Goal: Information Seeking & Learning: Learn about a topic

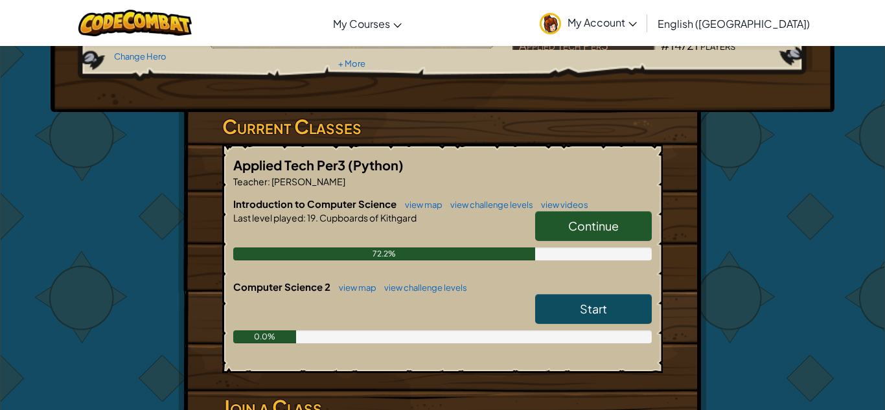
scroll to position [155, 0]
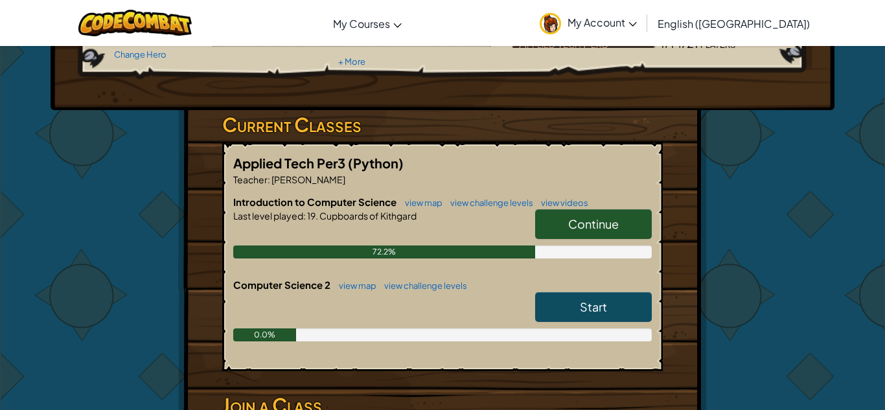
click at [574, 317] on link "Start" at bounding box center [593, 307] width 117 height 30
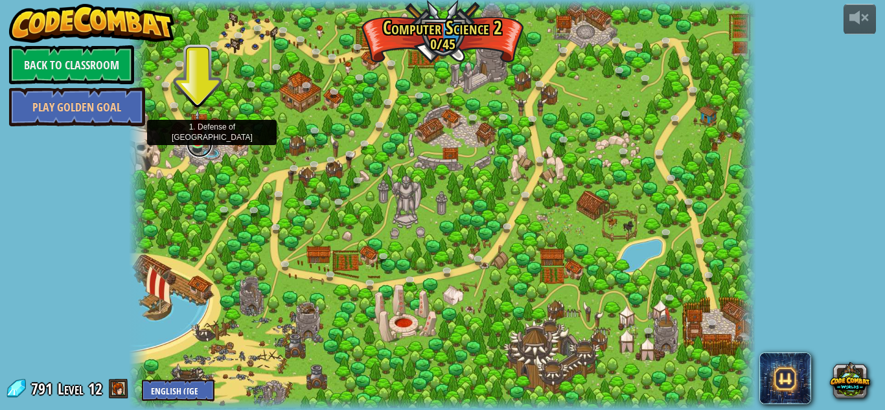
click at [194, 145] on link at bounding box center [200, 145] width 26 height 26
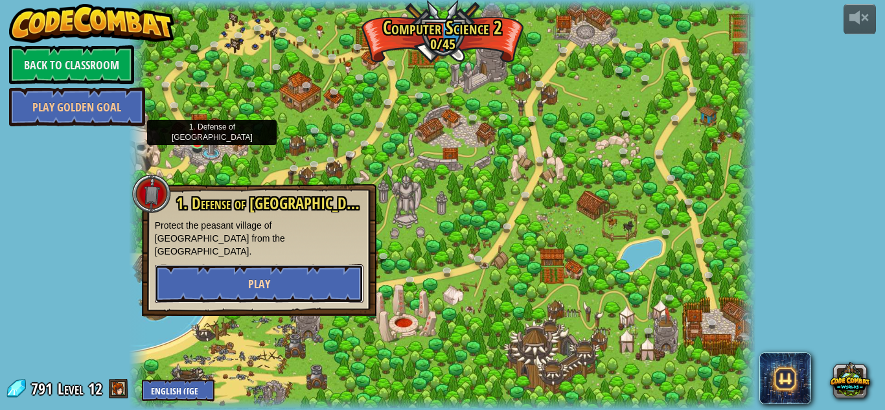
click at [177, 264] on button "Play" at bounding box center [259, 283] width 209 height 39
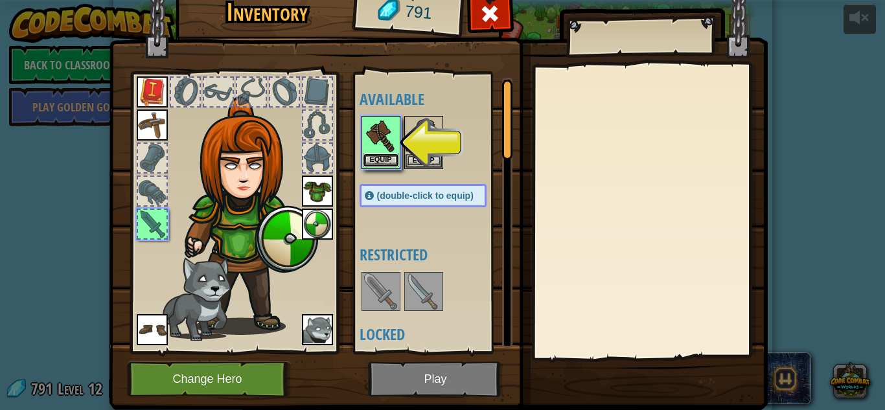
click at [385, 161] on button "Equip" at bounding box center [381, 161] width 36 height 14
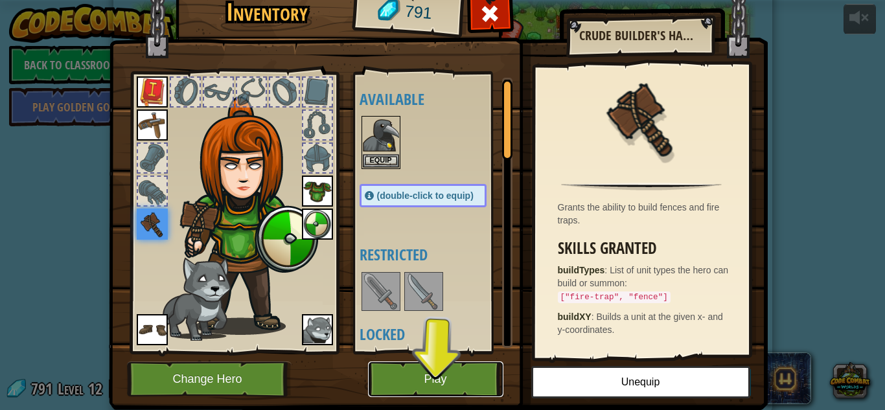
click at [400, 387] on button "Play" at bounding box center [435, 379] width 135 height 36
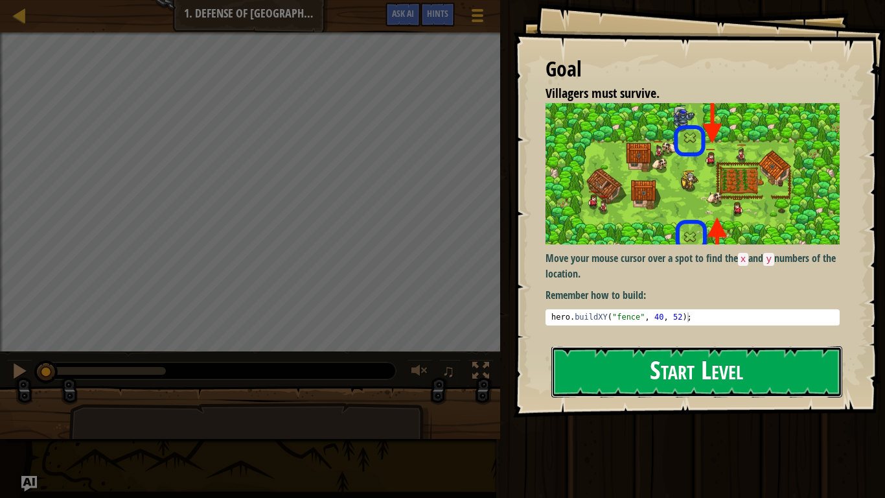
click at [613, 369] on button "Start Level" at bounding box center [696, 371] width 291 height 51
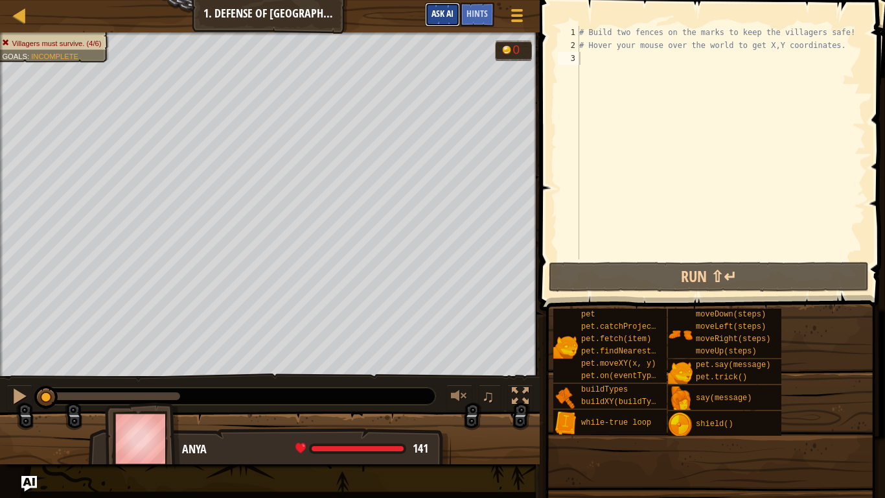
click at [446, 10] on span "Ask AI" at bounding box center [442, 13] width 22 height 12
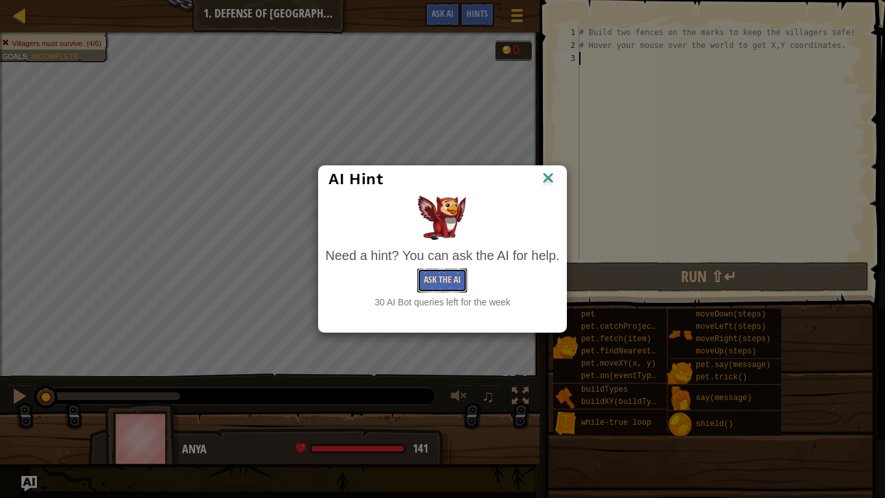
click at [428, 285] on button "Ask the AI" at bounding box center [442, 280] width 50 height 24
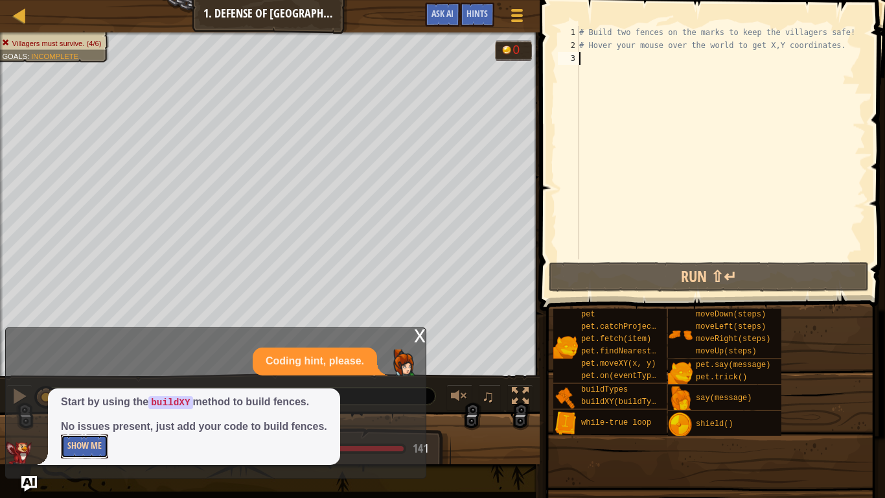
click at [86, 409] on button "Show Me" at bounding box center [84, 446] width 47 height 24
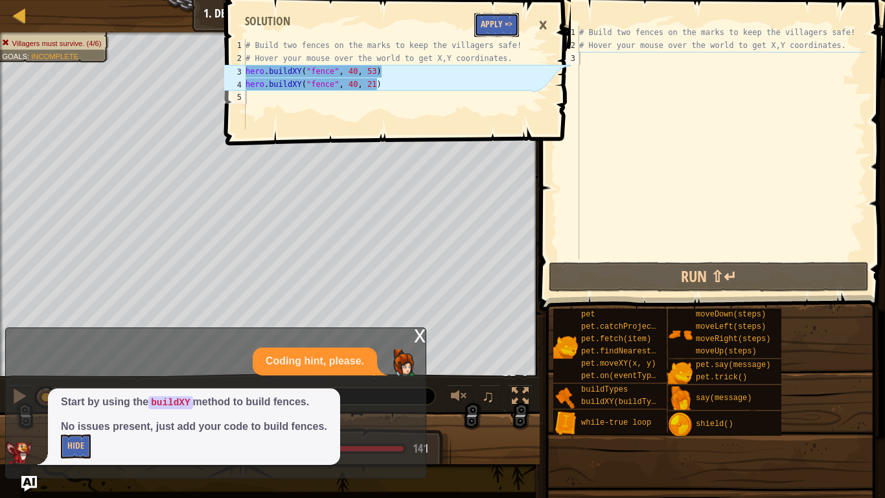
click at [504, 29] on button "Apply =>" at bounding box center [496, 25] width 45 height 24
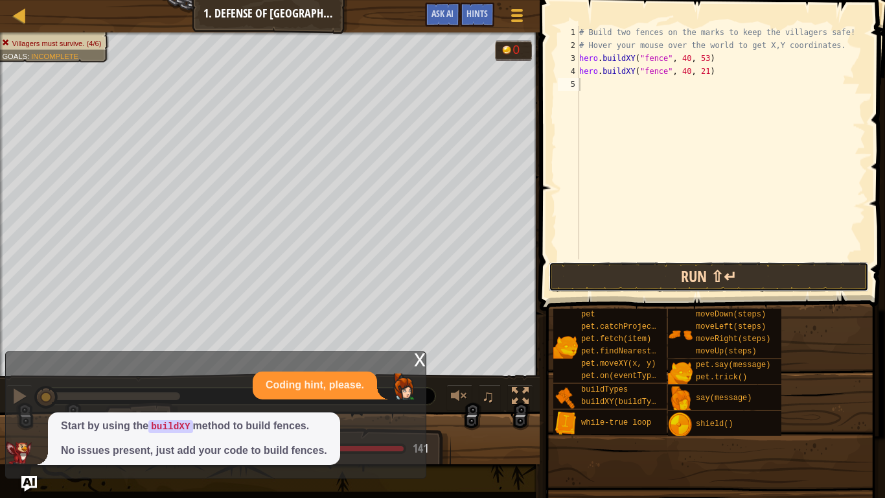
click at [604, 275] on button "Run ⇧↵" at bounding box center [709, 277] width 320 height 30
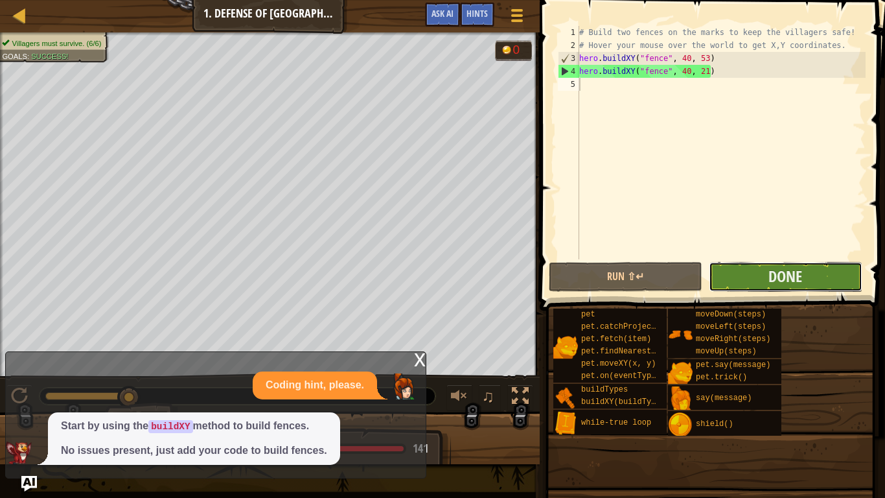
click at [762, 279] on button "Done" at bounding box center [786, 277] width 154 height 30
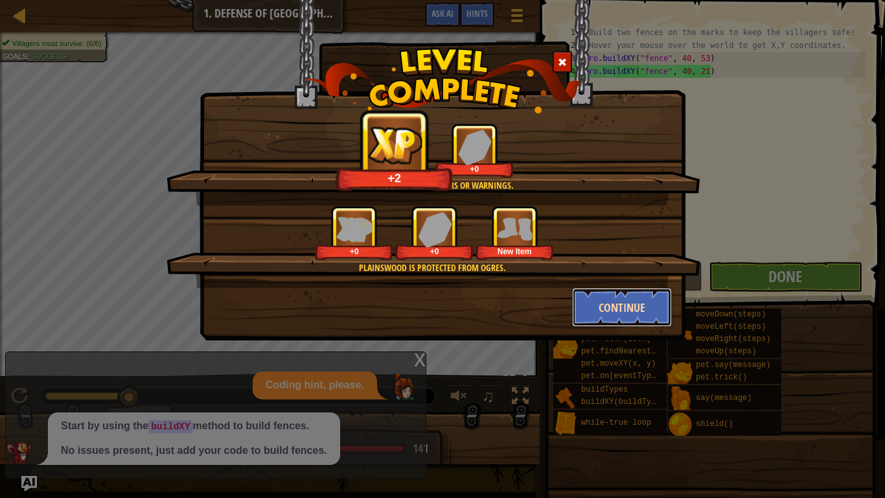
click at [634, 311] on button "Continue" at bounding box center [622, 307] width 100 height 39
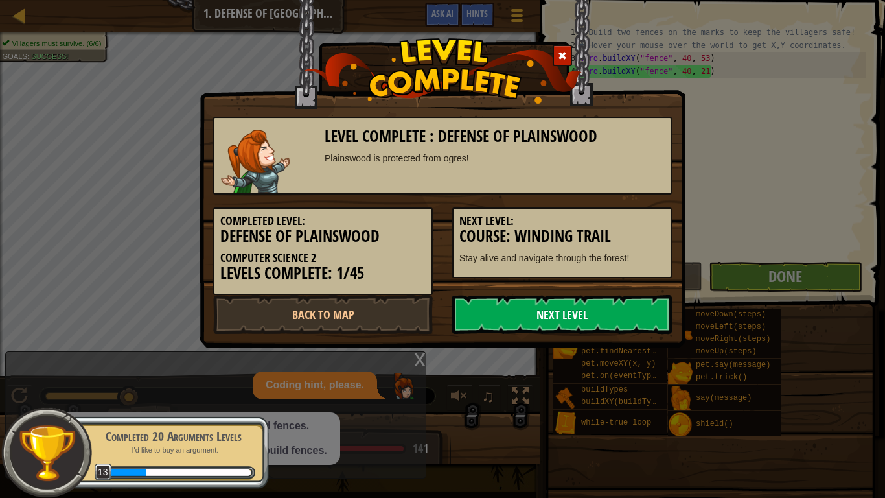
click at [573, 311] on link "Next Level" at bounding box center [562, 314] width 220 height 39
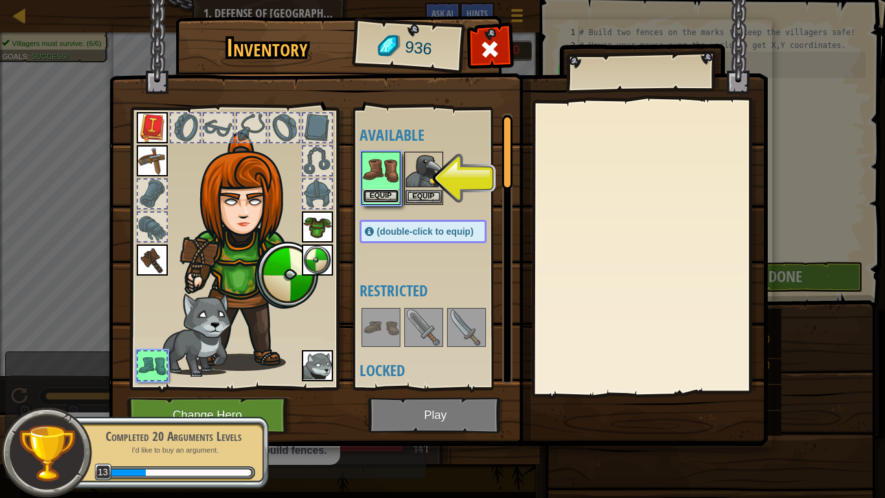
click at [382, 199] on button "Equip" at bounding box center [381, 196] width 36 height 14
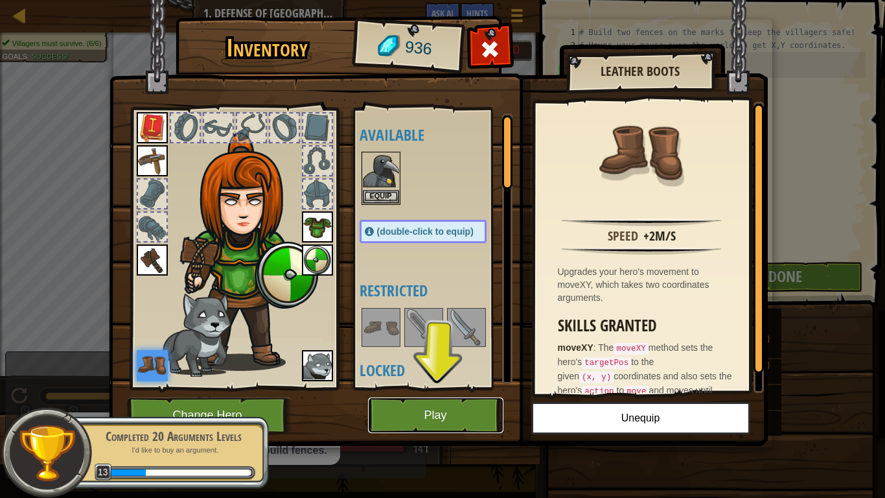
click at [405, 404] on button "Play" at bounding box center [435, 415] width 135 height 36
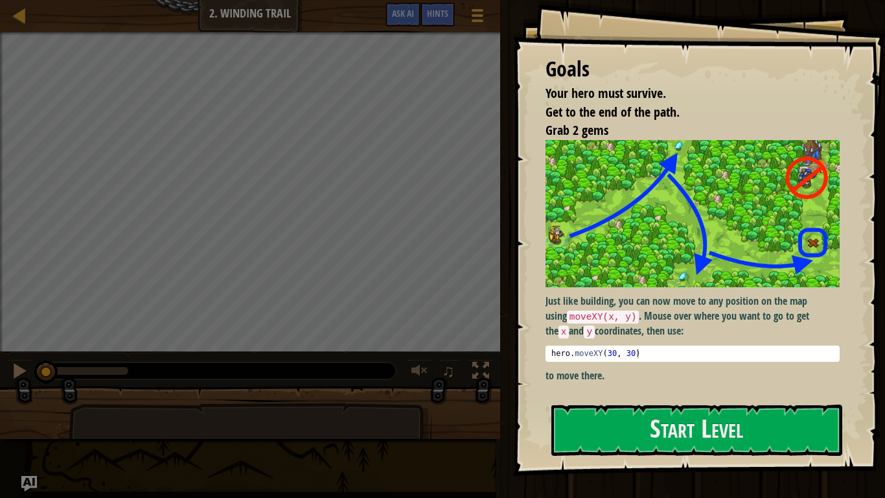
click at [606, 262] on img at bounding box center [692, 213] width 294 height 147
click at [604, 409] on button "Start Level" at bounding box center [696, 429] width 291 height 51
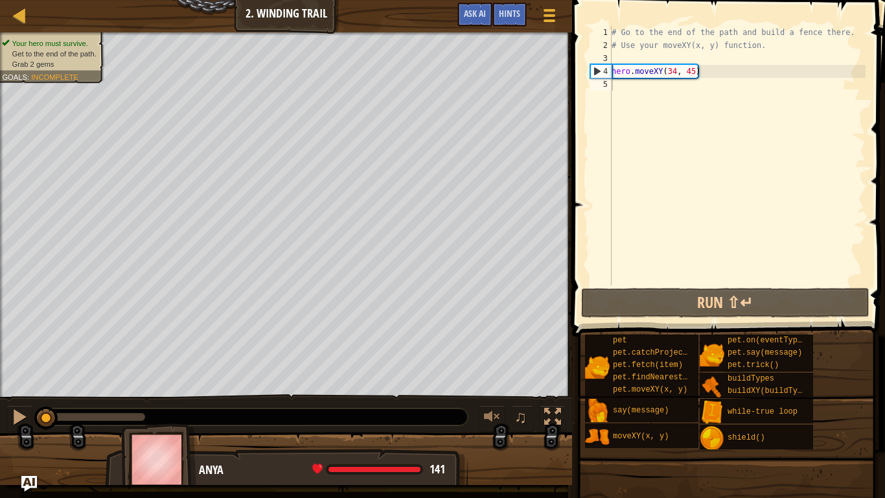
click at [575, 301] on span at bounding box center [729, 149] width 323 height 374
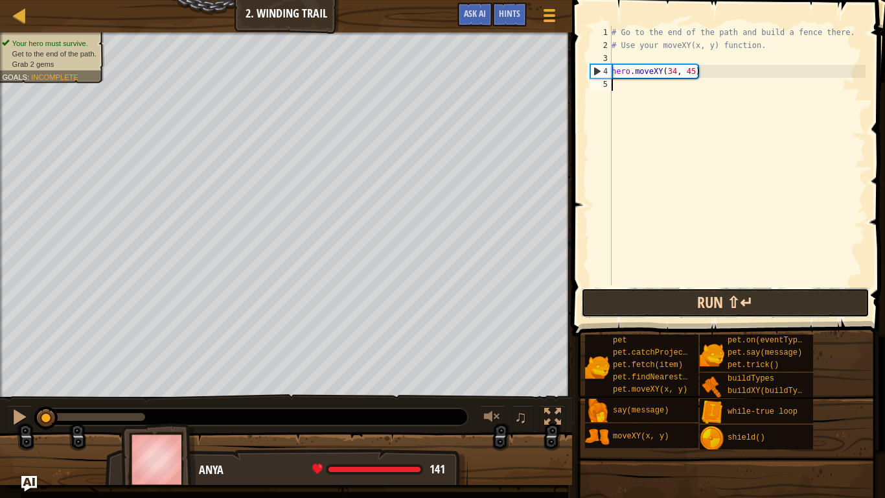
click at [603, 306] on button "Run ⇧↵" at bounding box center [725, 303] width 288 height 30
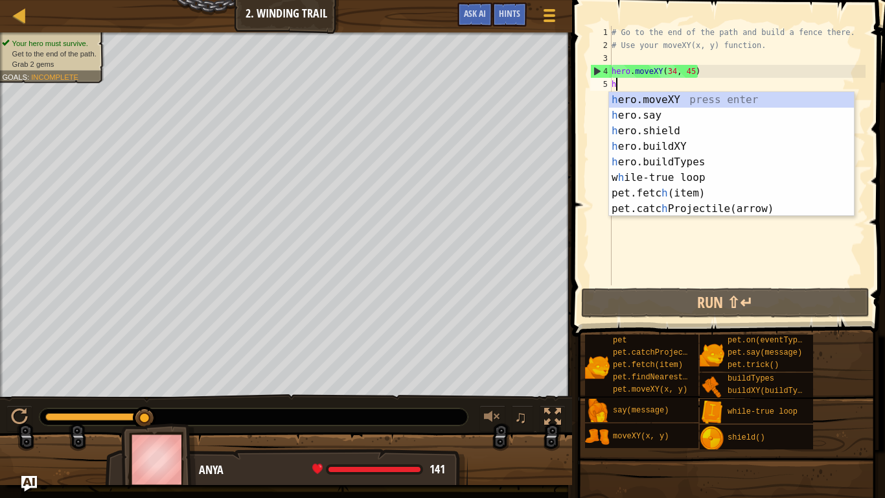
scroll to position [6, 0]
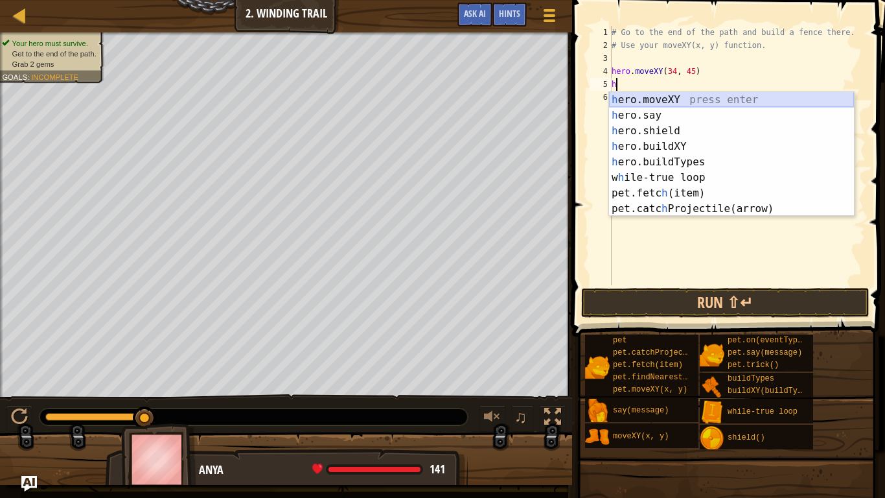
click at [676, 97] on div "h ero.moveXY press enter h ero.say press enter h ero.shield press enter h ero.b…" at bounding box center [731, 169] width 245 height 155
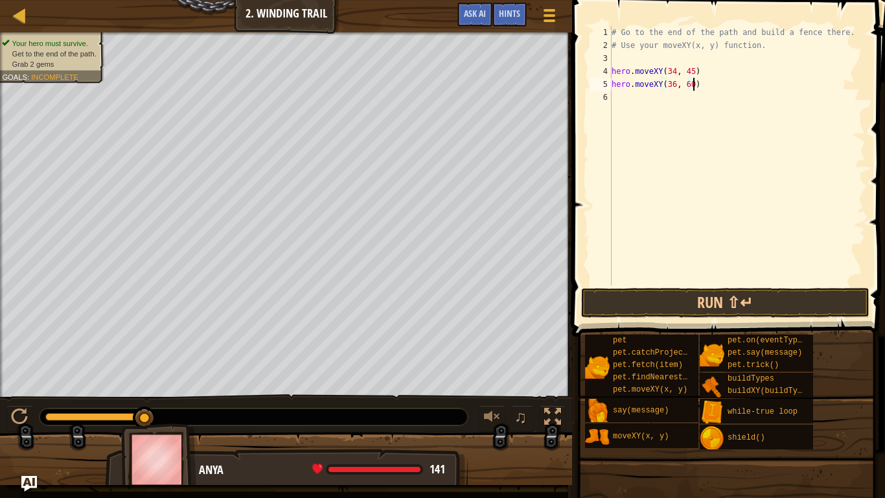
scroll to position [6, 12]
type textarea "hero.moveXY(36, 60)"
click at [604, 312] on button "Run ⇧↵" at bounding box center [725, 303] width 288 height 30
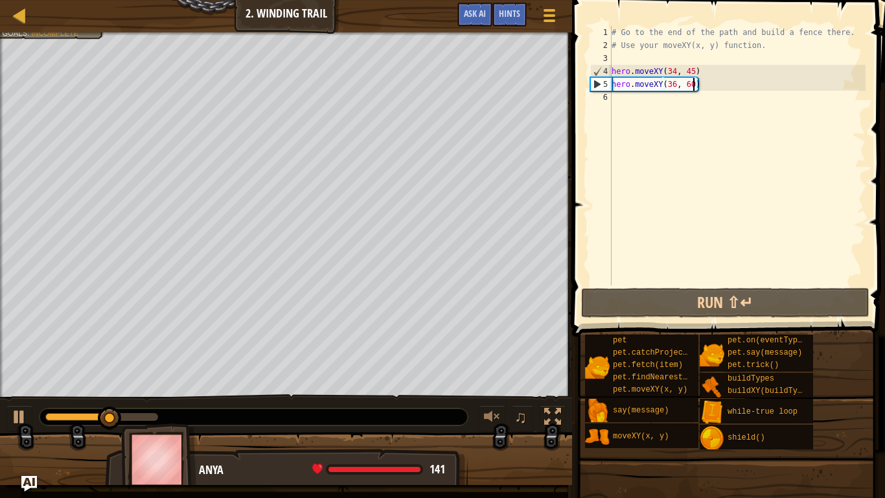
click at [686, 99] on div "# Go to the end of the path and build a fence there. # Use your moveXY(x, y) fu…" at bounding box center [737, 168] width 257 height 285
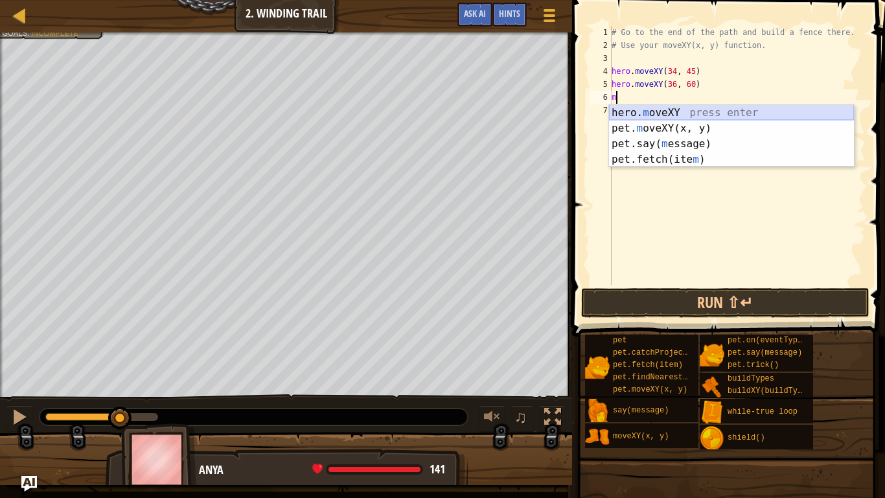
click at [674, 115] on div "hero. m oveXY press enter pet. m oveXY(x, y) press enter pet.say( m essage) pre…" at bounding box center [731, 151] width 245 height 93
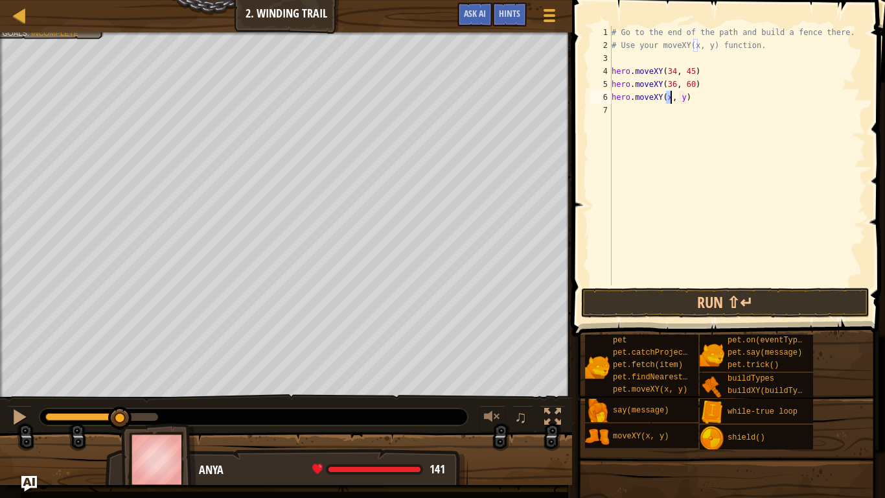
click at [672, 100] on div "# Go to the end of the path and build a fence there. # Use your moveXY(x, y) fu…" at bounding box center [737, 155] width 257 height 259
type textarea "hero.moveXY(72, 25)"
click at [687, 293] on button "Run ⇧↵" at bounding box center [725, 303] width 288 height 30
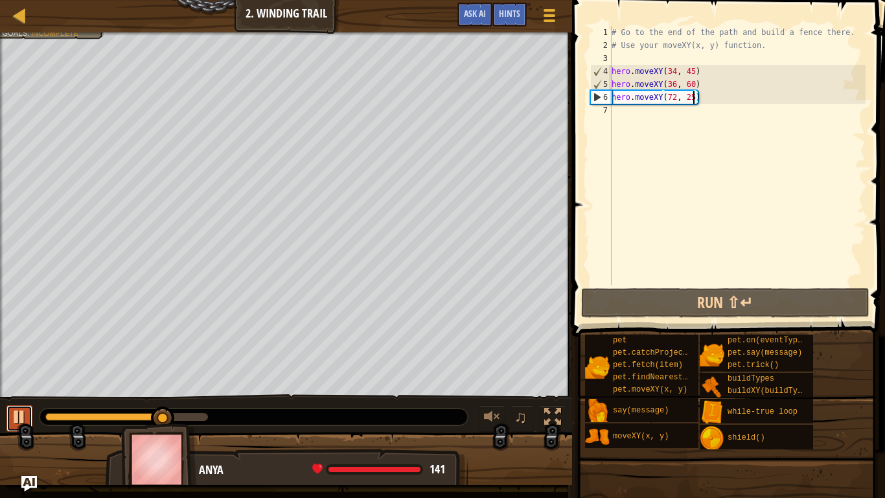
click at [16, 409] on div at bounding box center [19, 416] width 17 height 17
click at [39, 35] on div at bounding box center [286, 33] width 572 height 3
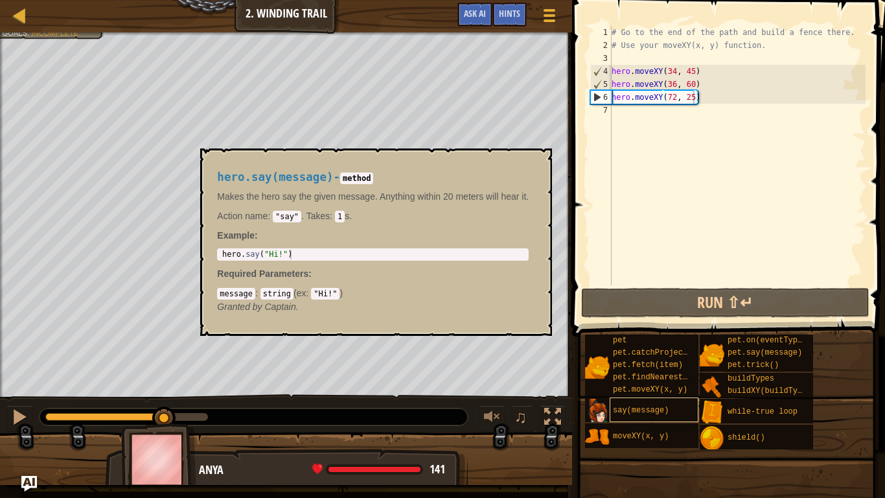
click at [672, 408] on div "say(message)" at bounding box center [654, 409] width 89 height 25
type textarea "h"
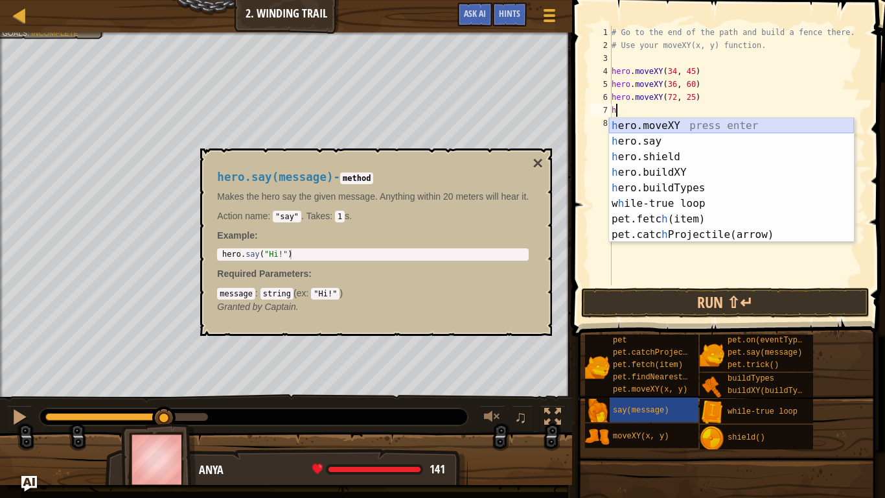
scroll to position [0, 0]
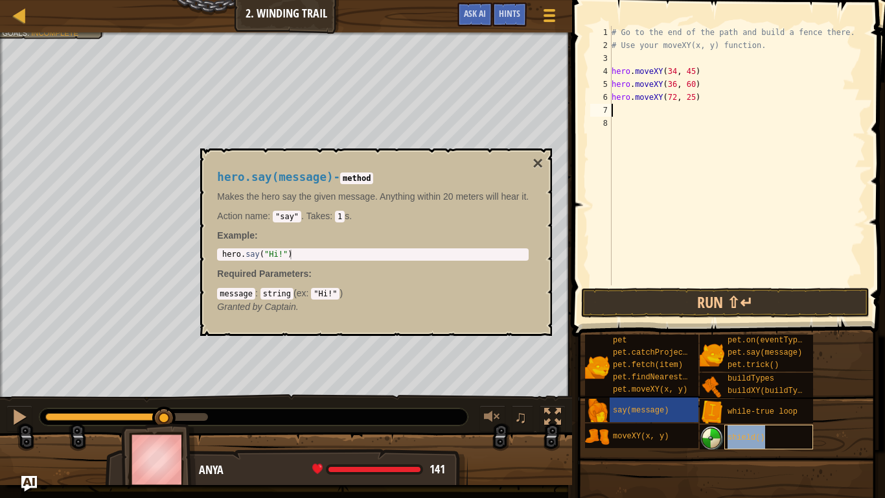
click at [755, 409] on span "shield()" at bounding box center [746, 437] width 38 height 9
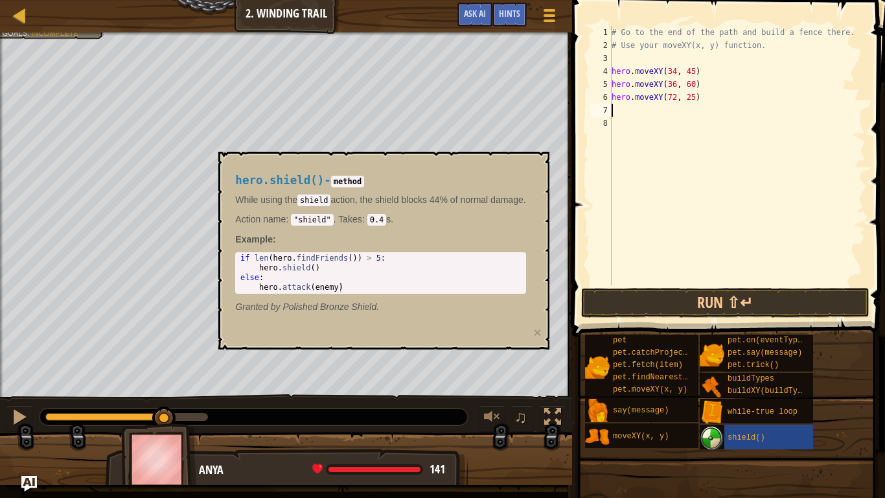
click at [720, 409] on img at bounding box center [712, 438] width 25 height 25
click at [715, 409] on img at bounding box center [712, 438] width 25 height 25
type textarea "s"
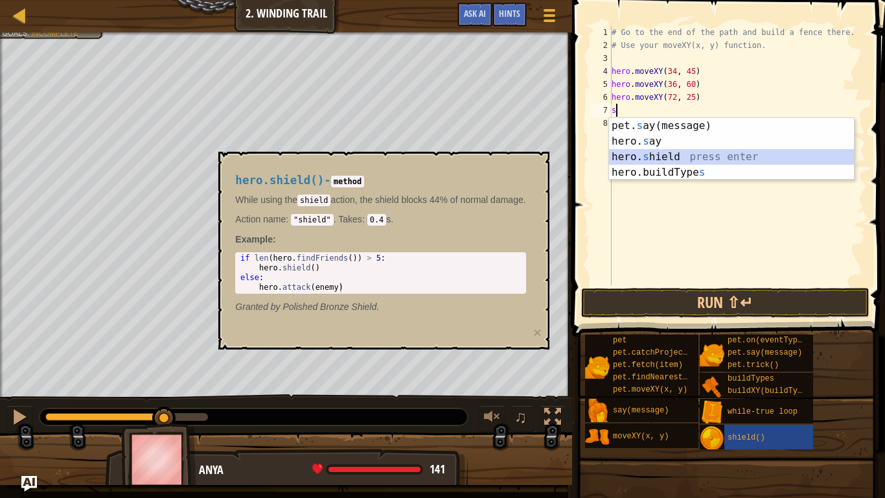
click at [637, 157] on div "pet. s ay(message) press enter hero. s ay press enter hero. s hield press enter…" at bounding box center [731, 164] width 245 height 93
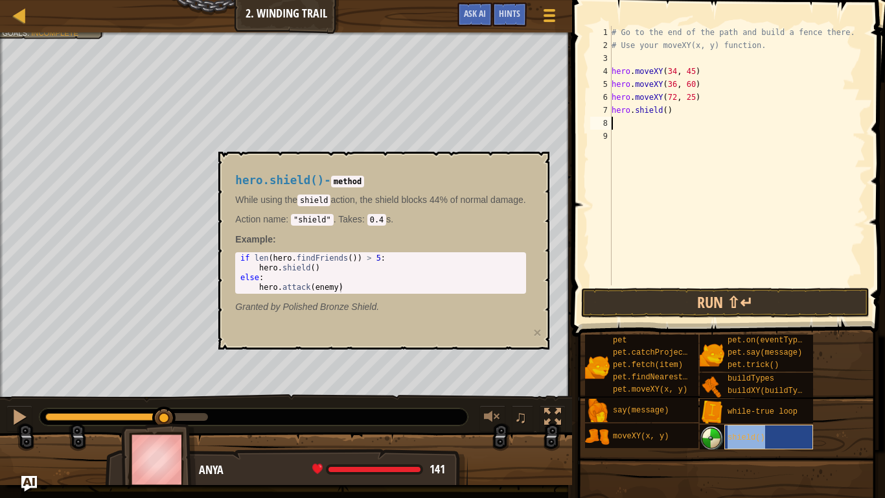
click at [758, 409] on div "shield()" at bounding box center [768, 436] width 89 height 25
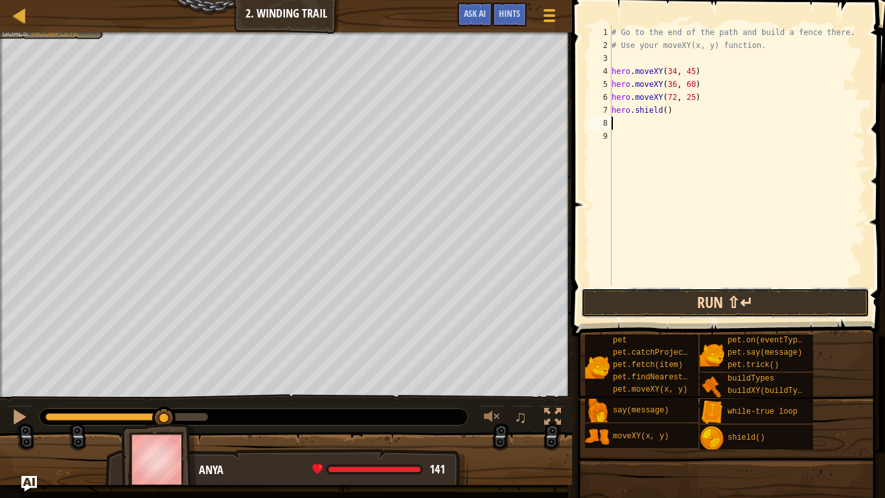
click at [673, 300] on button "Run ⇧↵" at bounding box center [725, 303] width 288 height 30
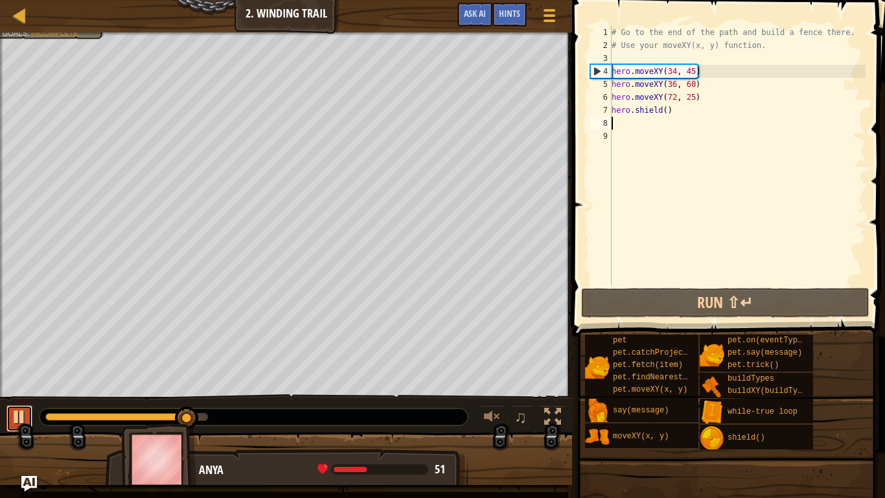
click at [9, 409] on button at bounding box center [19, 418] width 26 height 27
drag, startPoint x: 677, startPoint y: 114, endPoint x: 598, endPoint y: 108, distance: 79.2
click at [598, 108] on div "1 2 3 4 5 6 7 8 9 # Go to the end of the path and build a fence there. # Use yo…" at bounding box center [727, 155] width 278 height 259
type textarea "hero.shield()"
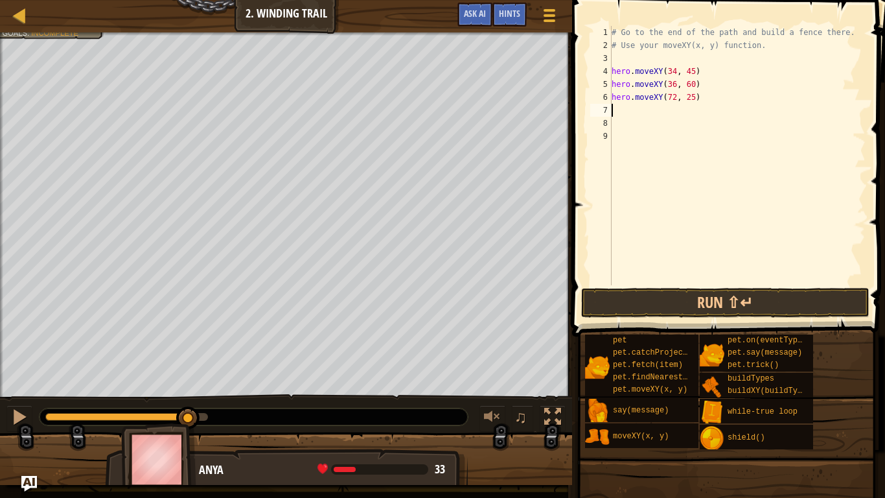
click at [569, 296] on span at bounding box center [729, 149] width 323 height 374
type textarea "h"
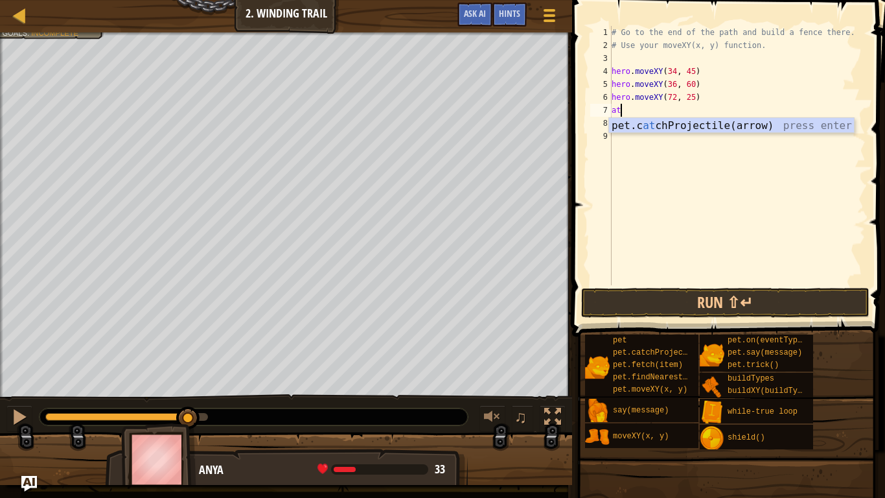
scroll to position [6, 1]
type textarea "a"
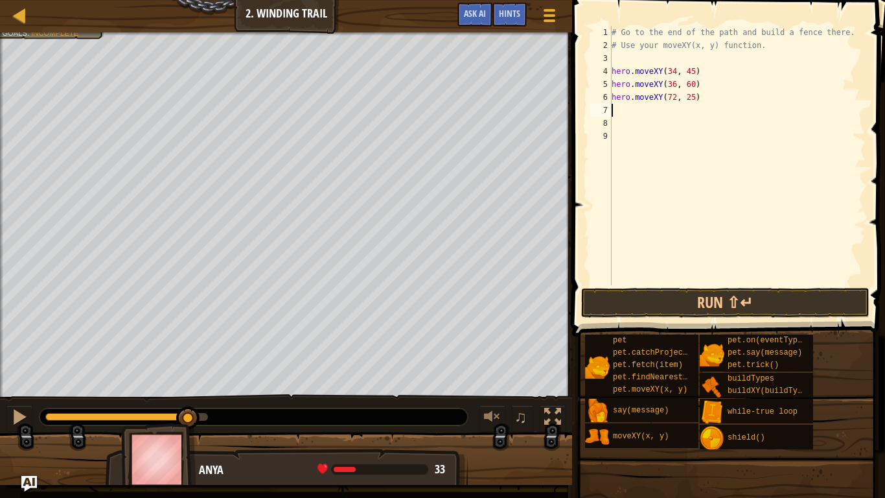
type textarea "f"
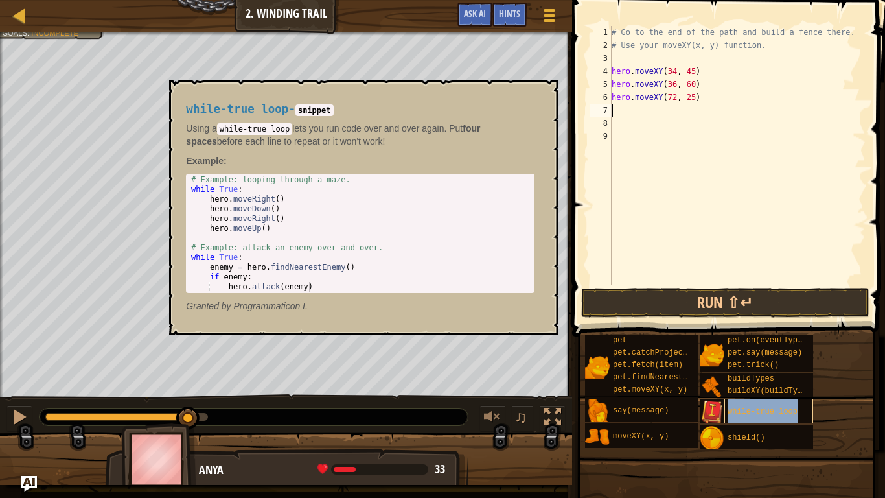
click at [734, 409] on span "while-true loop" at bounding box center [762, 411] width 70 height 9
type textarea "w"
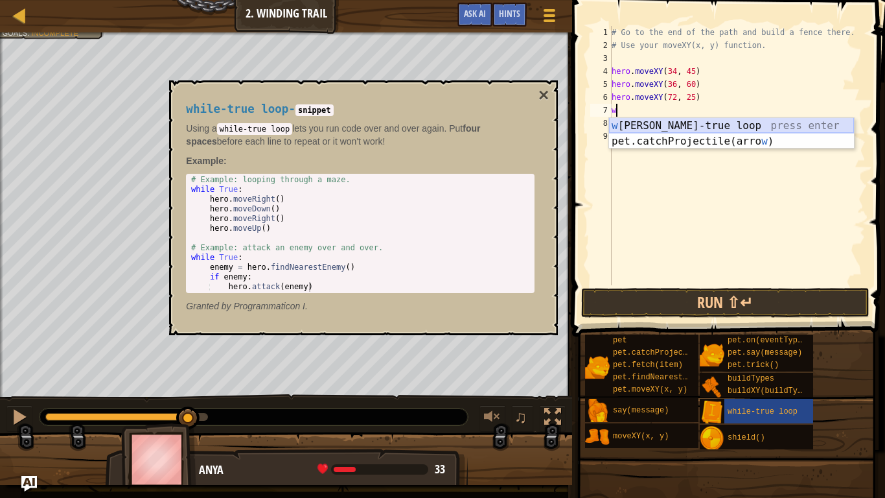
click at [681, 128] on div "w [PERSON_NAME]-true loop press enter pet.catchProjectile(arro w ) press enter" at bounding box center [731, 149] width 245 height 62
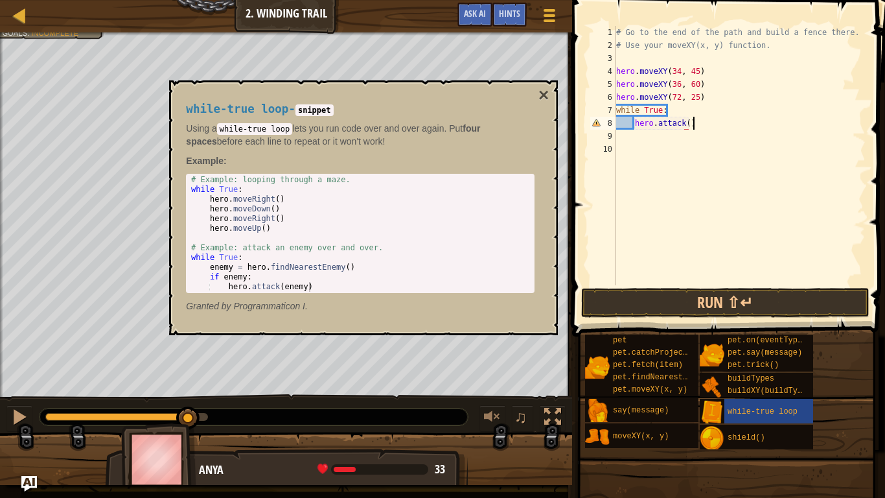
scroll to position [6, 10]
click at [728, 409] on span "while-true loop" at bounding box center [762, 411] width 70 height 9
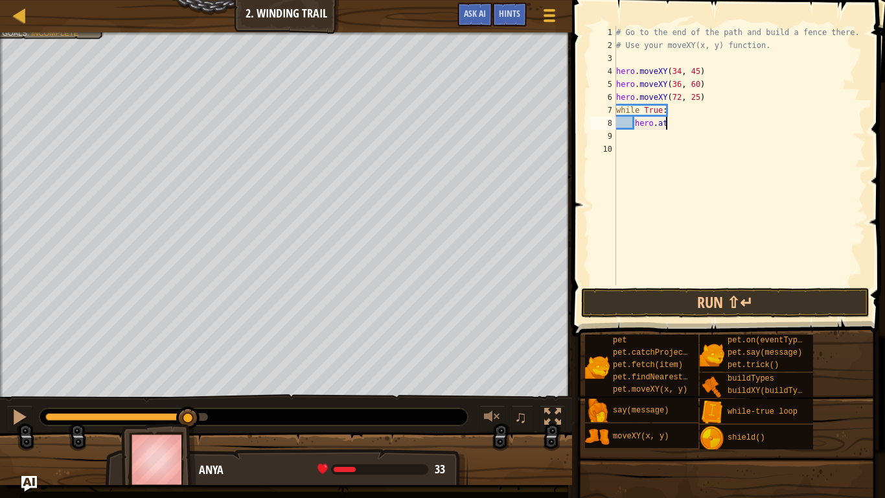
scroll to position [6, 6]
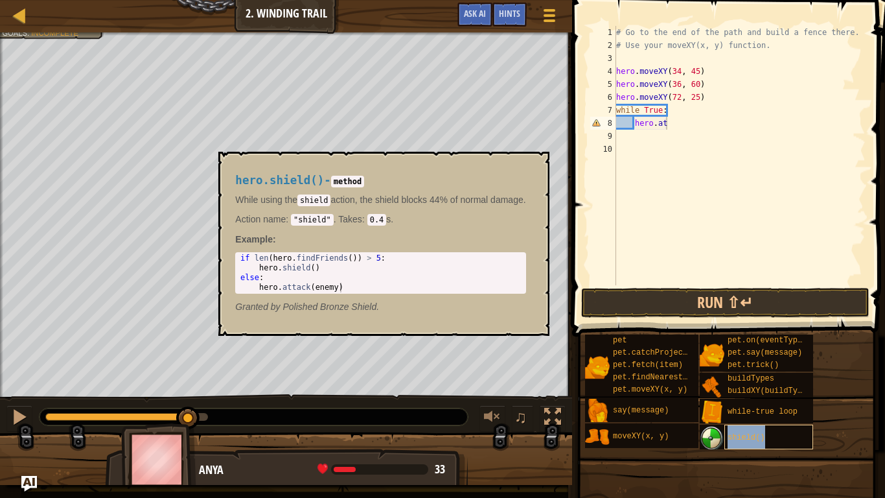
click at [744, 409] on div "shield()" at bounding box center [768, 436] width 89 height 25
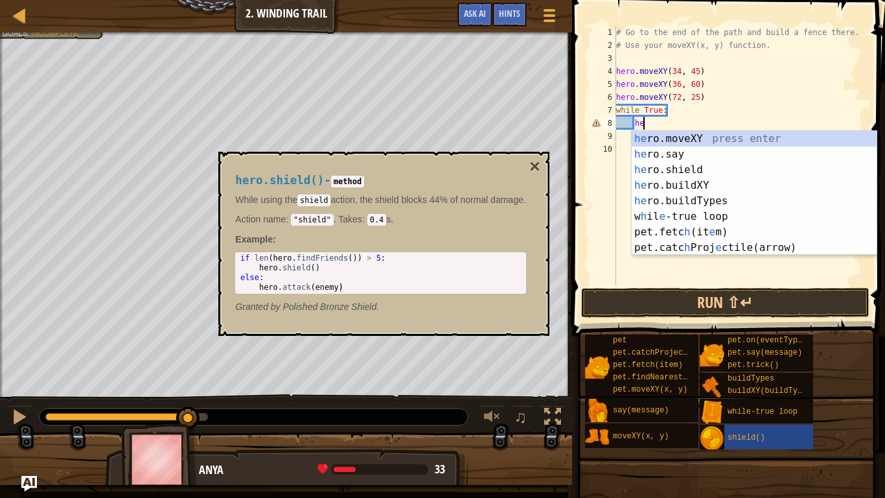
type textarea "h"
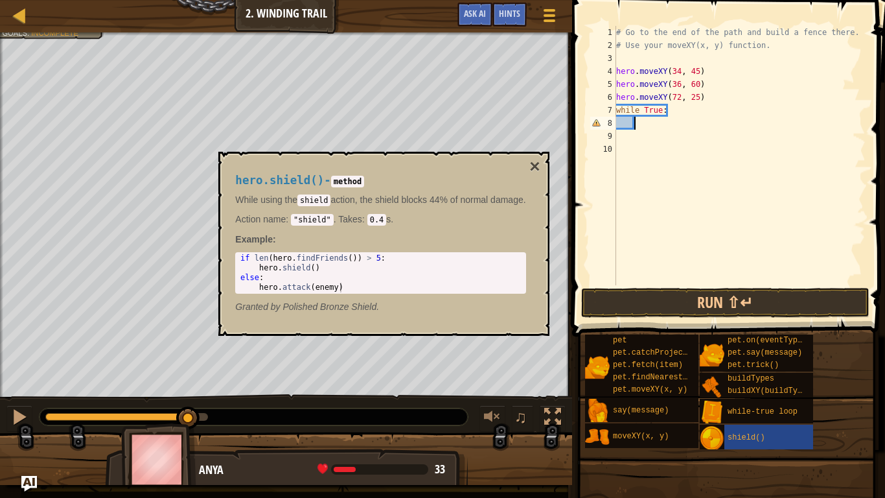
scroll to position [6, 2]
type textarea "if len(hero.findFriends()) > 5:"
click at [313, 255] on div "if len ( hero . findFriends ( )) > 5 : hero . shield ( ) else : hero . attack (…" at bounding box center [385, 282] width 294 height 58
click at [647, 128] on div "# Go to the end of the path and build a fence there. # Use your moveXY(x, y) fu…" at bounding box center [739, 168] width 252 height 285
type textarea "h"
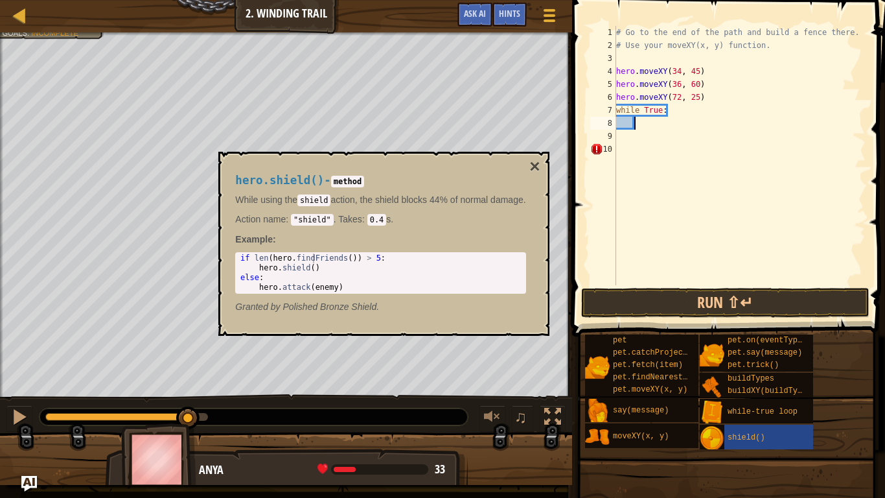
type textarea "h"
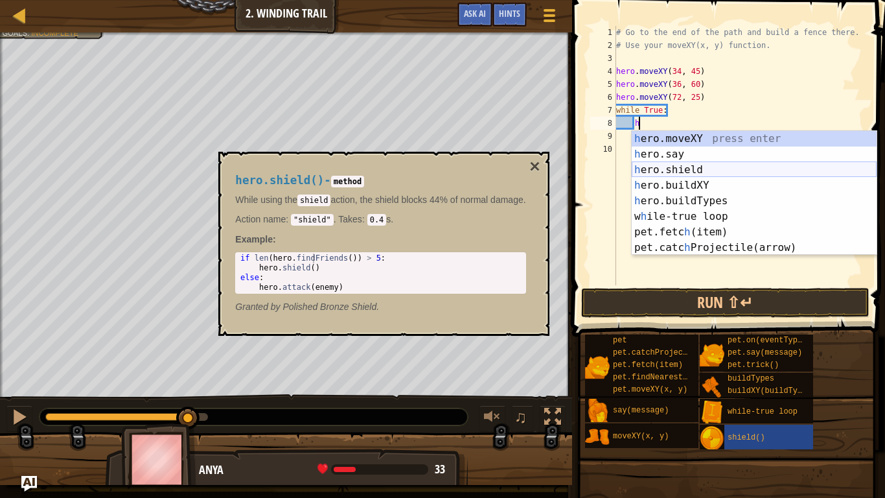
click at [700, 172] on div "h ero.moveXY press enter h ero.say press enter h ero.shield press enter h ero.b…" at bounding box center [754, 208] width 245 height 155
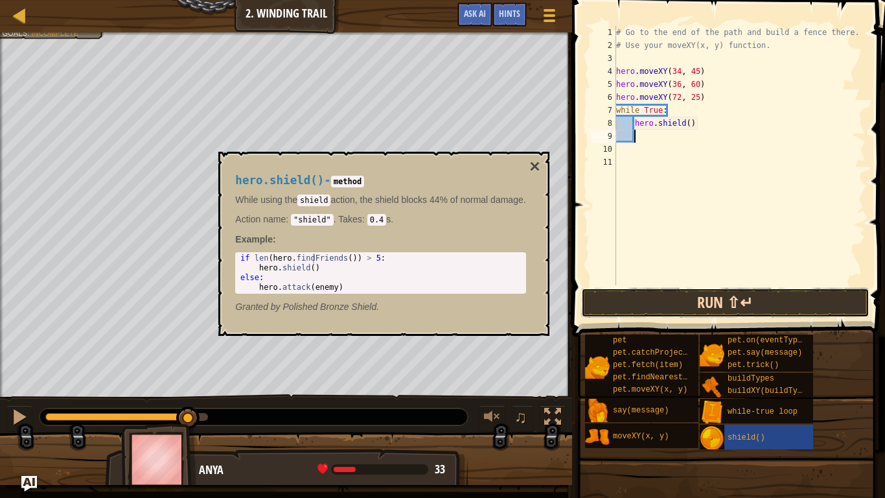
click at [657, 308] on button "Run ⇧↵" at bounding box center [725, 303] width 288 height 30
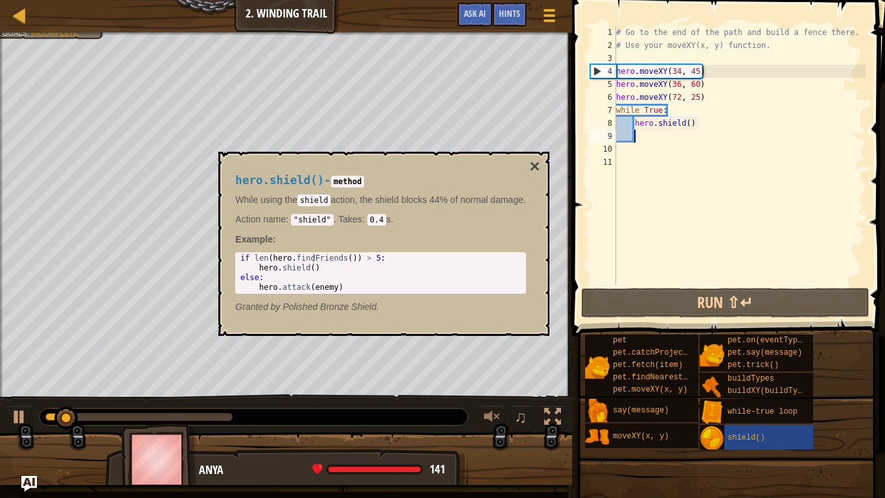
click at [534, 163] on div "hero.shield() - method While using the shield action, the shield blocks 44% of …" at bounding box center [380, 243] width 308 height 163
click at [540, 165] on button "×" at bounding box center [534, 166] width 10 height 18
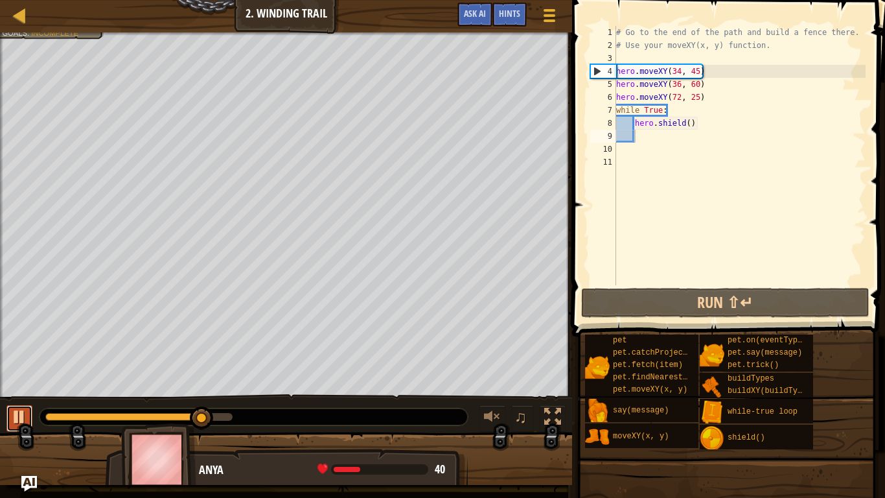
click at [25, 409] on div at bounding box center [19, 416] width 17 height 17
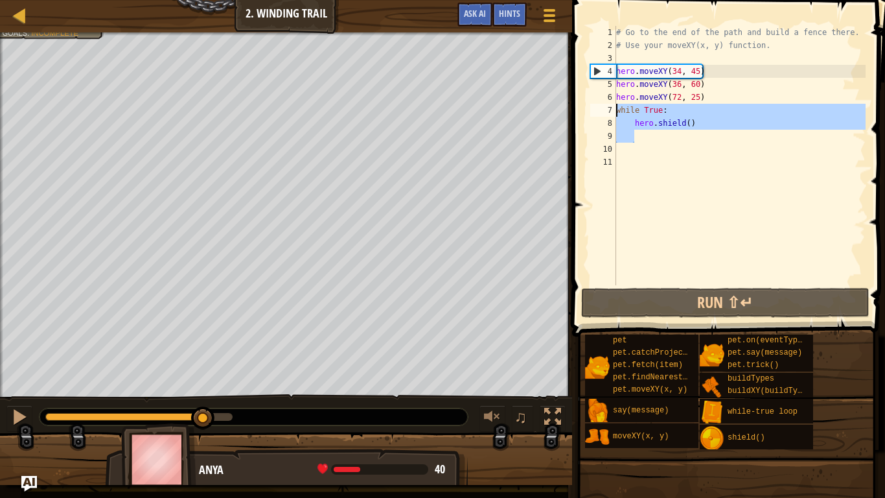
drag, startPoint x: 653, startPoint y: 139, endPoint x: 606, endPoint y: 111, distance: 54.0
click at [606, 111] on div "1 2 3 4 5 6 7 8 9 10 11 # Go to the end of the path and build a fence there. # …" at bounding box center [727, 155] width 278 height 259
type textarea "while True: hero.shield()"
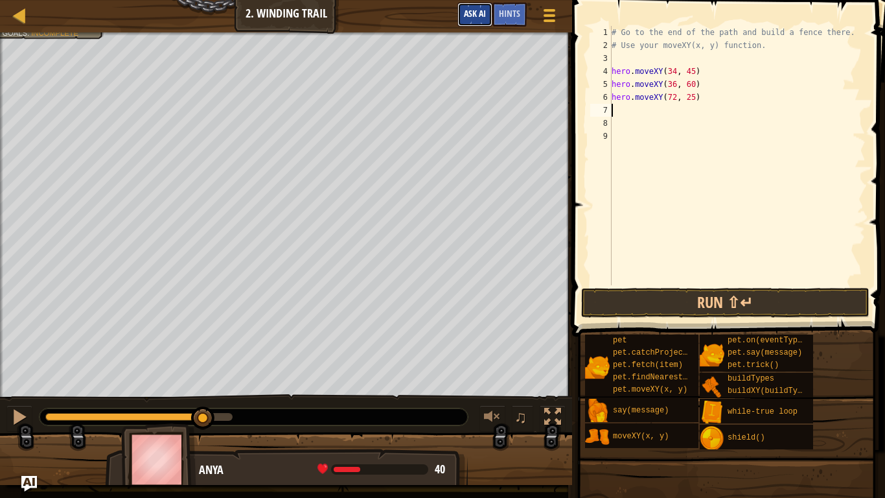
click at [474, 25] on button "Ask AI" at bounding box center [474, 15] width 35 height 24
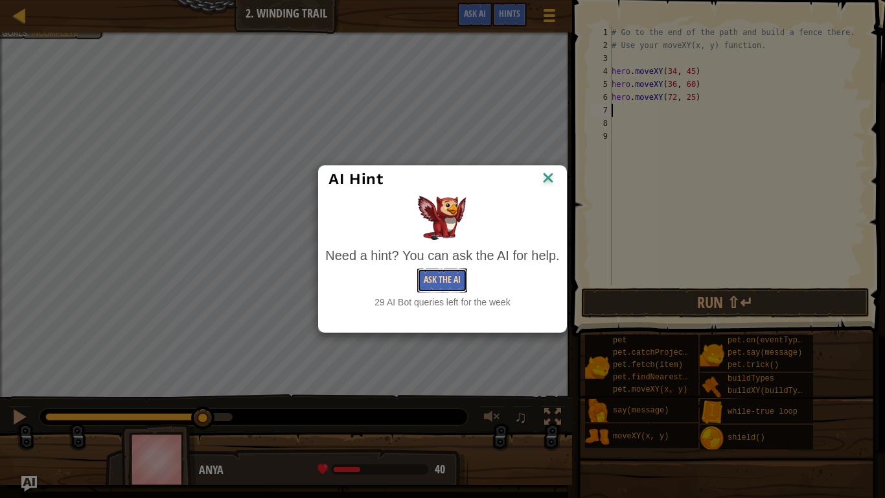
click at [439, 278] on button "Ask the AI" at bounding box center [442, 280] width 50 height 24
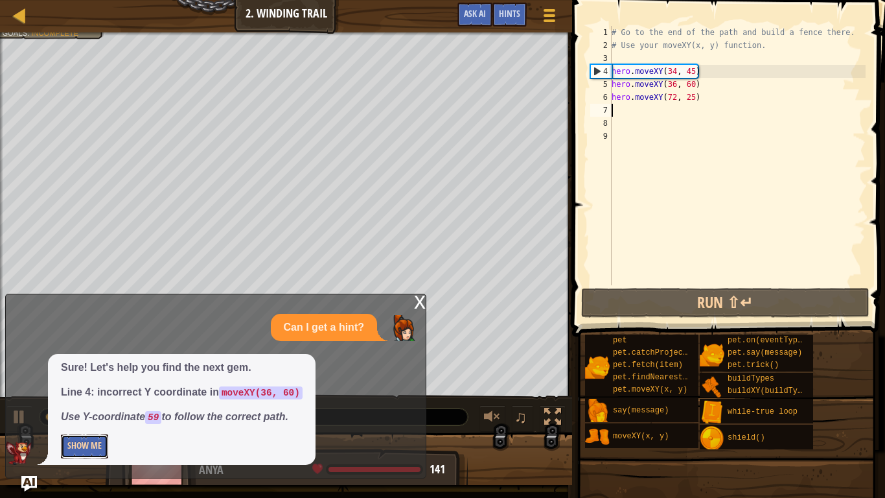
click at [77, 409] on button "Show Me" at bounding box center [84, 446] width 47 height 24
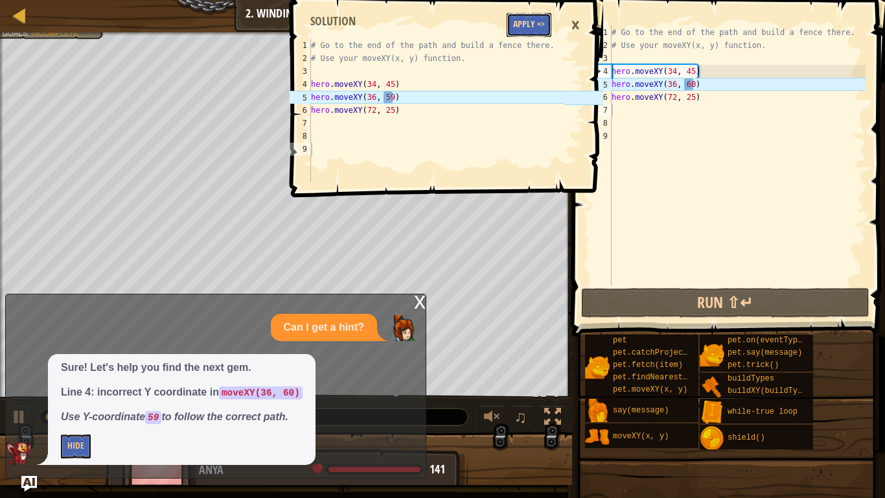
click at [524, 14] on button "Apply =>" at bounding box center [529, 25] width 45 height 24
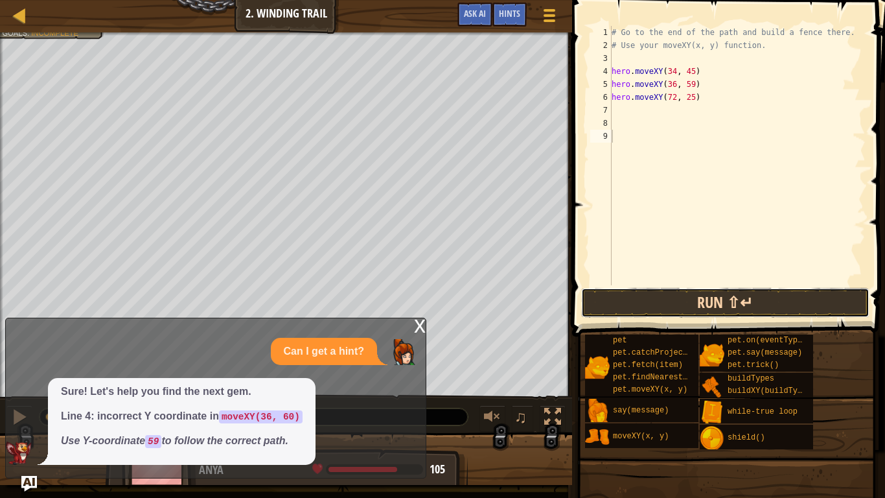
click at [628, 315] on button "Run ⇧↵" at bounding box center [725, 303] width 288 height 30
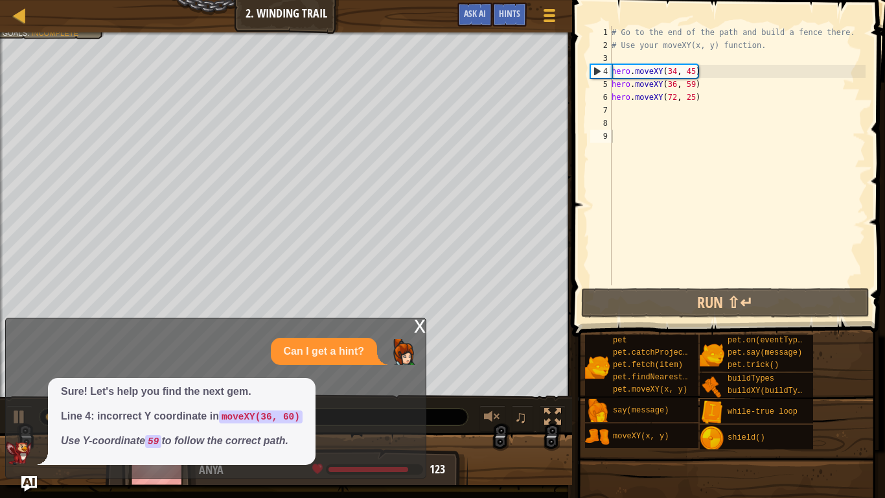
click at [416, 328] on div "x" at bounding box center [420, 324] width 12 height 13
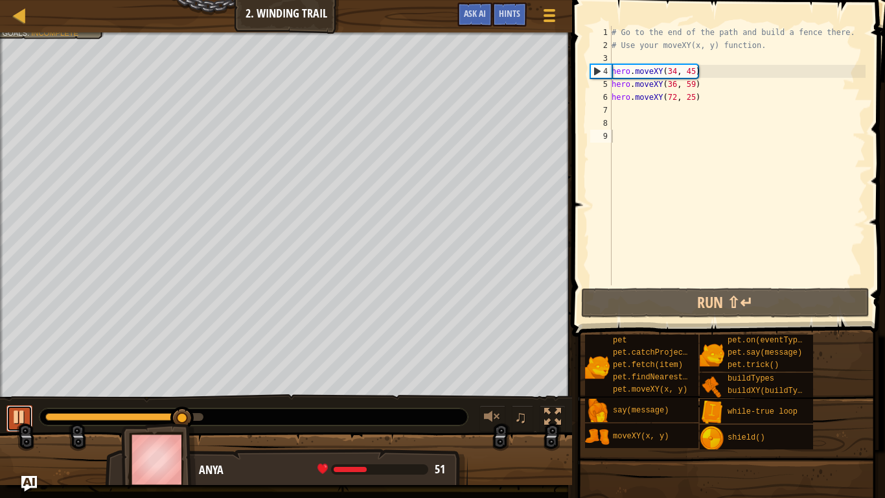
click at [29, 409] on button at bounding box center [19, 418] width 26 height 27
drag, startPoint x: 183, startPoint y: 414, endPoint x: 176, endPoint y: 422, distance: 11.0
click at [176, 409] on div "Your hero must survive. Get to the end of the path. Grab 2 gems Goals : Incompl…" at bounding box center [442, 258] width 885 height 452
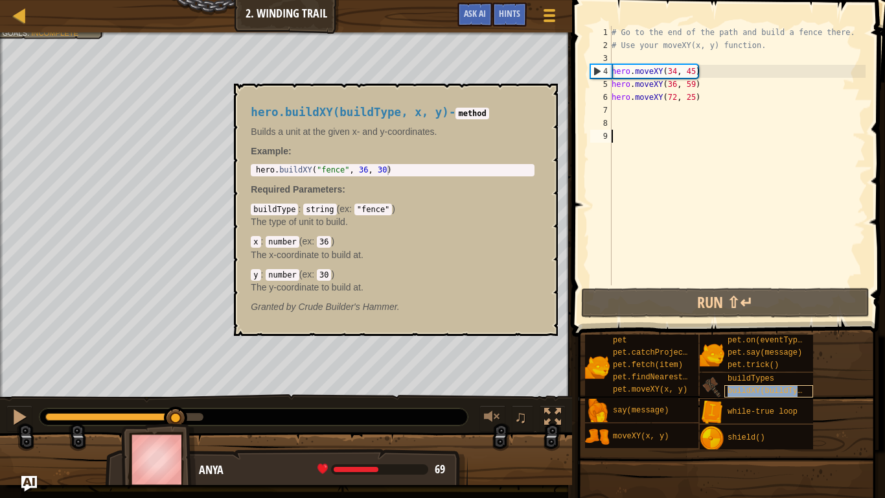
click at [736, 385] on div "buildXY(buildType, x, y)" at bounding box center [768, 391] width 89 height 12
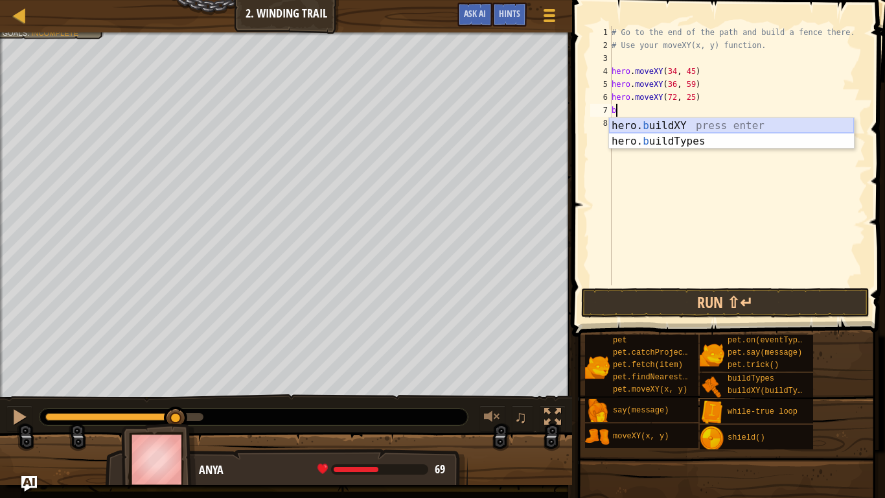
click at [719, 124] on div "hero. b uildXY press enter hero. b uildTypes press enter" at bounding box center [731, 149] width 245 height 62
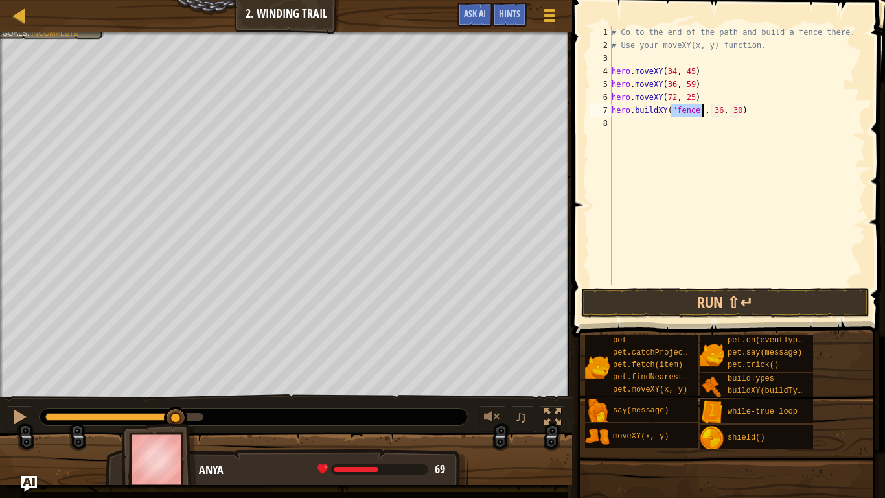
click at [720, 110] on div "# Go to the end of the path and build a fence there. # Use your moveXY(x, y) fu…" at bounding box center [737, 168] width 257 height 285
type textarea "hero.buildXY("fence", 72, 25)"
click at [641, 299] on button "Run ⇧↵" at bounding box center [725, 303] width 288 height 30
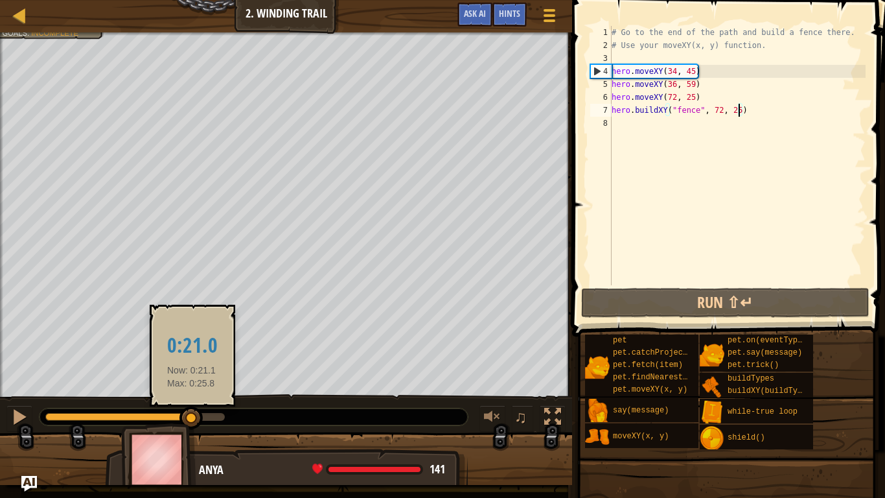
drag, startPoint x: 95, startPoint y: 414, endPoint x: 192, endPoint y: 420, distance: 96.7
click at [192, 409] on div at bounding box center [190, 417] width 23 height 23
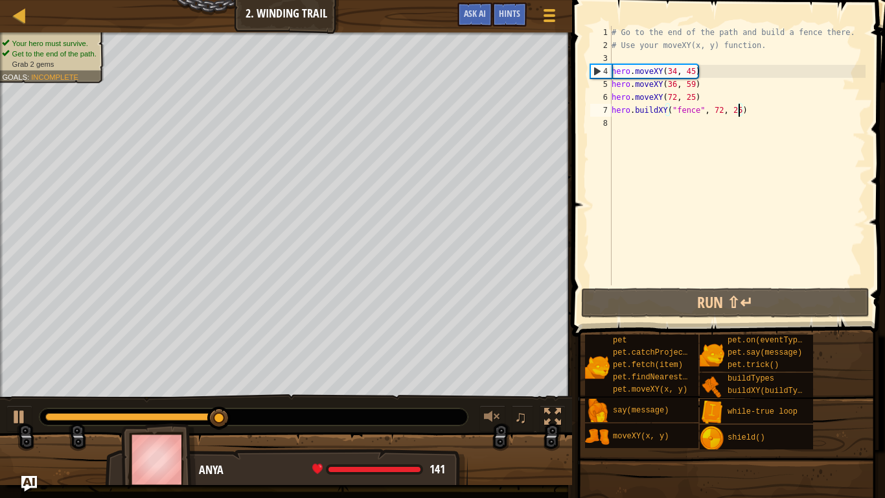
click at [23, 38] on div "Your hero must survive. Get to the end of the path. Grab 2 gems Goals : Incompl…" at bounding box center [50, 53] width 97 height 31
click at [724, 159] on div "# Go to the end of the path and build a fence there. # Use your moveXY(x, y) fu…" at bounding box center [737, 168] width 257 height 285
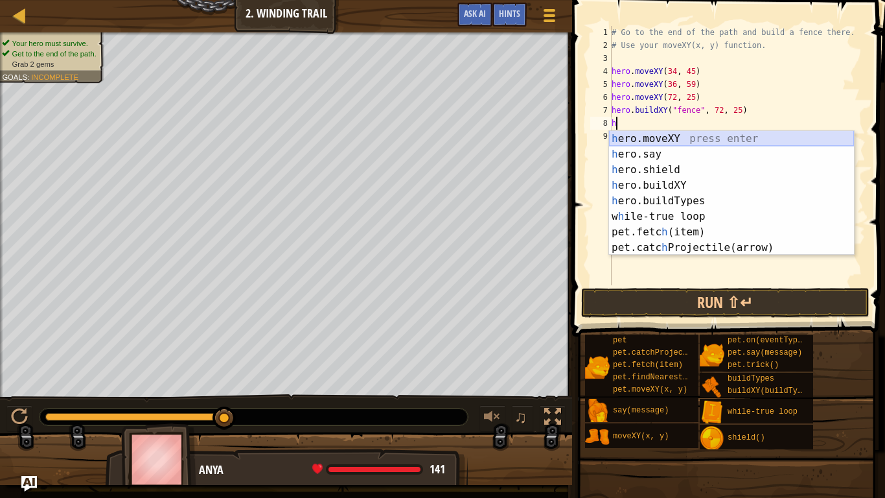
click at [682, 139] on div "h ero.moveXY press enter h ero.say press enter h ero.shield press enter h ero.b…" at bounding box center [731, 208] width 245 height 155
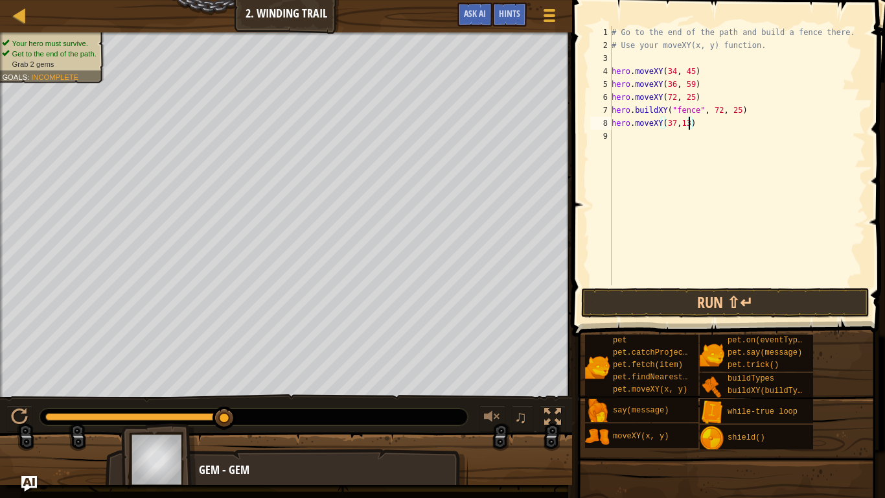
scroll to position [6, 11]
type textarea "hero.moveXY(37,13)"
click at [628, 304] on button "Run ⇧↵" at bounding box center [725, 303] width 288 height 30
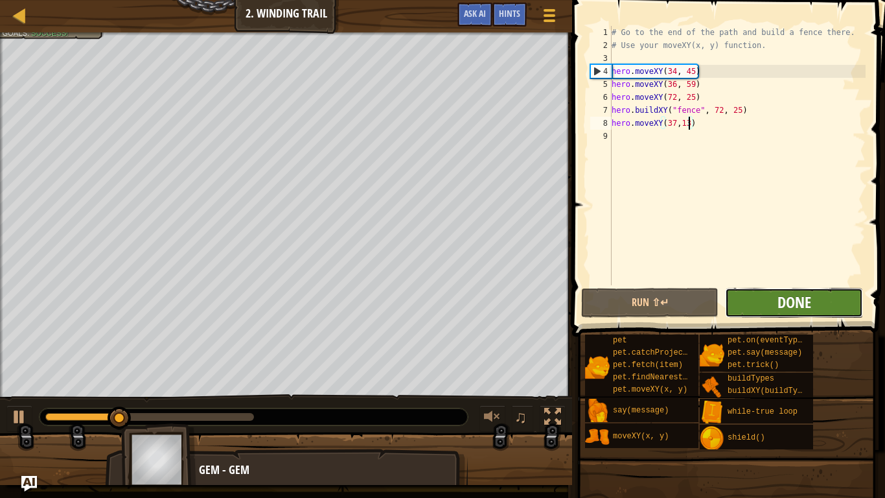
click at [800, 306] on span "Done" at bounding box center [794, 302] width 34 height 21
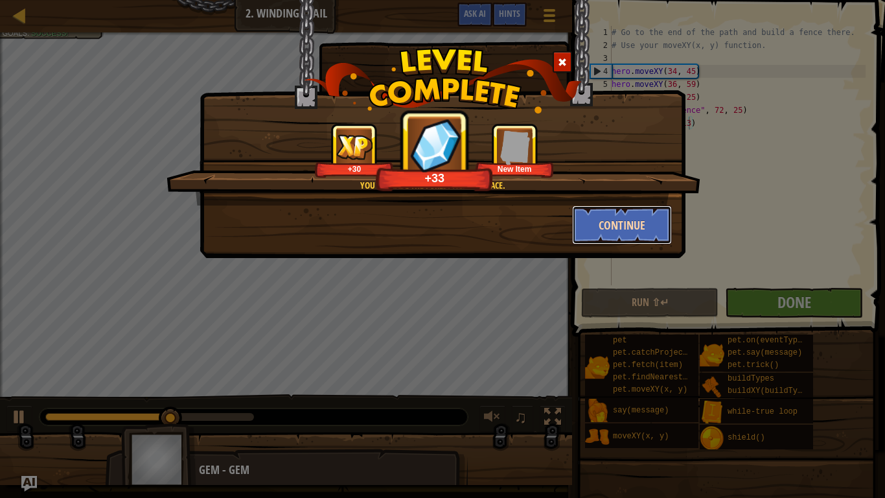
click at [599, 229] on button "Continue" at bounding box center [622, 224] width 100 height 39
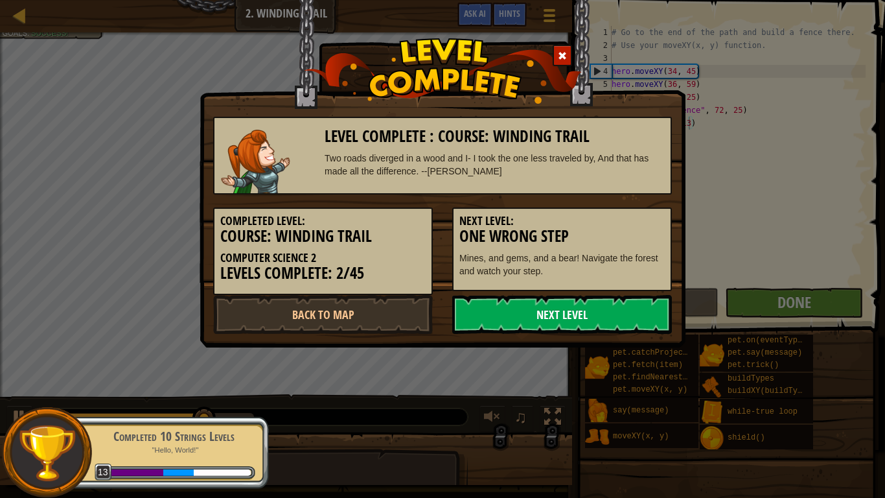
click at [553, 310] on link "Next Level" at bounding box center [562, 314] width 220 height 39
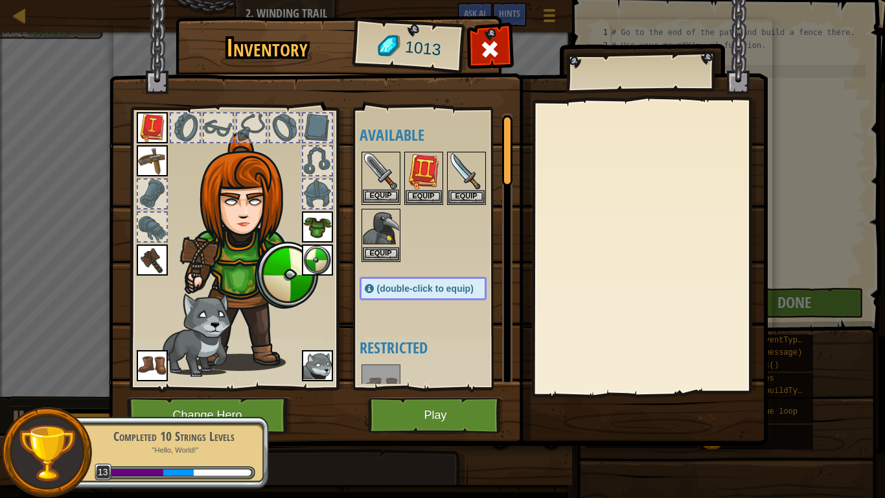
click at [387, 188] on img at bounding box center [381, 171] width 36 height 36
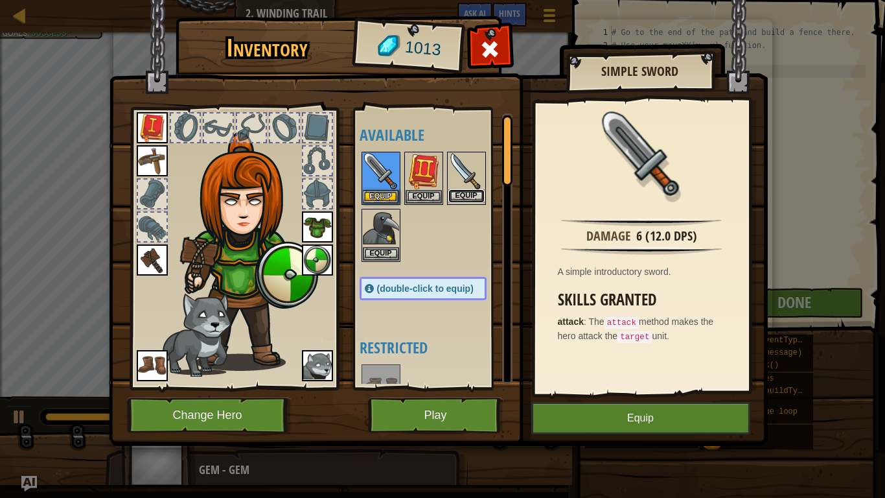
click at [461, 193] on button "Equip" at bounding box center [466, 196] width 36 height 14
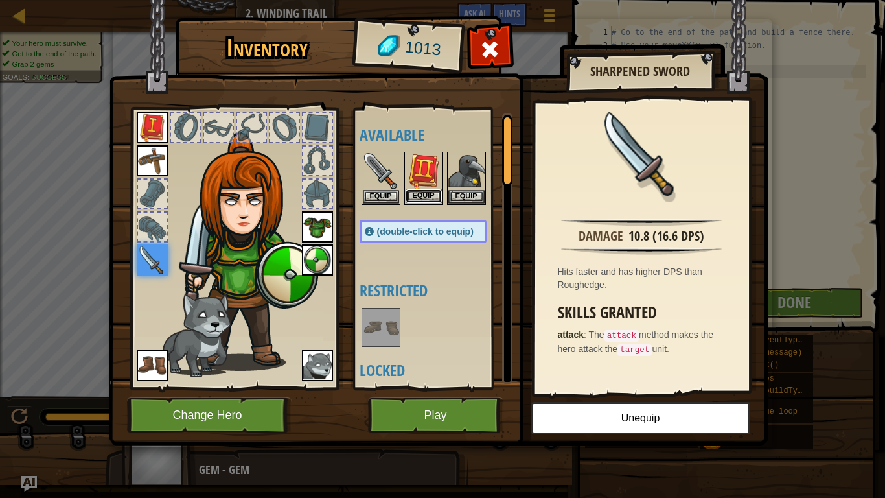
click at [425, 201] on button "Equip" at bounding box center [424, 196] width 36 height 14
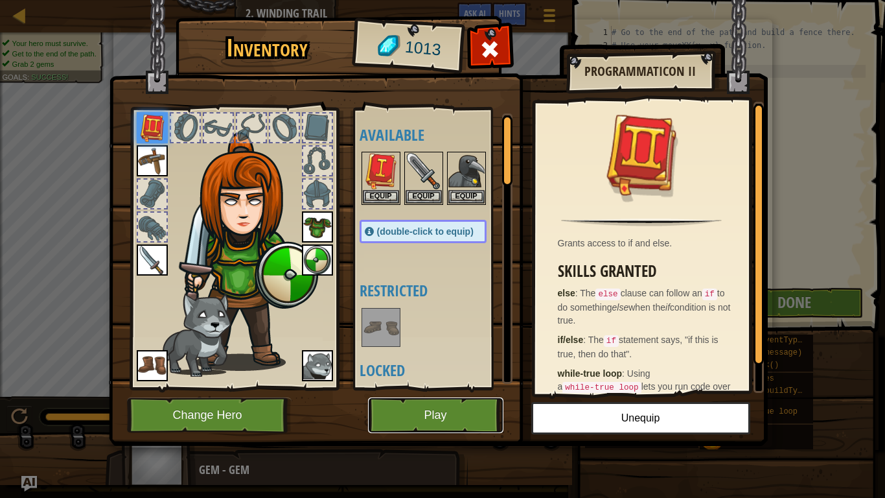
click at [403, 408] on button "Play" at bounding box center [435, 415] width 135 height 36
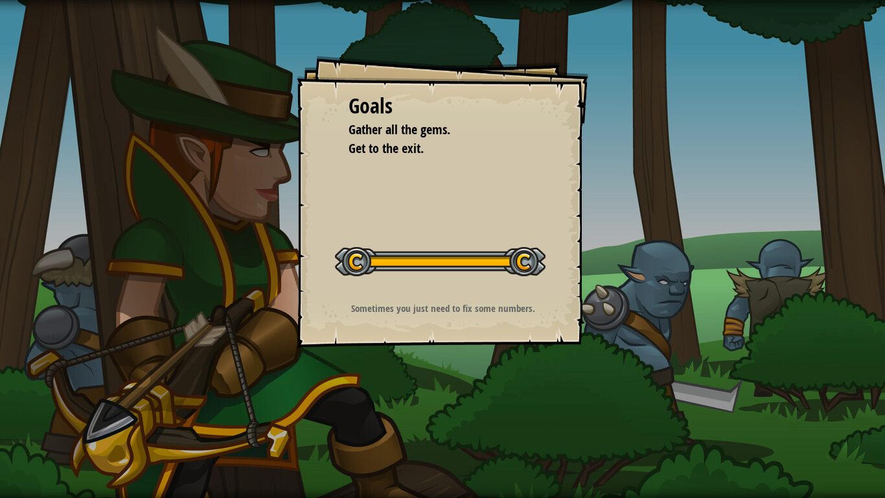
click at [0, 0] on button "Start Level" at bounding box center [0, 0] width 0 height 0
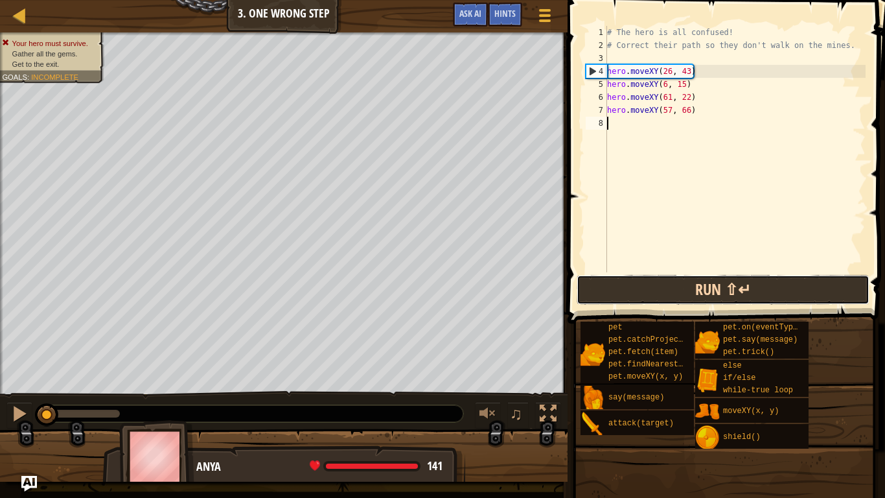
click at [615, 293] on button "Run ⇧↵" at bounding box center [723, 290] width 293 height 30
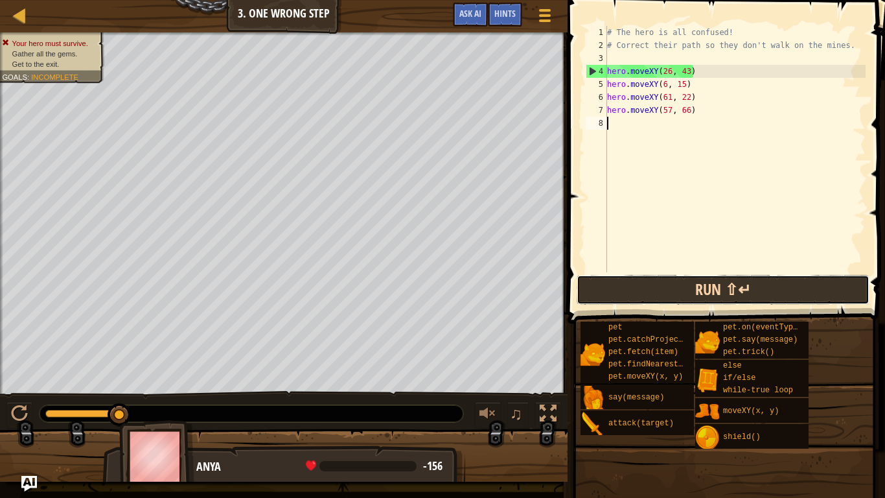
click at [606, 288] on button "Run ⇧↵" at bounding box center [723, 290] width 293 height 30
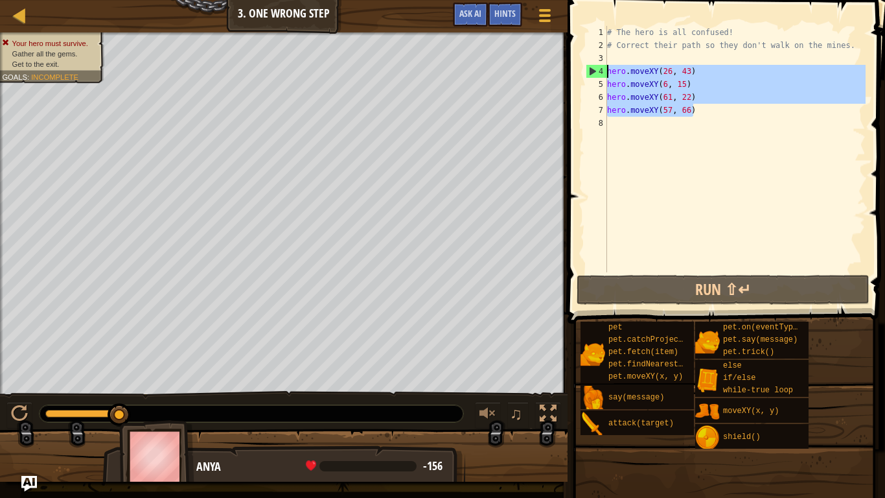
drag, startPoint x: 707, startPoint y: 116, endPoint x: 607, endPoint y: 71, distance: 109.3
click at [607, 71] on div "# The hero is all confused! # Correct their path so they don't walk on the mine…" at bounding box center [734, 162] width 261 height 272
type textarea "hero.moveXY(26, 43) hero.moveXY(6, 15)"
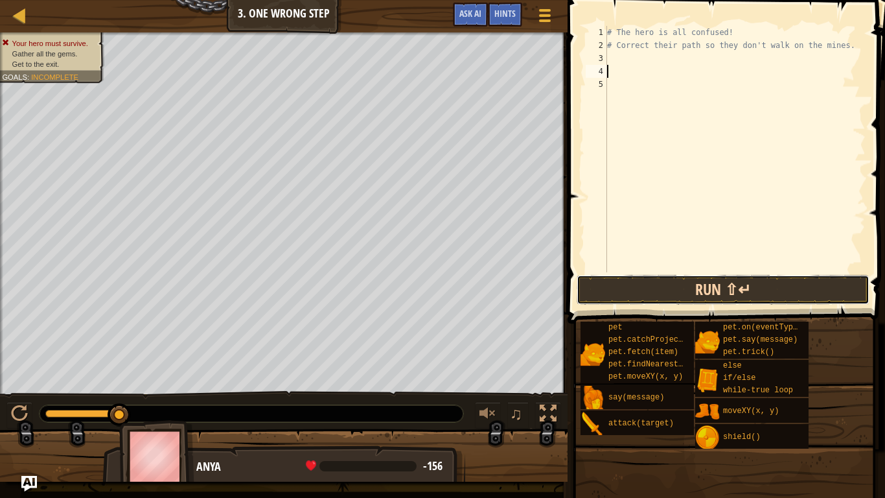
click at [630, 293] on button "Run ⇧↵" at bounding box center [723, 290] width 293 height 30
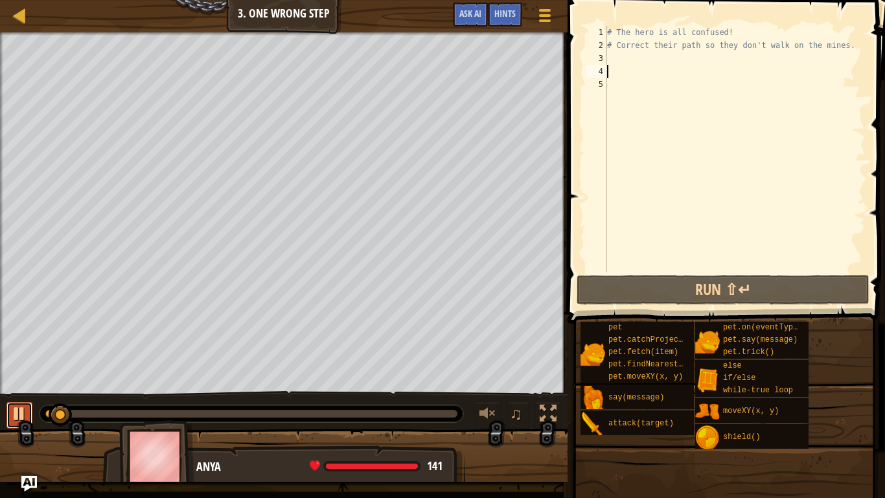
click at [20, 409] on div at bounding box center [19, 413] width 17 height 17
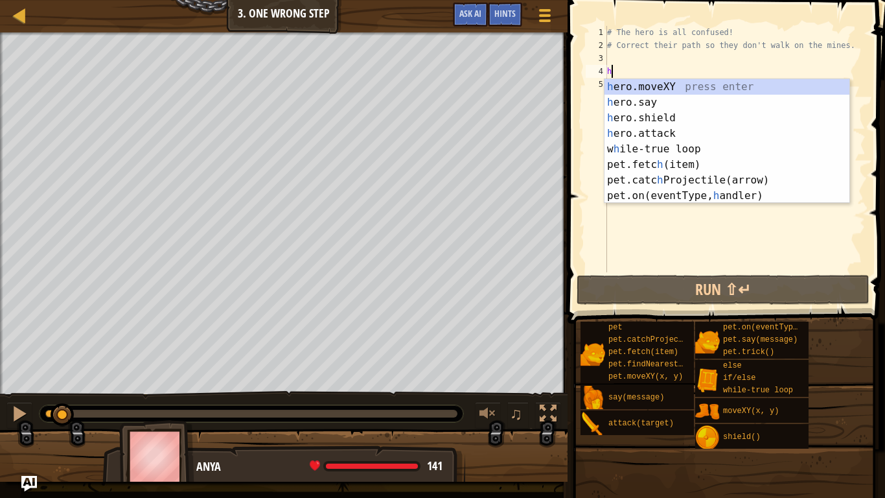
scroll to position [6, 0]
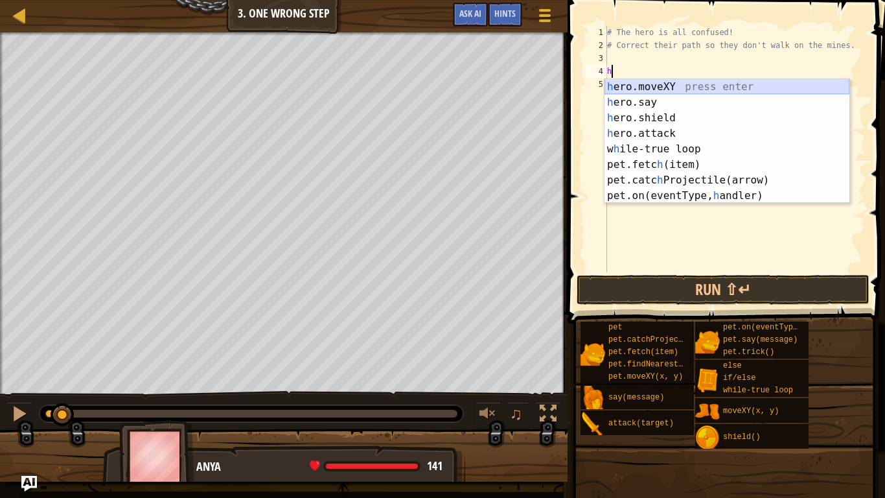
click at [656, 88] on div "h ero.moveXY press enter h ero.say press enter h ero.shield press enter h ero.a…" at bounding box center [726, 156] width 245 height 155
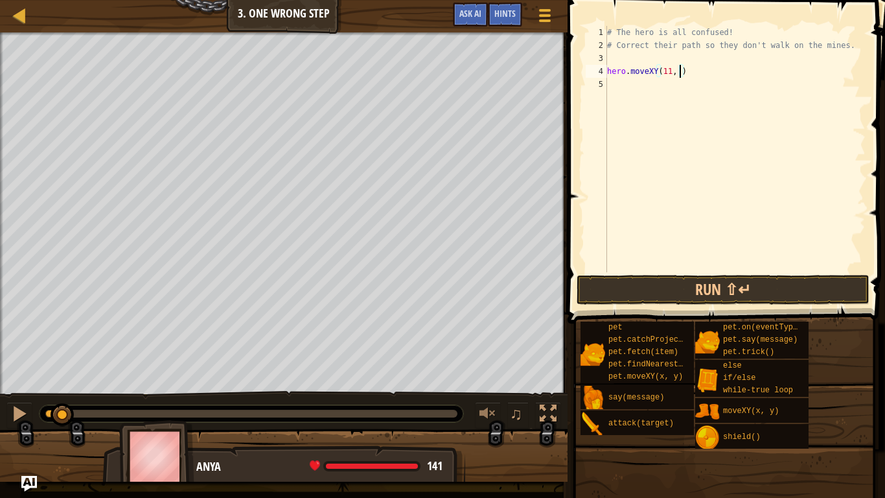
scroll to position [6, 11]
type textarea "hero.moveXY(11, 36)"
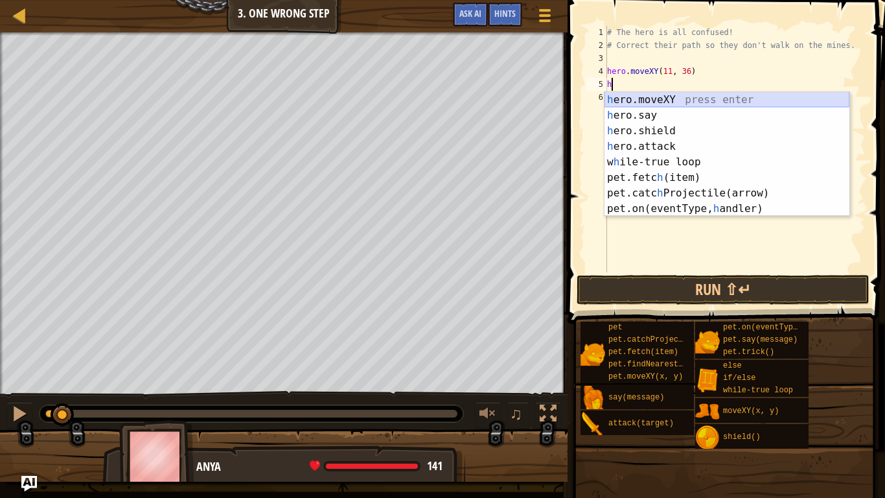
click at [667, 103] on div "h ero.moveXY press enter h ero.say press enter h ero.shield press enter h ero.a…" at bounding box center [726, 169] width 245 height 155
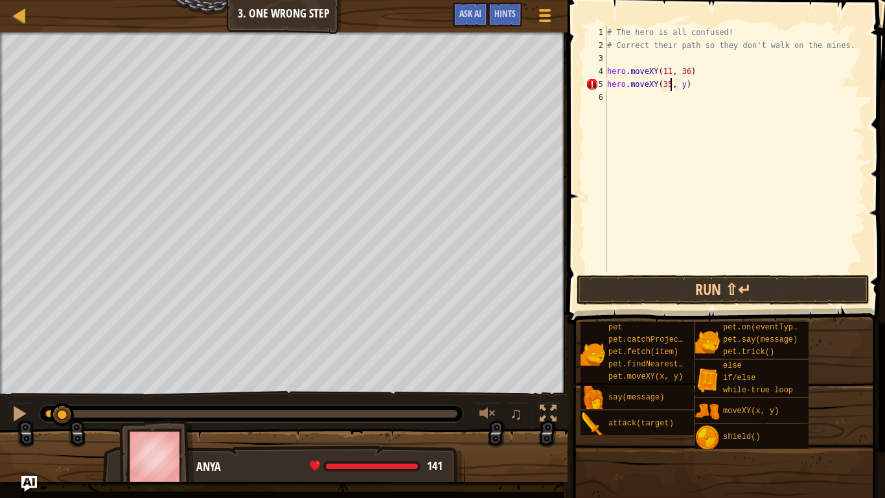
scroll to position [6, 10]
type textarea "hero.moveXY(35, 25)"
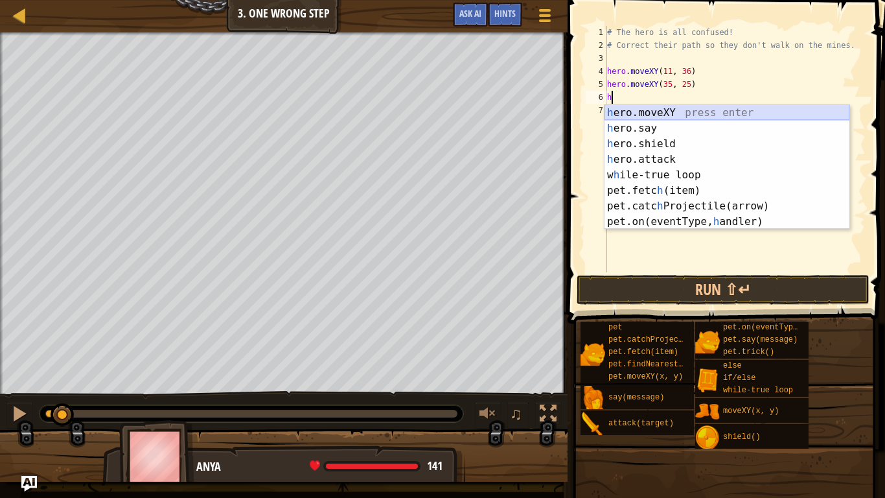
click at [616, 119] on div "h ero.moveXY press enter h ero.say press enter h ero.shield press enter h ero.a…" at bounding box center [726, 182] width 245 height 155
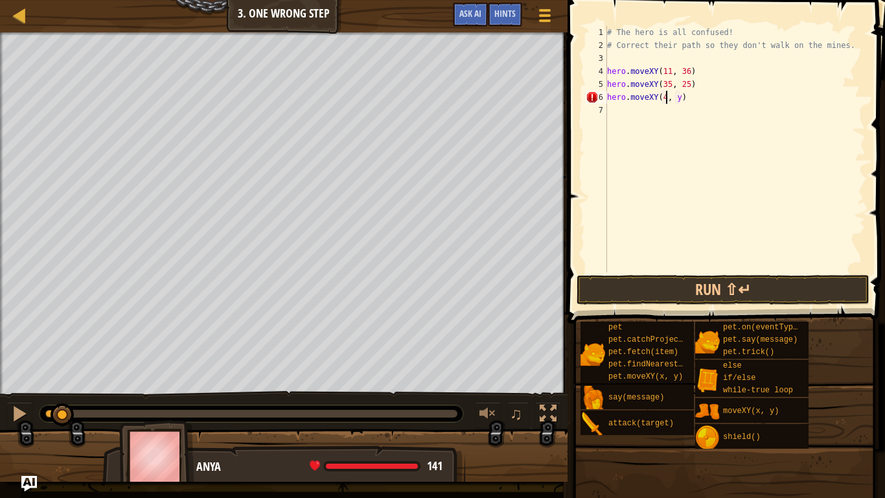
scroll to position [6, 10]
type textarea "hero.moveXY(40, 56)"
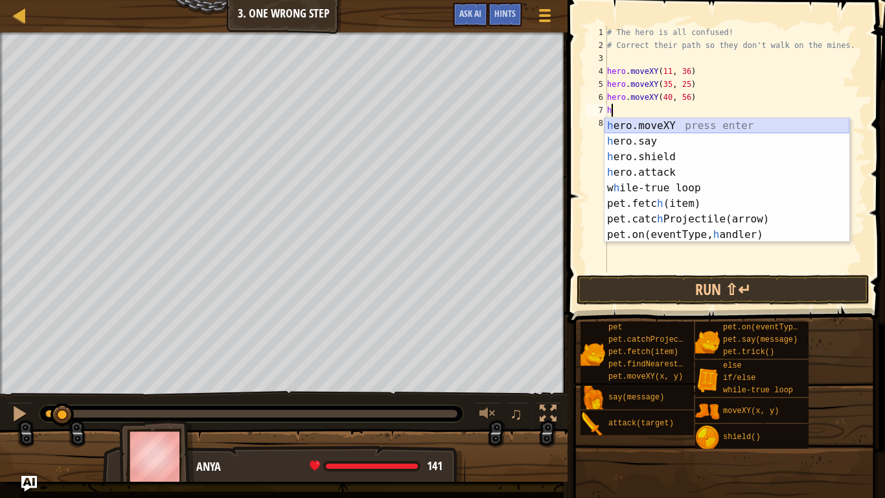
click at [665, 122] on div "h ero.moveXY press enter h ero.say press enter h ero.shield press enter h ero.a…" at bounding box center [726, 195] width 245 height 155
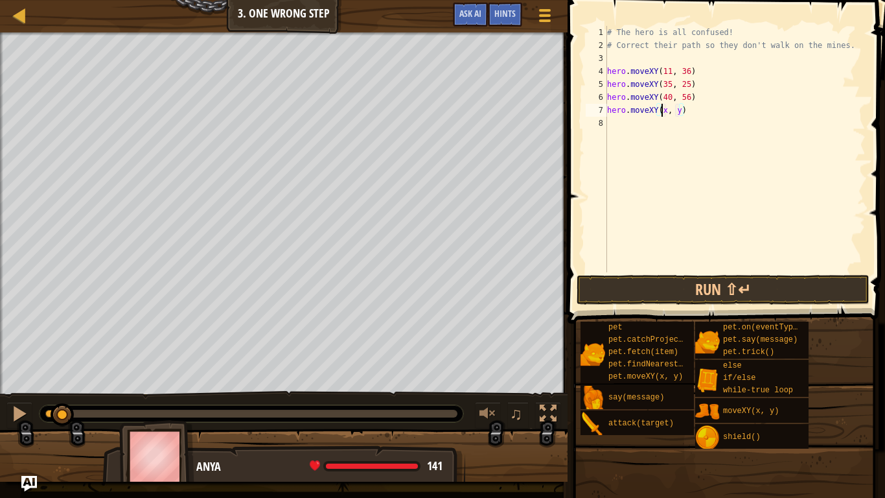
click at [611, 89] on div "# The hero is all confused! # Correct their path so they don't walk on the mine…" at bounding box center [734, 162] width 261 height 272
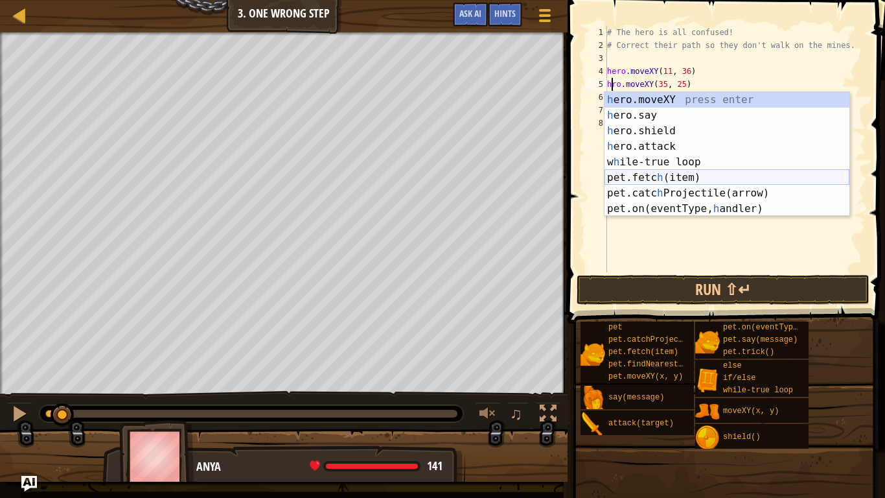
type textarea "hero.moveXY(35, 25)"
click at [683, 257] on div "# The hero is all confused! # Correct their path so they don't walk on the mine…" at bounding box center [734, 162] width 261 height 272
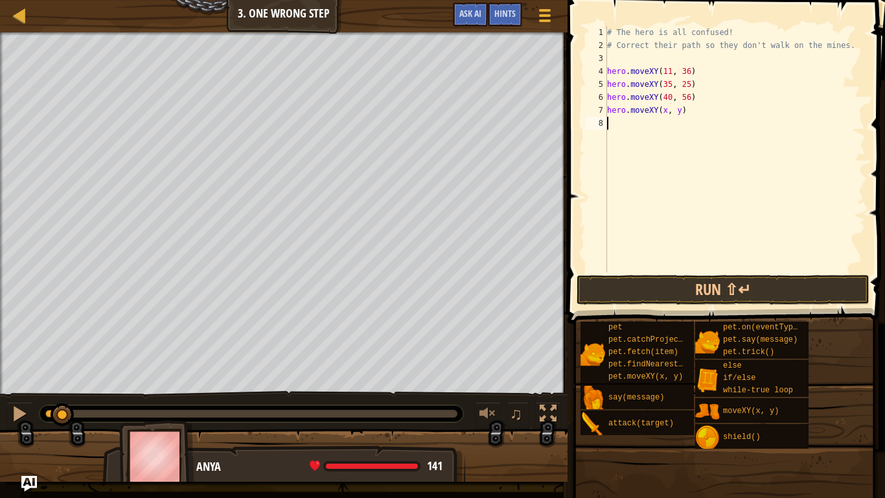
scroll to position [6, 0]
click at [666, 110] on div "# The hero is all confused! # Correct their path so they don't walk on the mine…" at bounding box center [734, 162] width 261 height 272
type textarea "hero.moveXY(77, 58)"
click at [648, 281] on button "Run ⇧↵" at bounding box center [723, 290] width 293 height 30
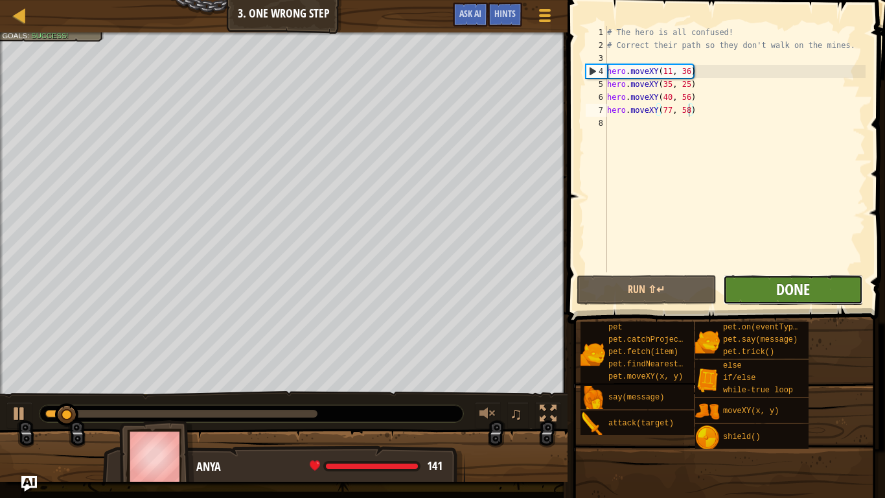
click at [781, 297] on span "Done" at bounding box center [793, 289] width 34 height 21
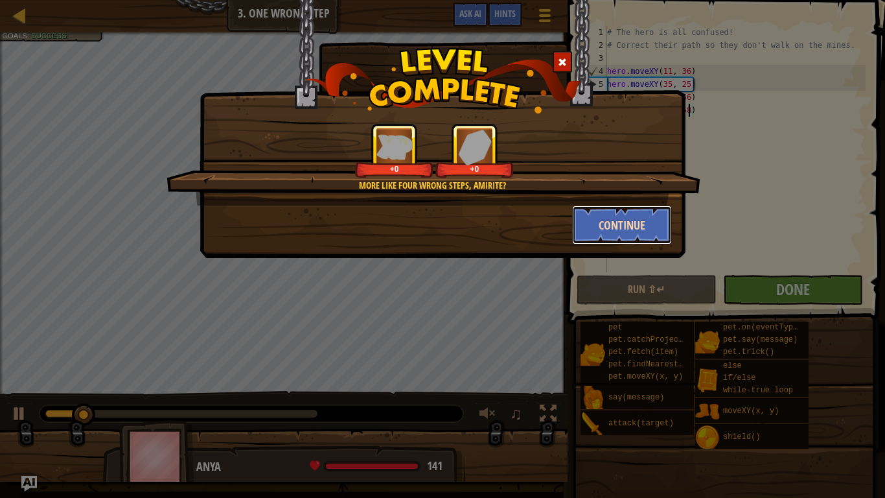
click at [622, 227] on button "Continue" at bounding box center [622, 224] width 100 height 39
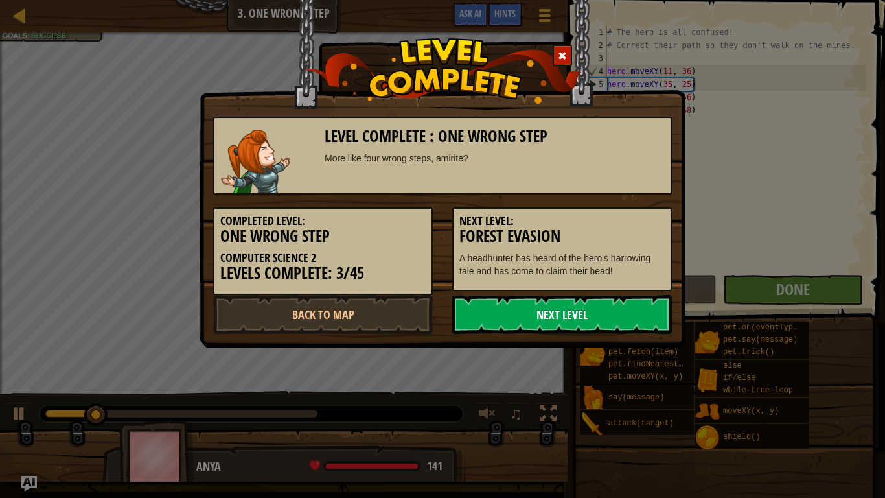
click at [528, 325] on link "Next Level" at bounding box center [562, 314] width 220 height 39
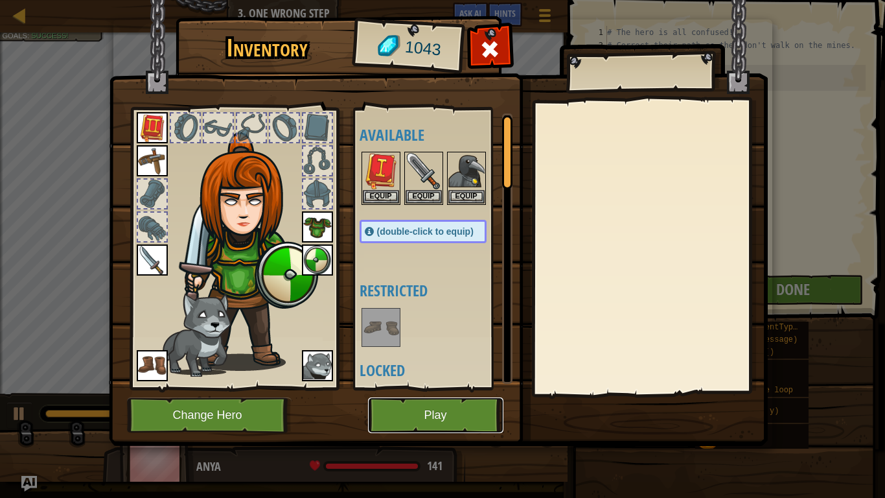
click at [409, 409] on button "Play" at bounding box center [435, 415] width 135 height 36
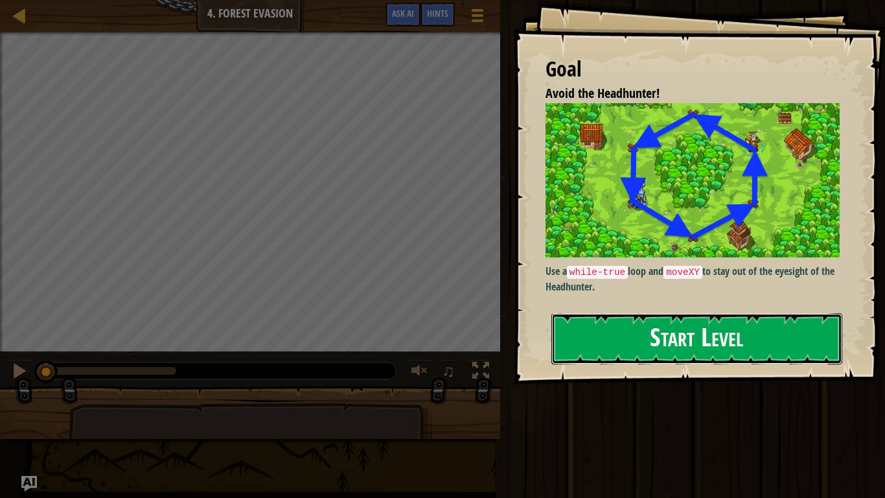
click at [610, 341] on button "Start Level" at bounding box center [696, 338] width 291 height 51
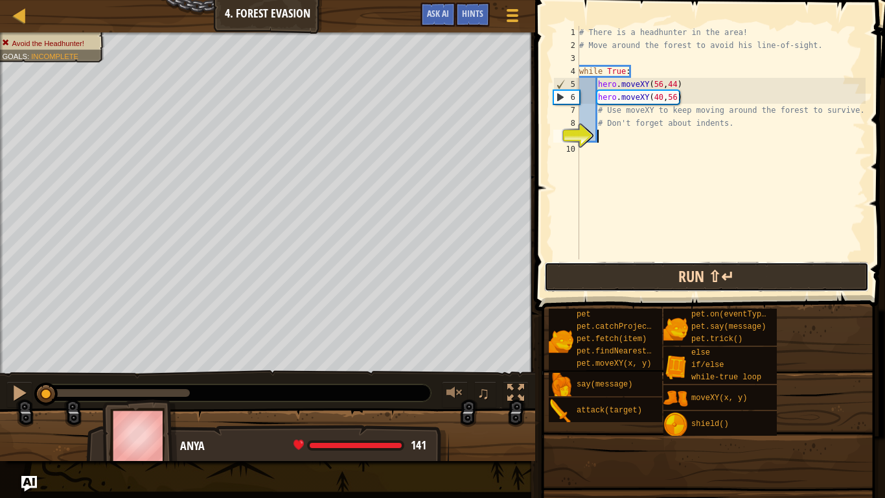
click at [577, 278] on button "Run ⇧↵" at bounding box center [706, 277] width 325 height 30
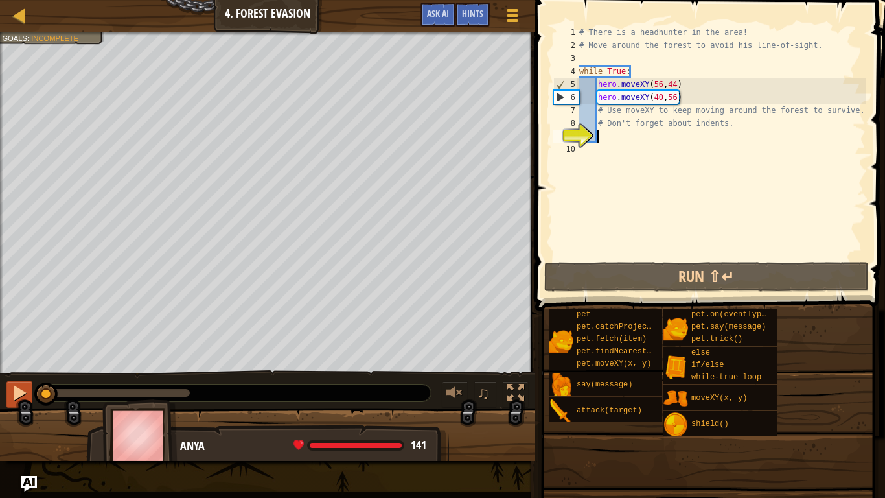
drag, startPoint x: 124, startPoint y: 389, endPoint x: 11, endPoint y: 389, distance: 113.4
click at [11, 389] on div "♫" at bounding box center [267, 389] width 535 height 39
click at [11, 390] on div at bounding box center [19, 392] width 17 height 17
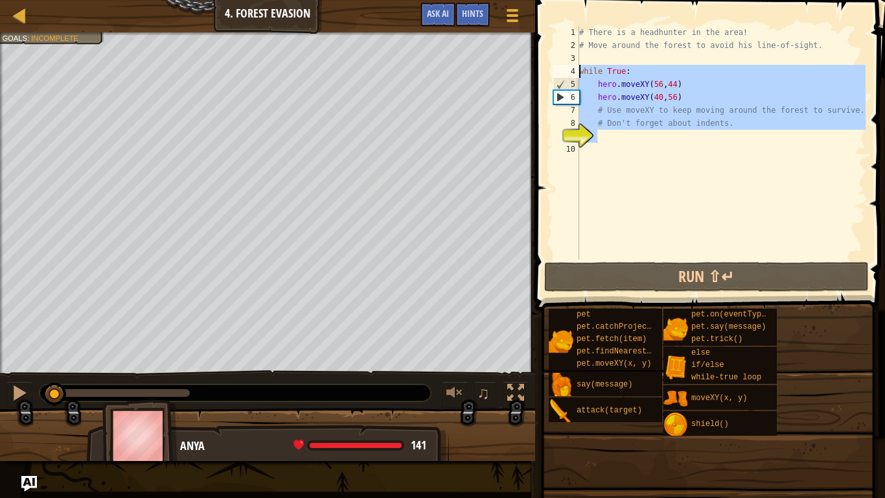
drag, startPoint x: 673, startPoint y: 140, endPoint x: 566, endPoint y: 65, distance: 131.2
click at [566, 65] on div "1 2 3 4 5 6 7 8 9 10 # There is a headhunter in the area! # Move around the for…" at bounding box center [708, 142] width 315 height 233
type textarea "while True: hero.moveXY(56,44)"
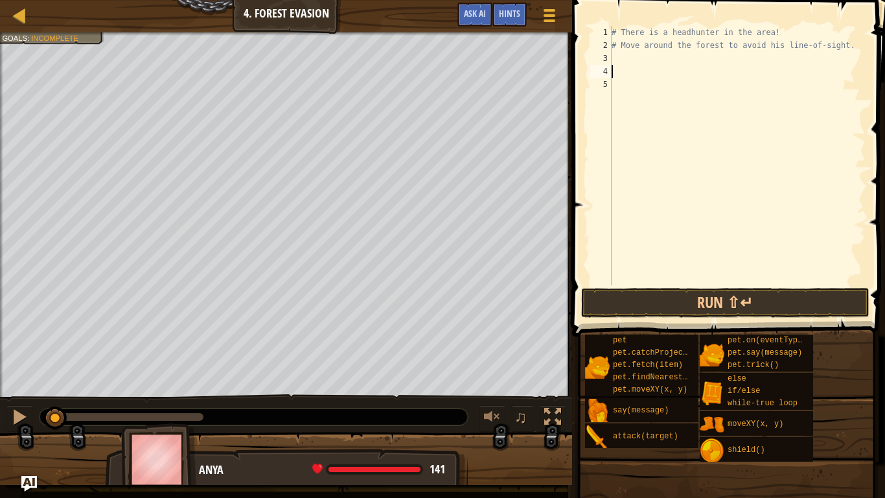
click at [628, 67] on div "# There is a headhunter in the area! # Move around the forest to avoid his line…" at bounding box center [737, 168] width 257 height 285
click at [17, 408] on div at bounding box center [19, 416] width 17 height 17
drag, startPoint x: 68, startPoint y: 419, endPoint x: 23, endPoint y: 417, distance: 45.4
click at [23, 409] on div "♫" at bounding box center [286, 413] width 572 height 39
drag, startPoint x: 59, startPoint y: 415, endPoint x: 19, endPoint y: 402, distance: 42.2
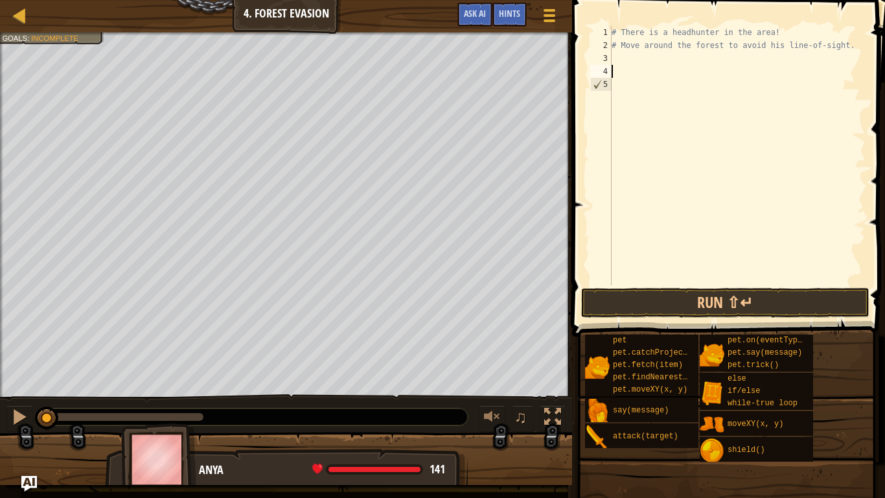
click at [19, 402] on div "♫" at bounding box center [286, 413] width 572 height 39
click at [17, 409] on div at bounding box center [19, 416] width 17 height 17
click at [632, 96] on div "# There is a headhunter in the area! # Move around the forest to avoid his line…" at bounding box center [737, 168] width 257 height 285
click at [17, 409] on div at bounding box center [19, 416] width 17 height 17
drag, startPoint x: 71, startPoint y: 419, endPoint x: 4, endPoint y: 420, distance: 67.4
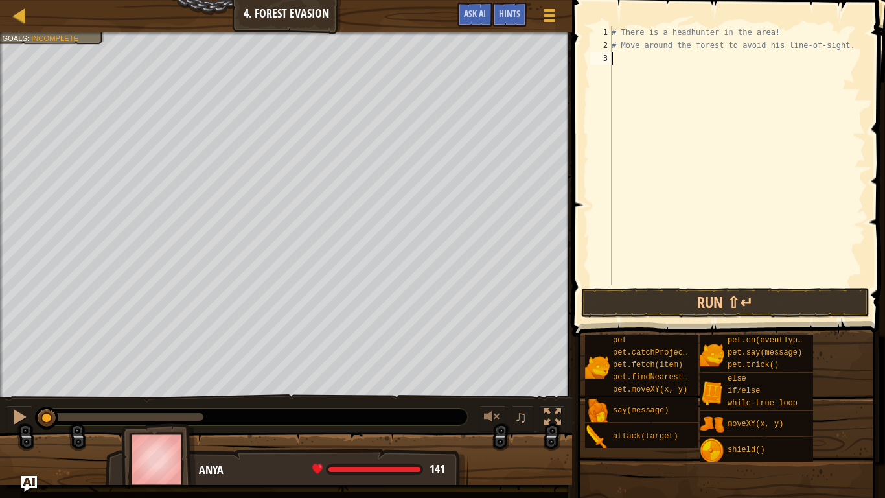
click at [4, 409] on div "♫" at bounding box center [286, 413] width 572 height 39
click at [19, 409] on div at bounding box center [19, 416] width 17 height 17
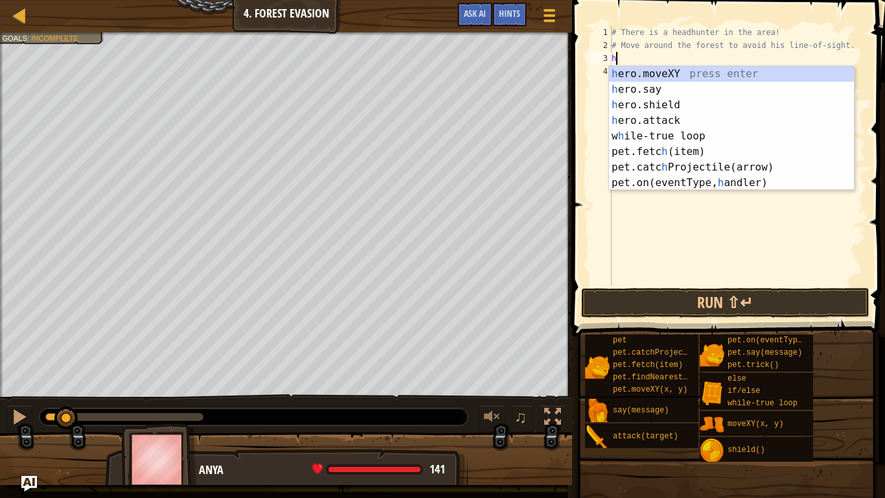
scroll to position [6, 0]
click at [663, 67] on div "h ero.moveXY press enter h ero.say press enter h ero.shield press enter h ero.a…" at bounding box center [731, 143] width 245 height 155
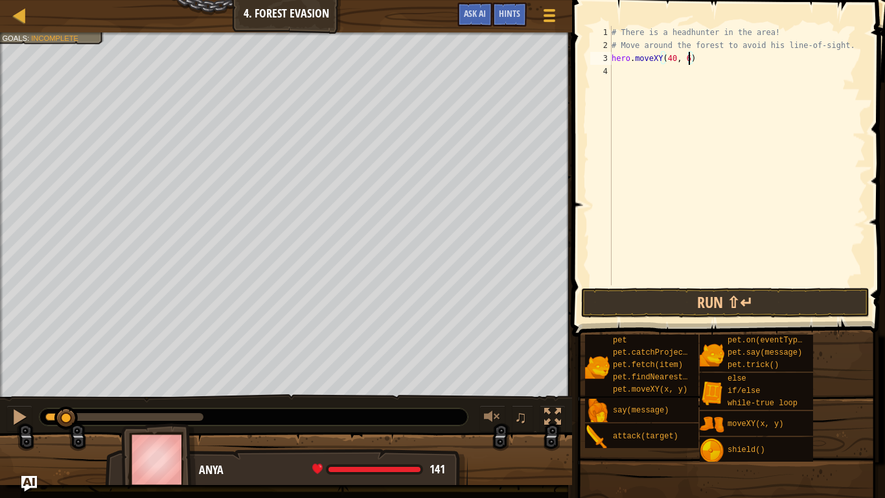
scroll to position [6, 11]
type textarea "hero.moveXY(40, 56)"
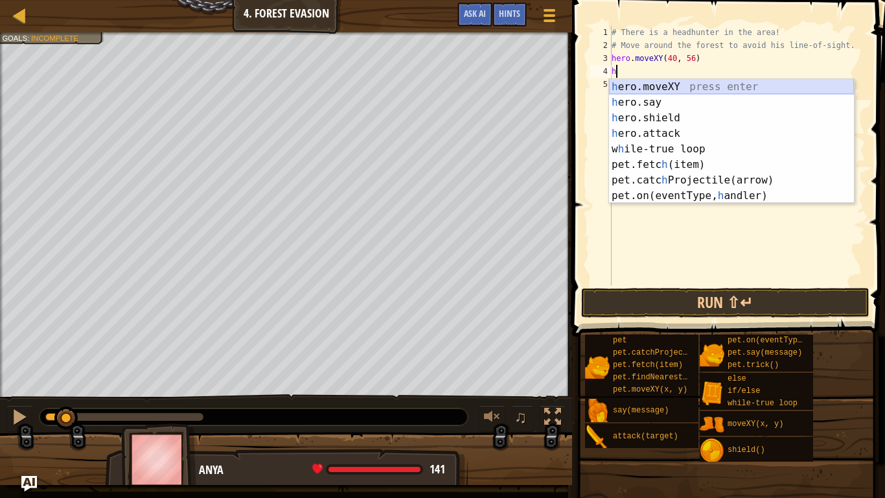
click at [628, 88] on div "h ero.moveXY press enter h ero.say press enter h ero.shield press enter h ero.a…" at bounding box center [731, 156] width 245 height 155
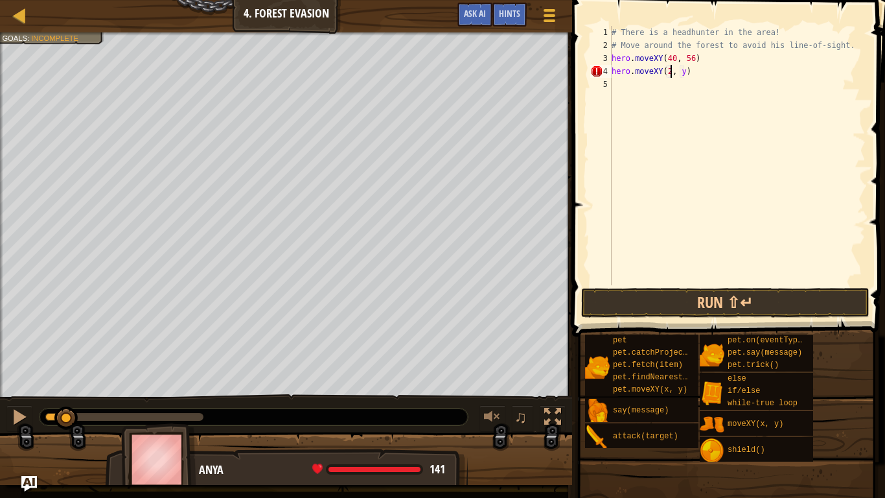
scroll to position [6, 10]
type textarea "hero.moveXY(24, 44)"
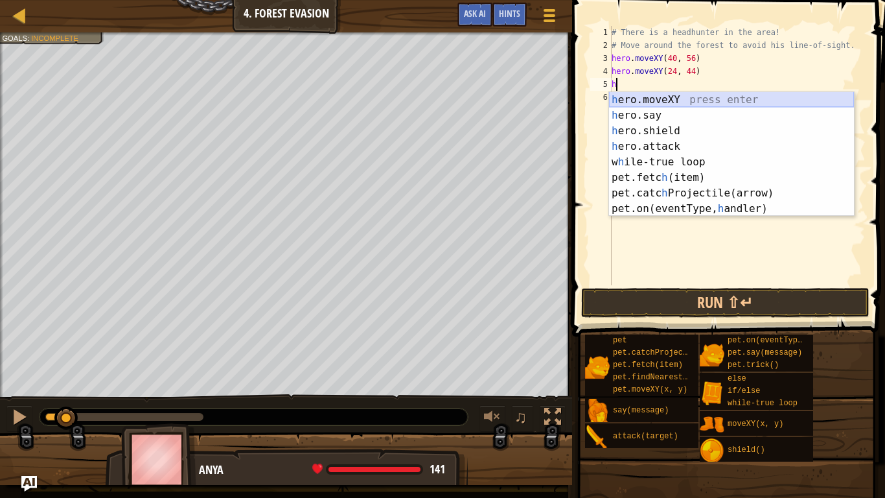
click at [659, 104] on div "h ero.moveXY press enter h ero.say press enter h ero.shield press enter h ero.a…" at bounding box center [731, 169] width 245 height 155
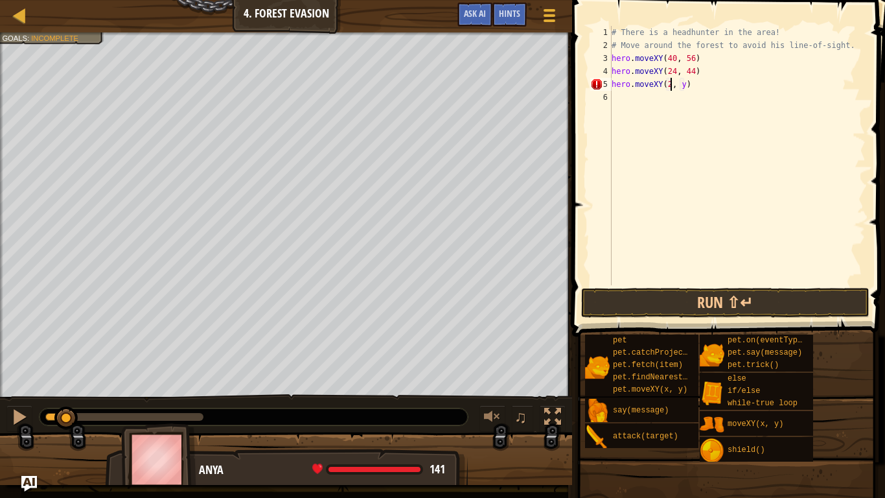
scroll to position [6, 10]
type textarea "hero.moveXY(24, 24)"
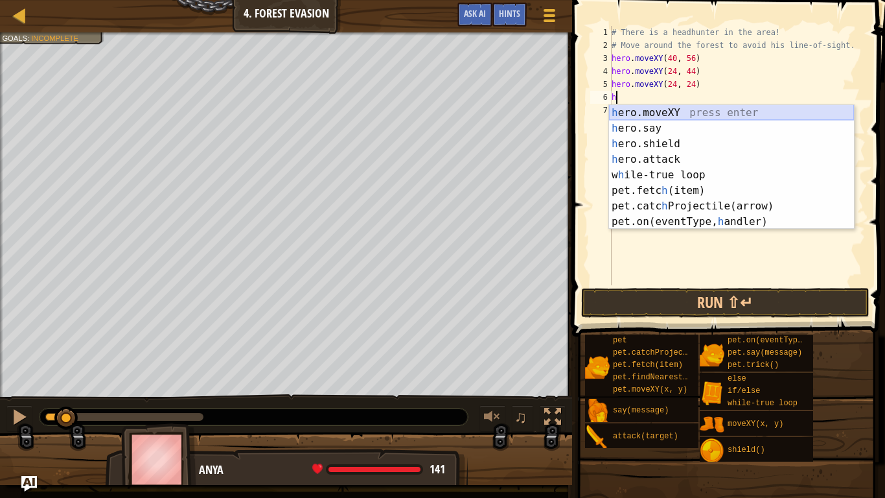
click at [677, 108] on div "h ero.moveXY press enter h ero.say press enter h ero.shield press enter h ero.a…" at bounding box center [731, 182] width 245 height 155
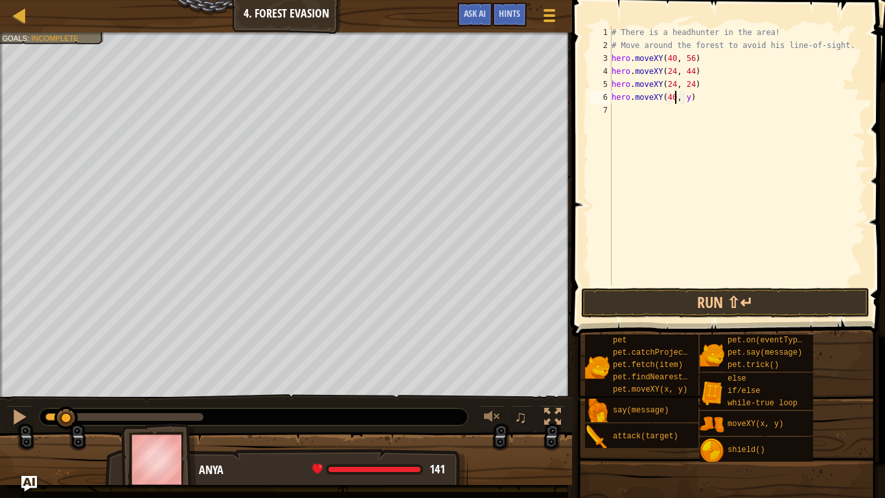
scroll to position [6, 10]
type textarea "hero.moveXY(40, 12)"
type textarea "hero.moveXY(56, 24)"
click at [629, 306] on button "Run ⇧↵" at bounding box center [725, 303] width 288 height 30
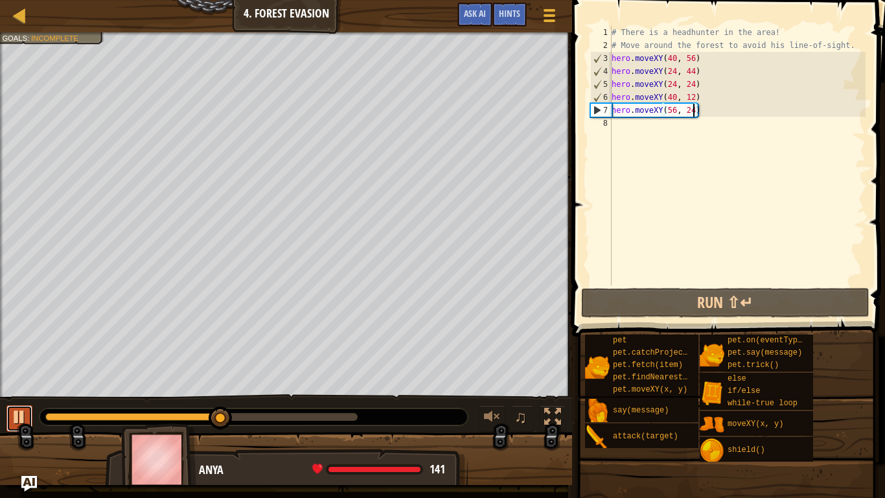
click at [27, 409] on div at bounding box center [19, 416] width 17 height 17
click at [642, 130] on div "# There is a headhunter in the area! # Move around the forest to avoid his line…" at bounding box center [737, 168] width 257 height 285
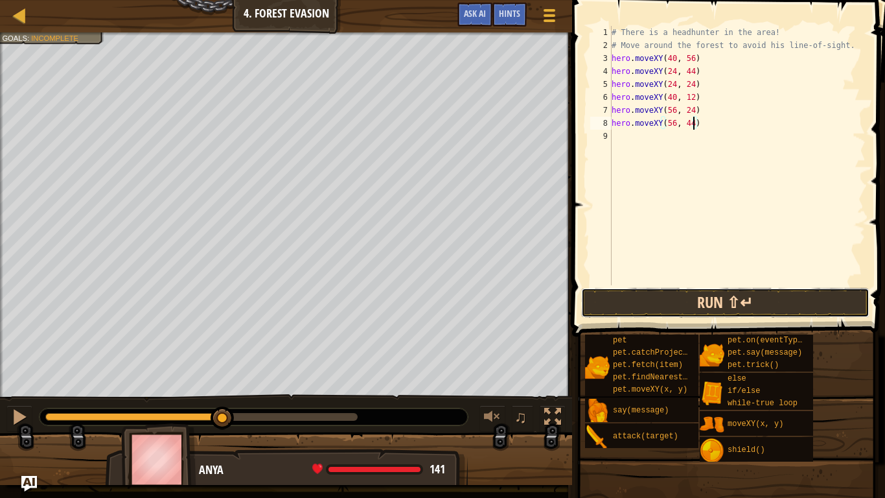
click at [612, 301] on button "Run ⇧↵" at bounding box center [725, 303] width 288 height 30
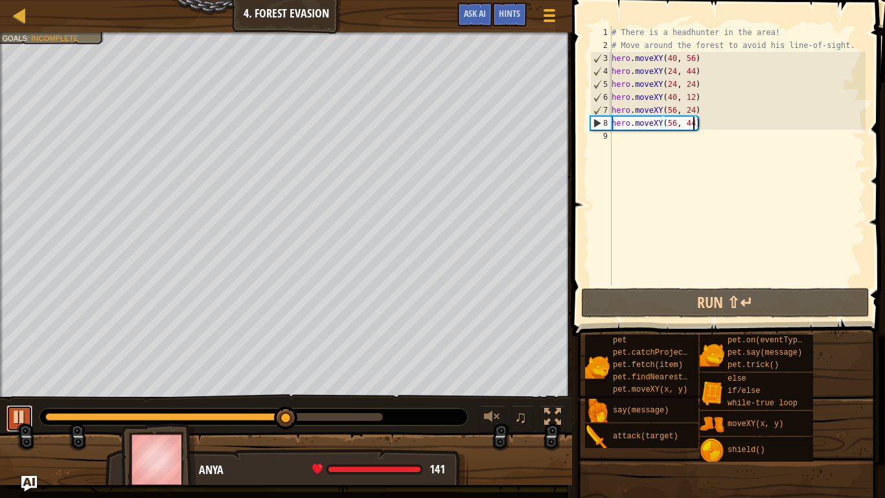
click at [6, 409] on button at bounding box center [19, 418] width 26 height 27
click at [613, 54] on div "# There is a headhunter in the area! # Move around the forest to avoid his line…" at bounding box center [737, 168] width 257 height 285
type textarea "hero.moveXY(40, 56)"
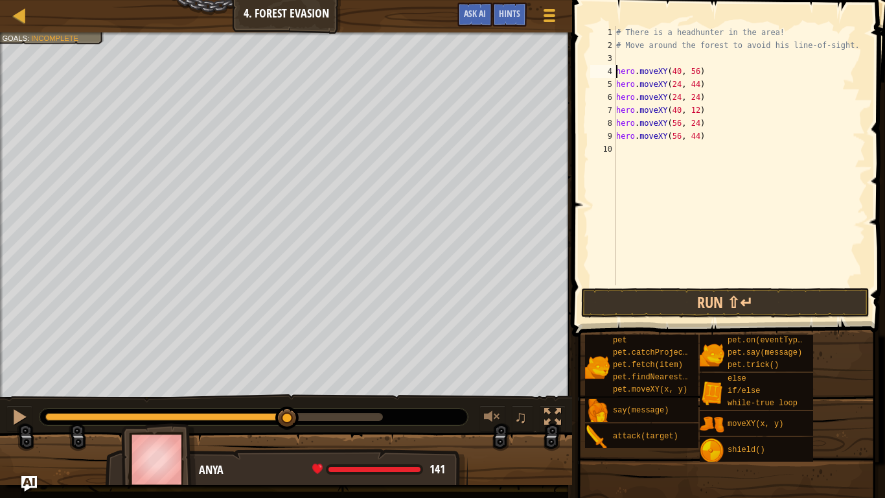
click at [619, 55] on div "# There is a headhunter in the area! # Move around the forest to avoid his line…" at bounding box center [739, 168] width 252 height 285
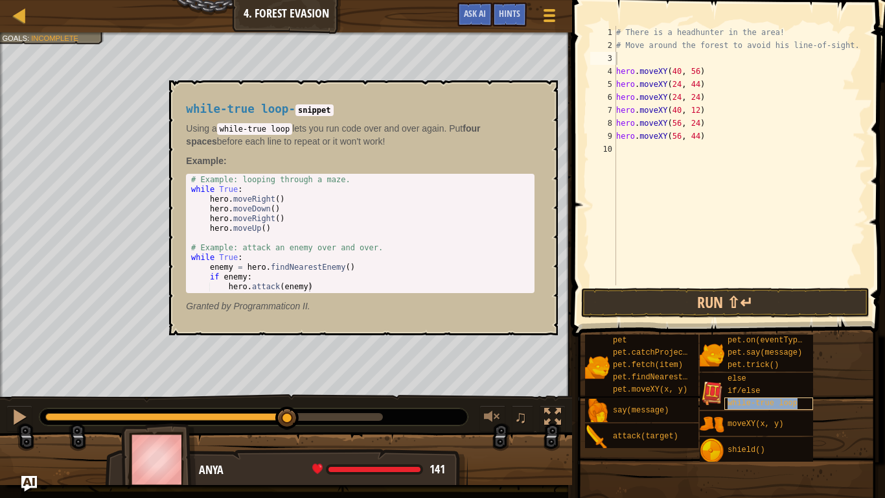
click at [748, 404] on span "while-true loop" at bounding box center [762, 402] width 70 height 9
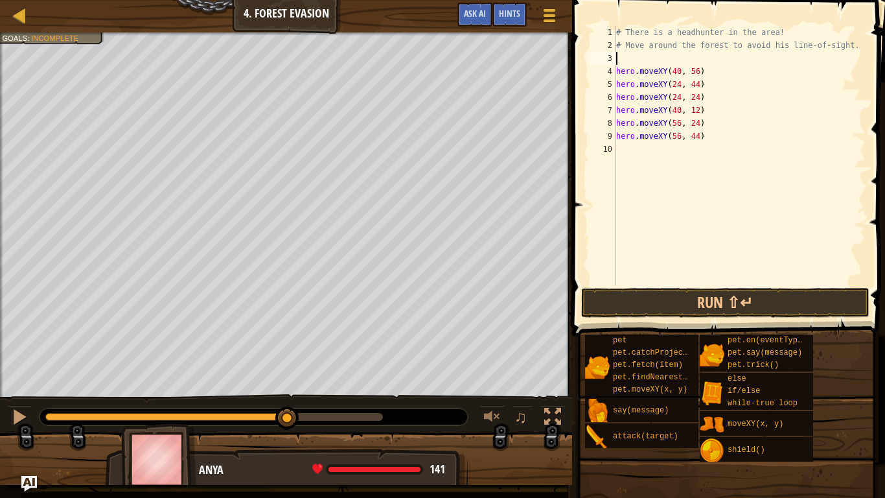
type textarea "w"
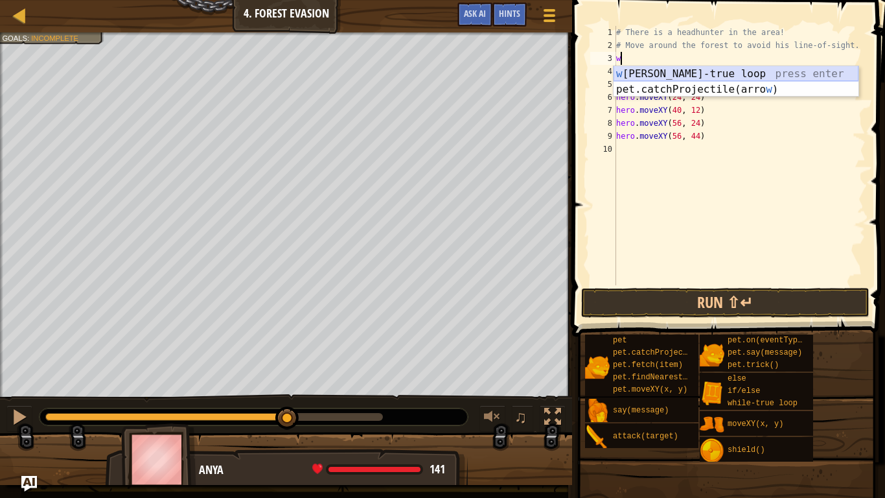
click at [683, 75] on div "w [PERSON_NAME]-true loop press enter pet.catchProjectile(arro w ) press enter" at bounding box center [735, 97] width 245 height 62
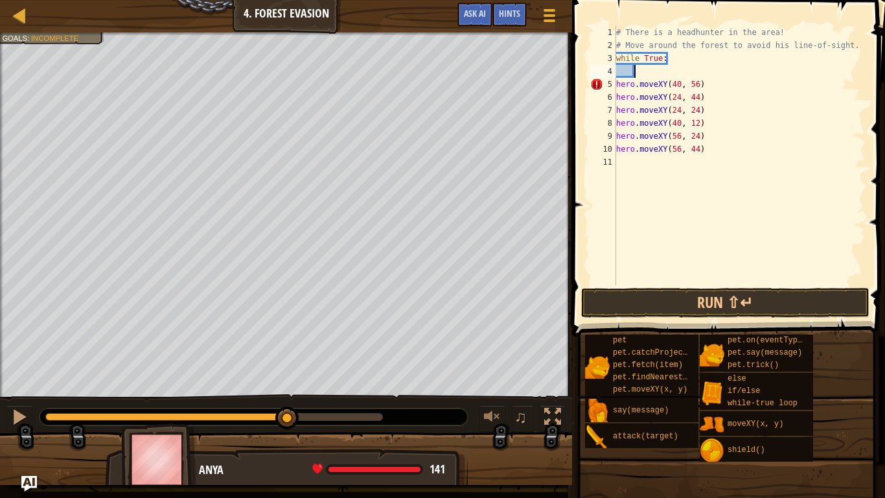
click at [617, 86] on div "# There is a headhunter in the area! # Move around the forest to avoid his line…" at bounding box center [739, 168] width 252 height 285
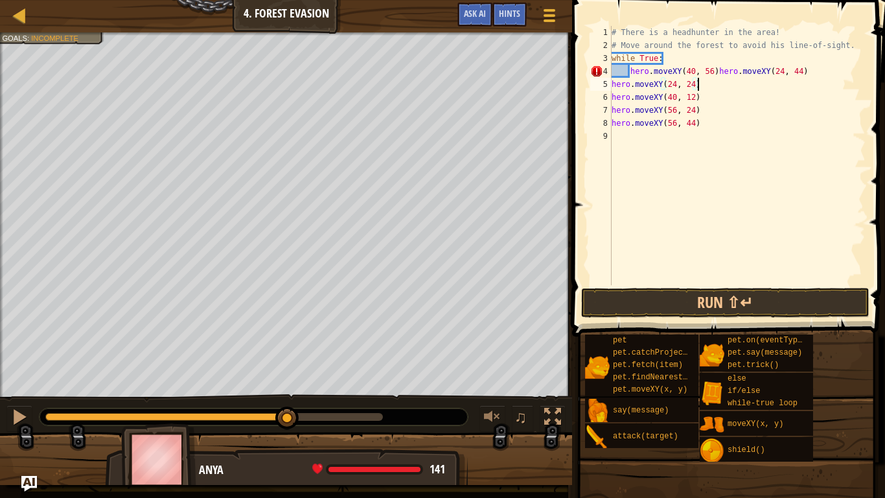
click at [717, 75] on div "# There is a headhunter in the area! # Move around the forest to avoid his line…" at bounding box center [737, 168] width 257 height 285
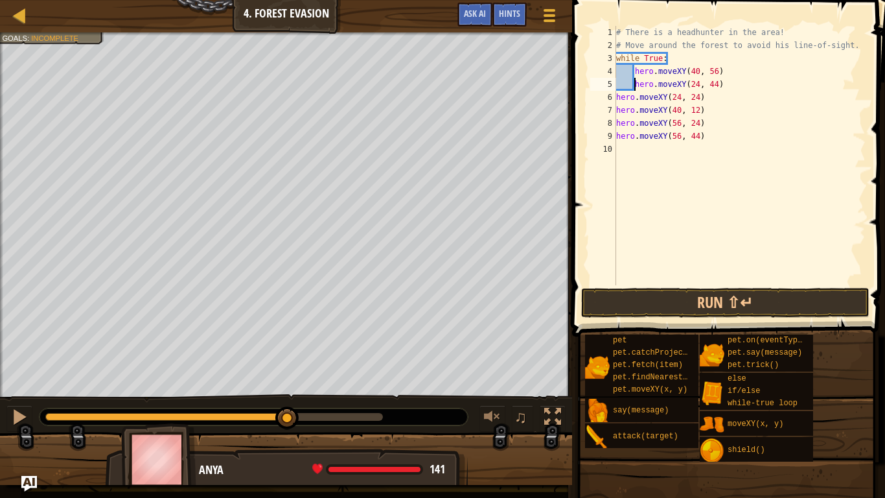
click at [617, 97] on div "# There is a headhunter in the area! # Move around the forest to avoid his line…" at bounding box center [739, 168] width 252 height 285
type textarea "hero.moveXY(56, 44)"
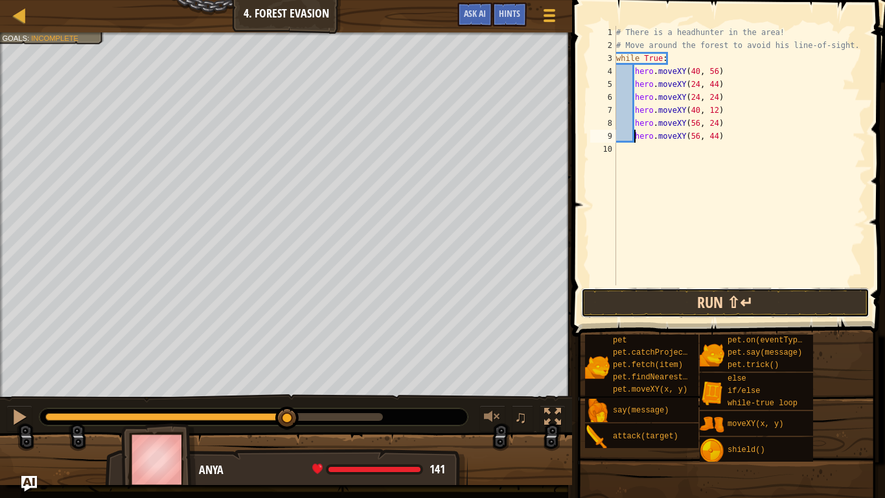
click at [617, 306] on button "Run ⇧↵" at bounding box center [725, 303] width 288 height 30
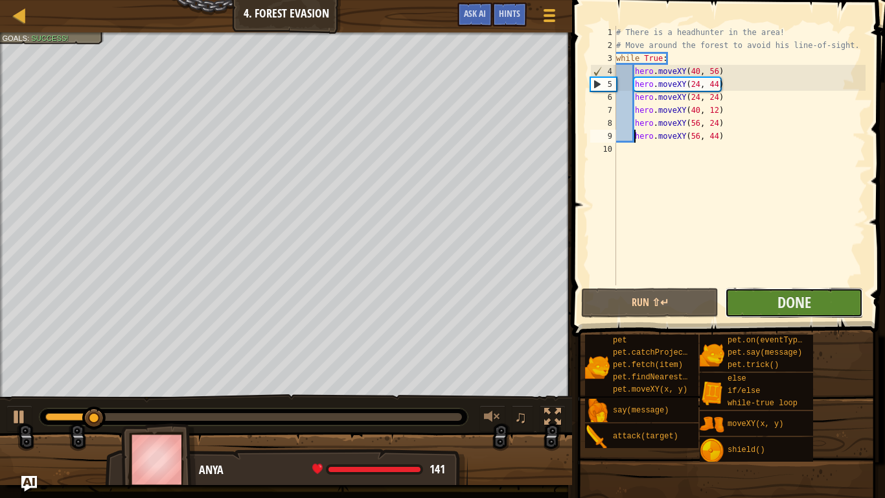
click at [774, 299] on button "Done" at bounding box center [793, 303] width 137 height 30
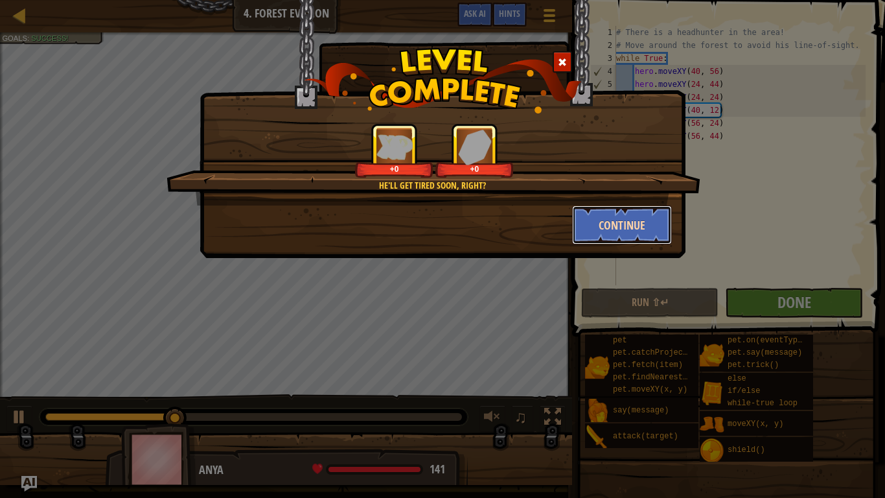
click at [600, 236] on button "Continue" at bounding box center [622, 224] width 100 height 39
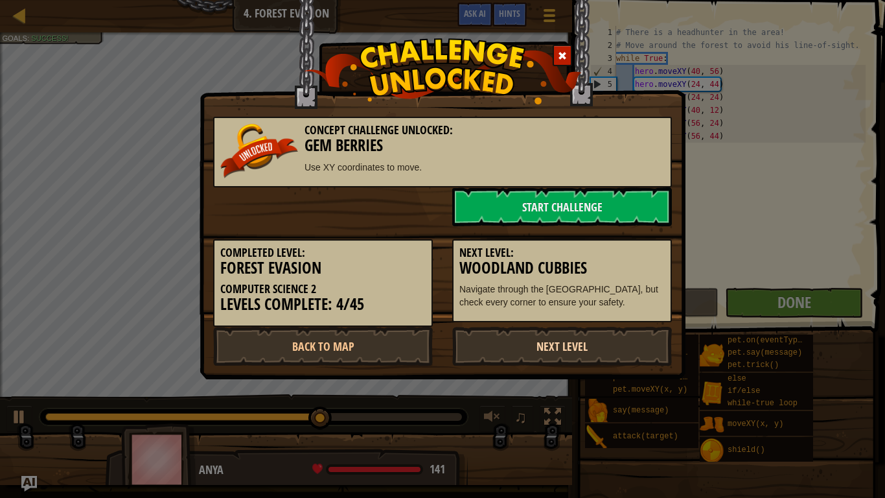
click at [497, 330] on link "Next Level" at bounding box center [562, 345] width 220 height 39
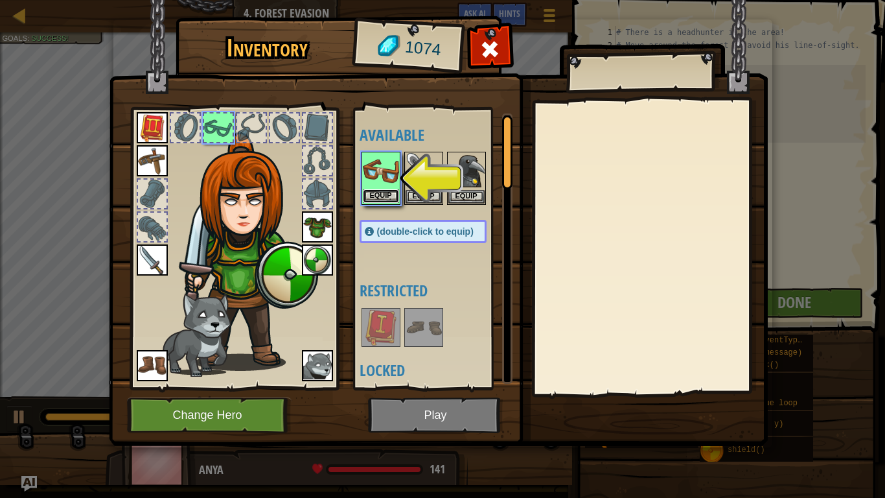
click at [382, 200] on button "Equip" at bounding box center [381, 196] width 36 height 14
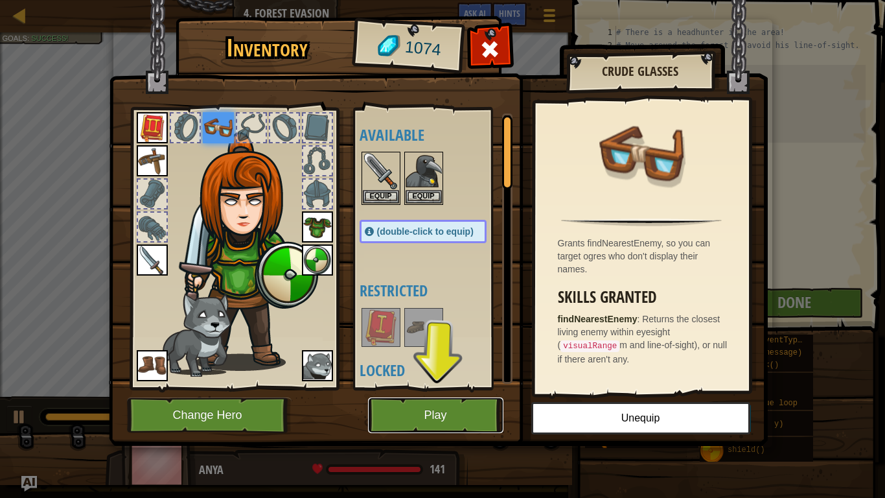
click at [394, 409] on button "Play" at bounding box center [435, 415] width 135 height 36
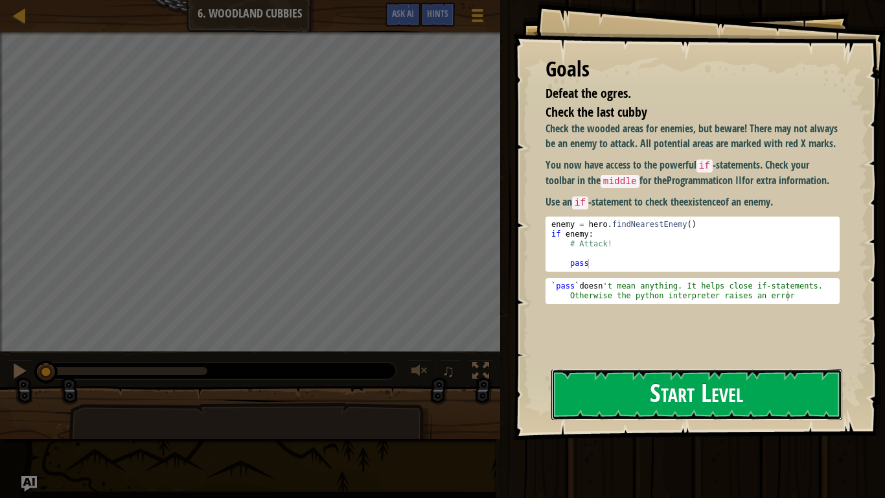
click at [593, 374] on button "Start Level" at bounding box center [696, 394] width 291 height 51
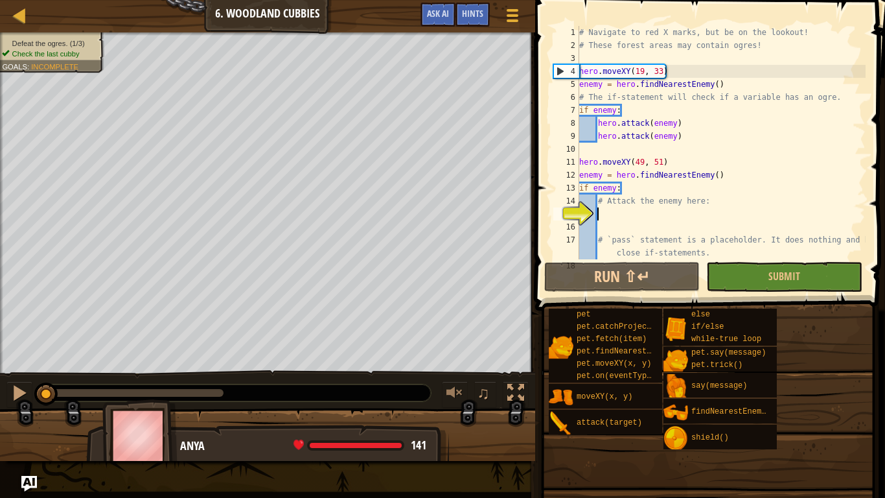
scroll to position [65, 0]
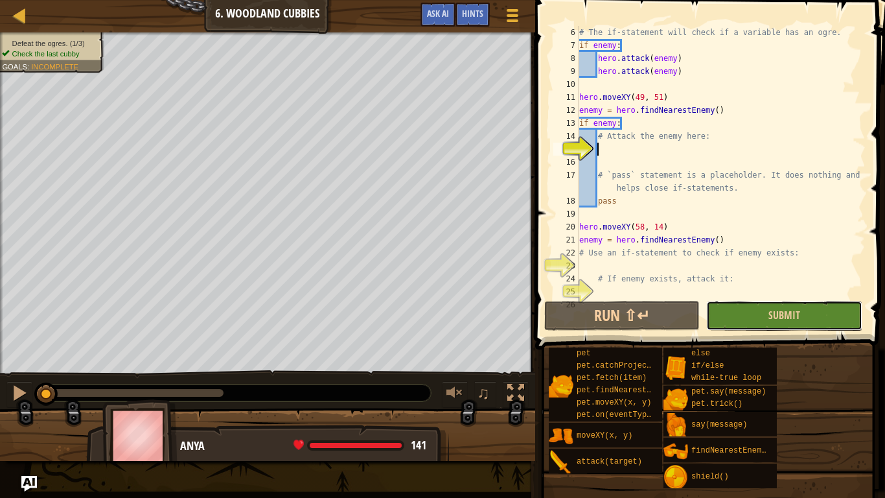
click at [734, 319] on button "Submit" at bounding box center [783, 316] width 155 height 30
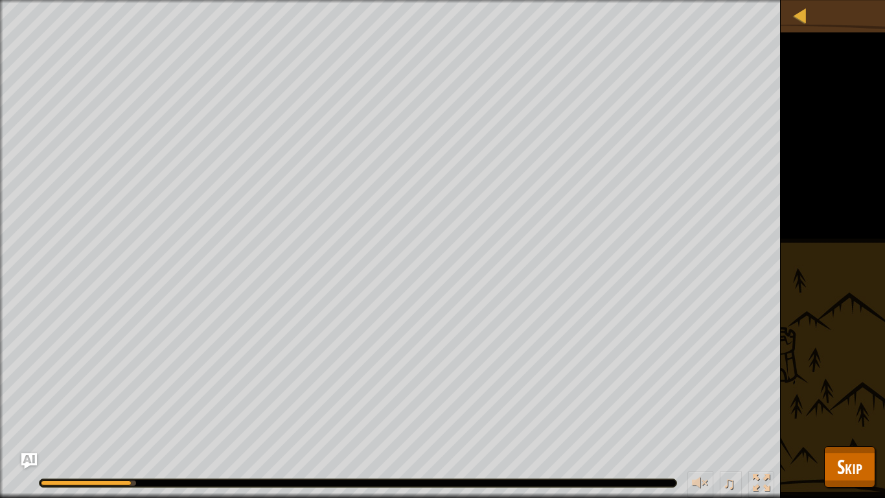
click at [862, 409] on div "Defeat the ogres. (1/3) Check the last cubby Goals : Running... ♫ Anya 141 x: 1…" at bounding box center [442, 249] width 885 height 498
click at [851, 409] on span "Skip" at bounding box center [849, 466] width 25 height 27
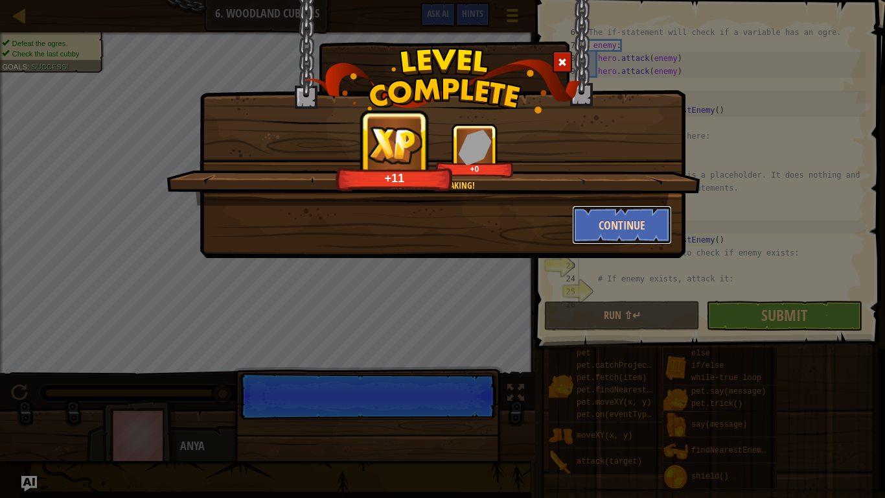
click at [616, 221] on button "Continue" at bounding box center [622, 224] width 100 height 39
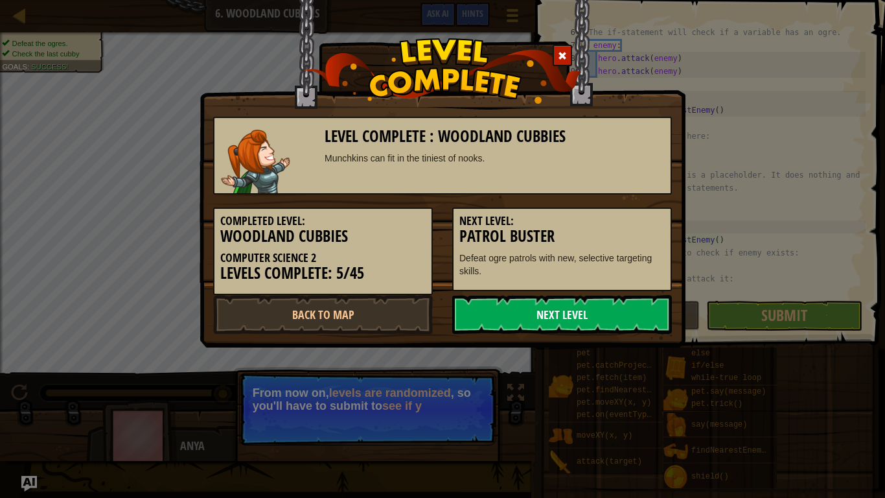
click at [560, 306] on link "Next Level" at bounding box center [562, 314] width 220 height 39
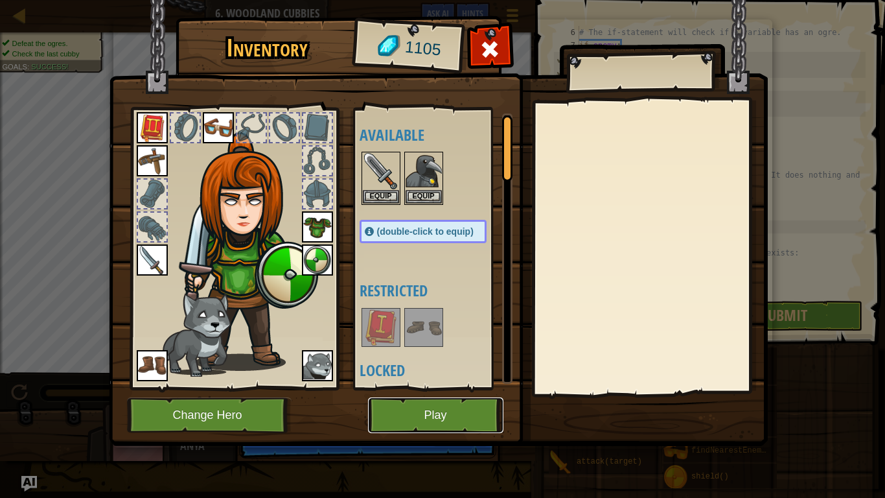
click at [410, 409] on button "Play" at bounding box center [435, 415] width 135 height 36
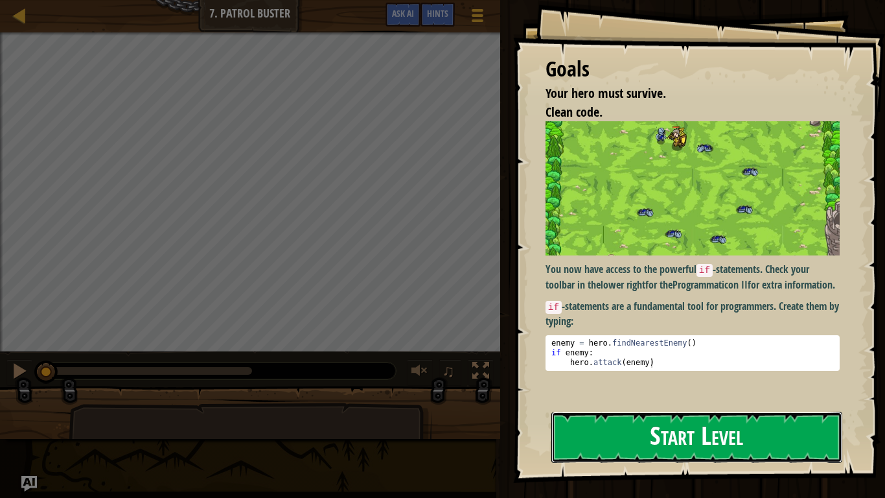
click at [655, 409] on button "Start Level" at bounding box center [696, 436] width 291 height 51
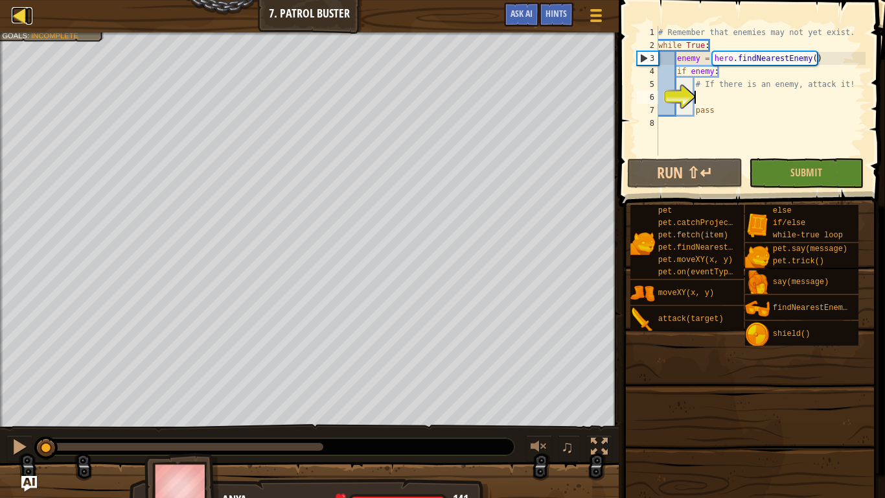
click at [14, 16] on div at bounding box center [20, 15] width 16 height 16
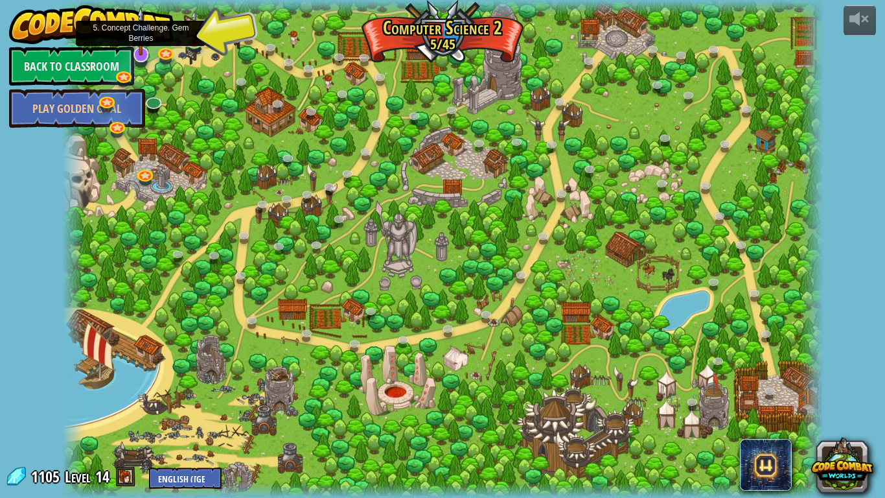
click at [144, 51] on img at bounding box center [140, 30] width 21 height 49
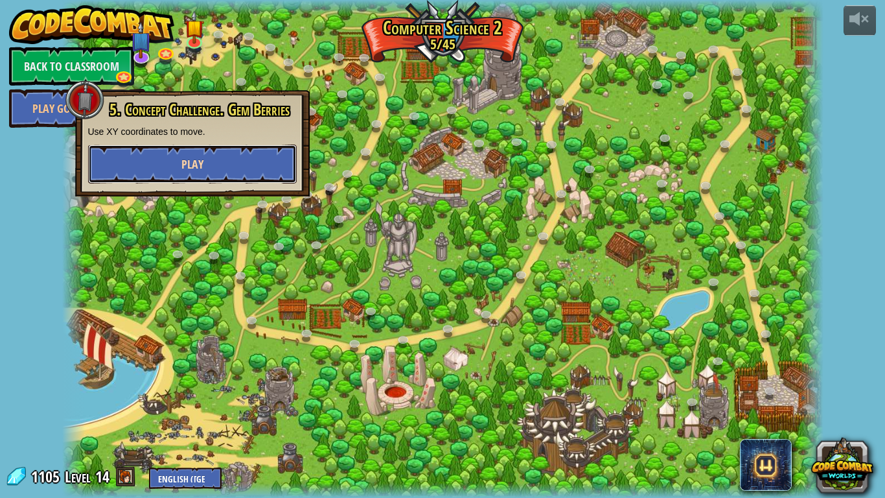
click at [134, 166] on button "Play" at bounding box center [192, 163] width 209 height 39
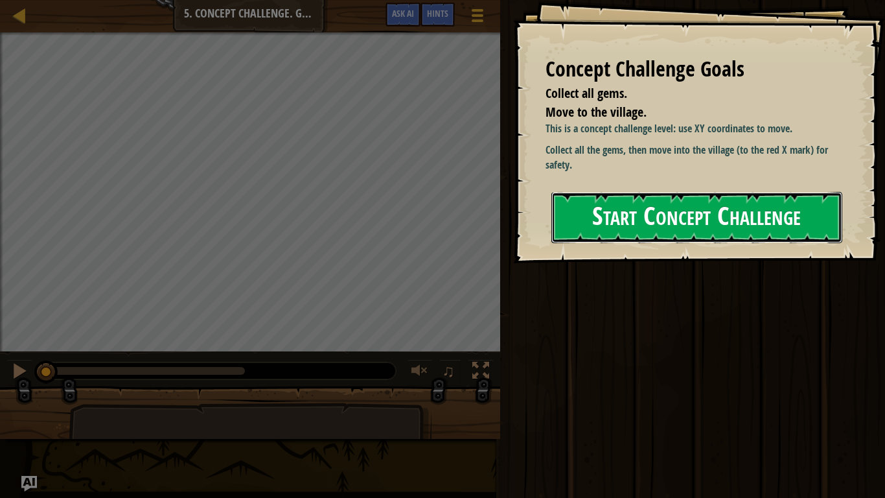
click at [637, 221] on button "Start Concept Challenge" at bounding box center [696, 217] width 291 height 51
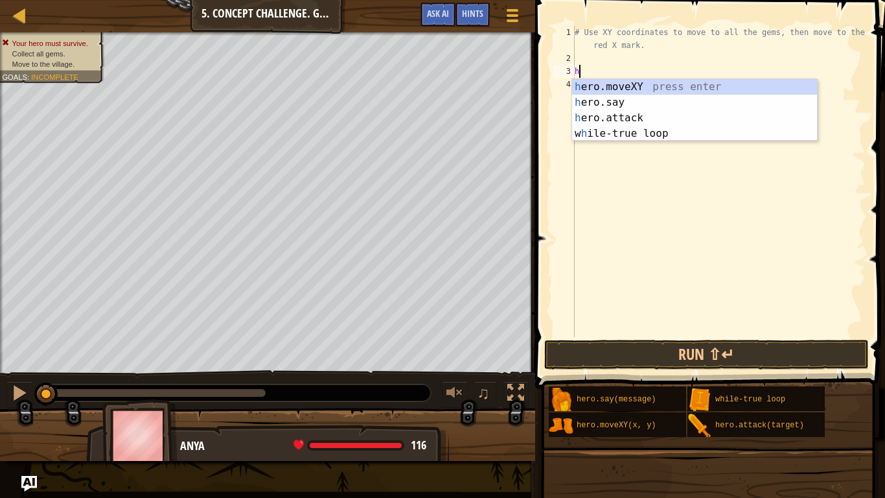
scroll to position [6, 0]
click at [614, 84] on div "h ero.moveXY press enter h ero.say press enter h ero.attack press enter w h ile…" at bounding box center [694, 125] width 245 height 93
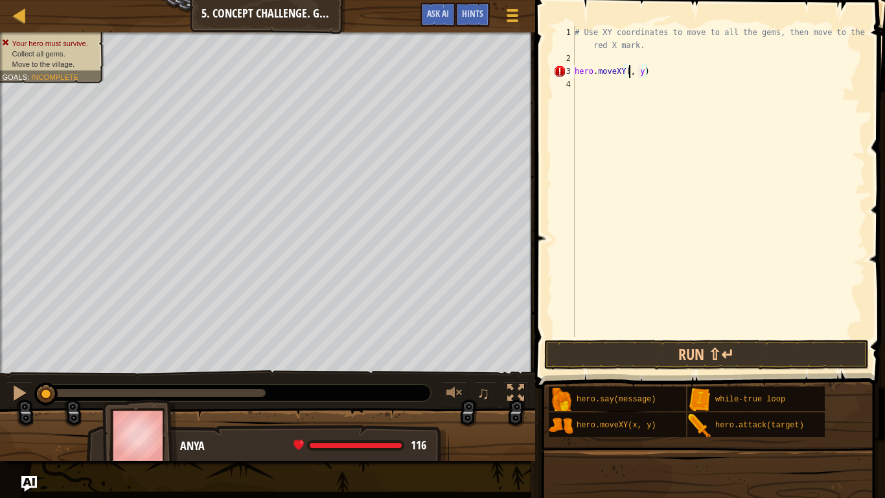
scroll to position [6, 8]
type textarea "hero.moveXY(8, 48)"
type textarea "hero.moveXY(7, 12)"
type textarea "hero.moveXY(34, 14)"
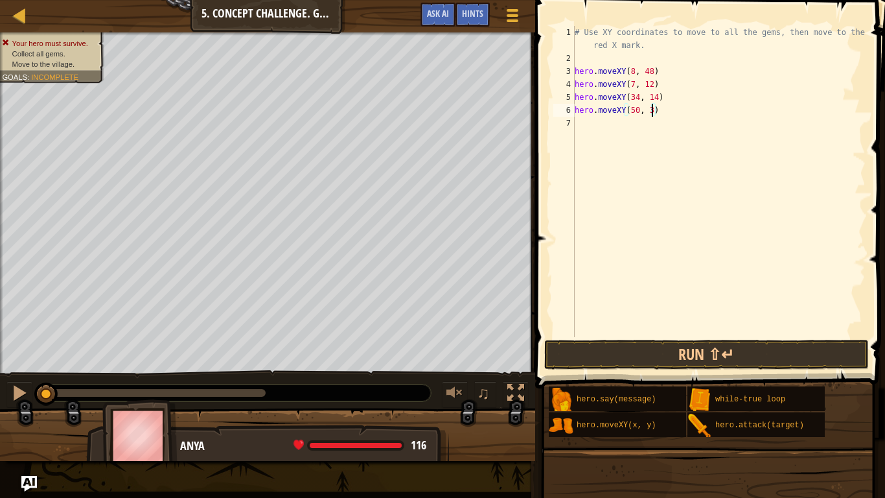
type textarea "hero.moveXY(50, 34)"
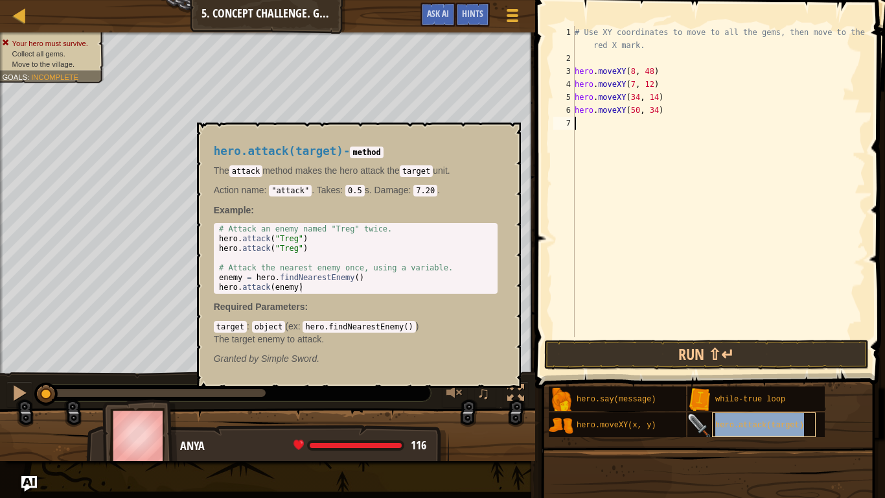
click at [756, 409] on div "hero.attack(target)" at bounding box center [764, 424] width 104 height 25
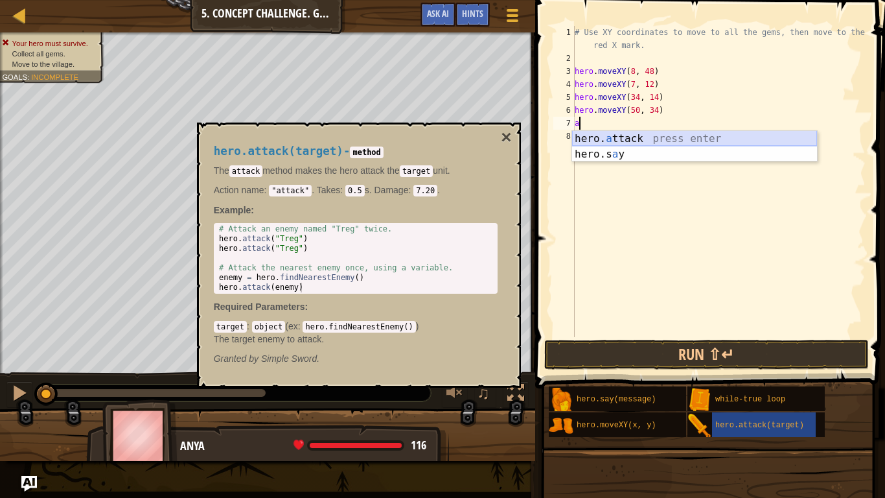
click at [622, 137] on div "hero. a ttack press enter hero.s a y press enter" at bounding box center [694, 162] width 245 height 62
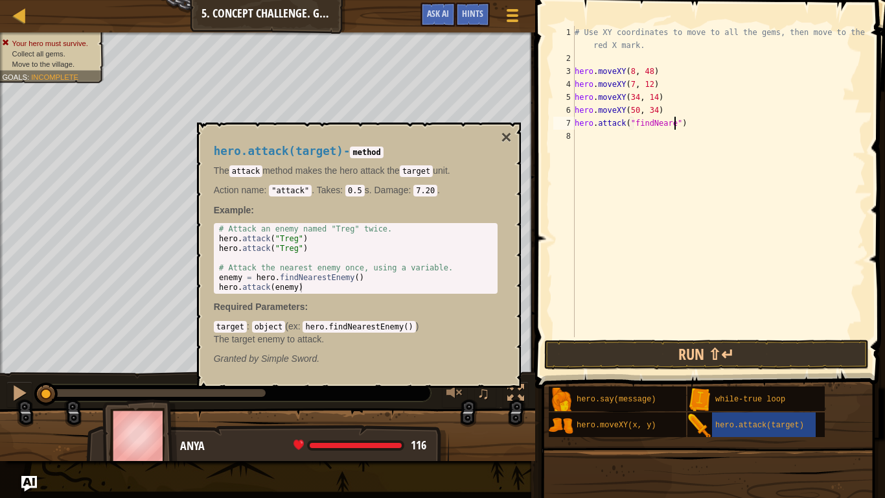
scroll to position [6, 16]
type textarea "hero.attack("findNearestEnemy")"
drag, startPoint x: 733, startPoint y: 121, endPoint x: 570, endPoint y: 122, distance: 163.3
click at [570, 122] on div "1 2 3 4 5 6 7 8 # Use XY coordinates to move to all the gems, then move to the …" at bounding box center [708, 181] width 315 height 311
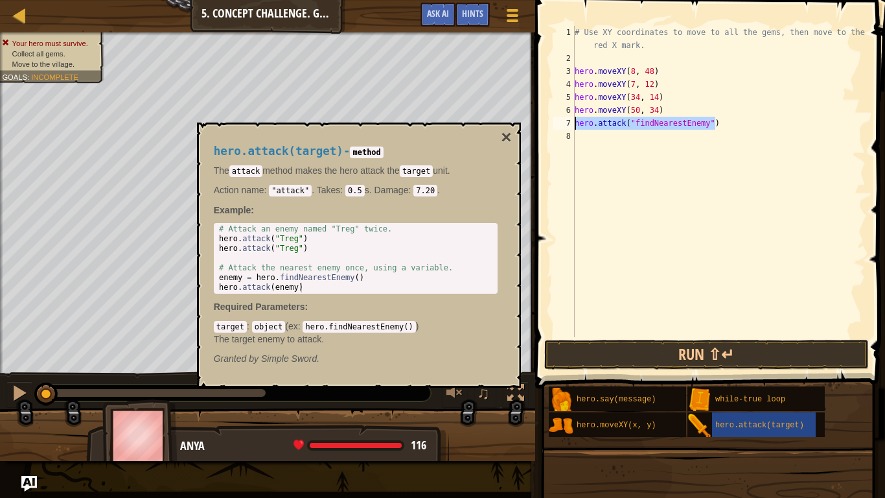
type textarea "hero.attack("findNearestEnemy")"
paste textarea "hero.attack("findNearestEnemy")"
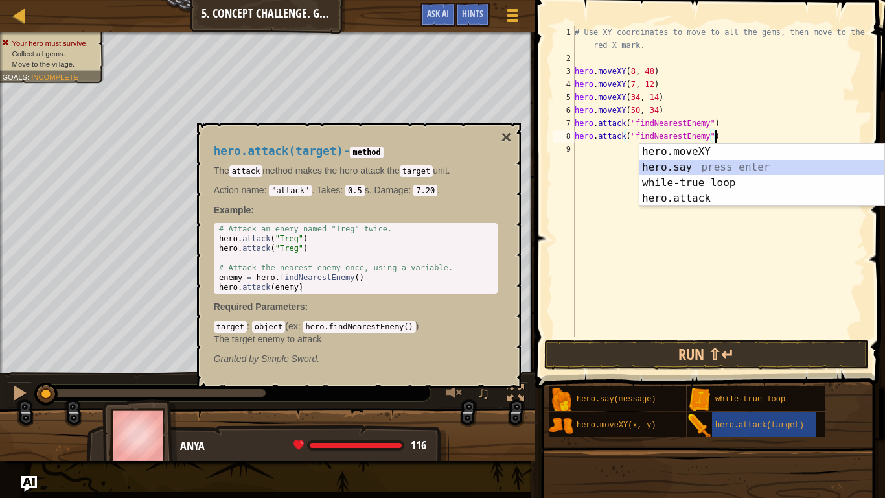
paste textarea "hero.attack("findNearestEnemy")"
type textarea "hero.attack("findNearestEnemy")hero.attack("findNearestEnemy")"
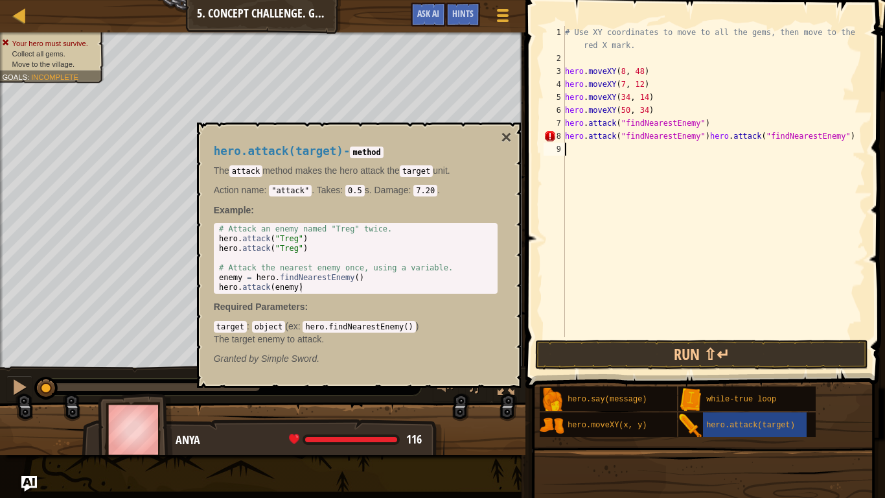
paste textarea "hero.attack("findNearestEnemy")"
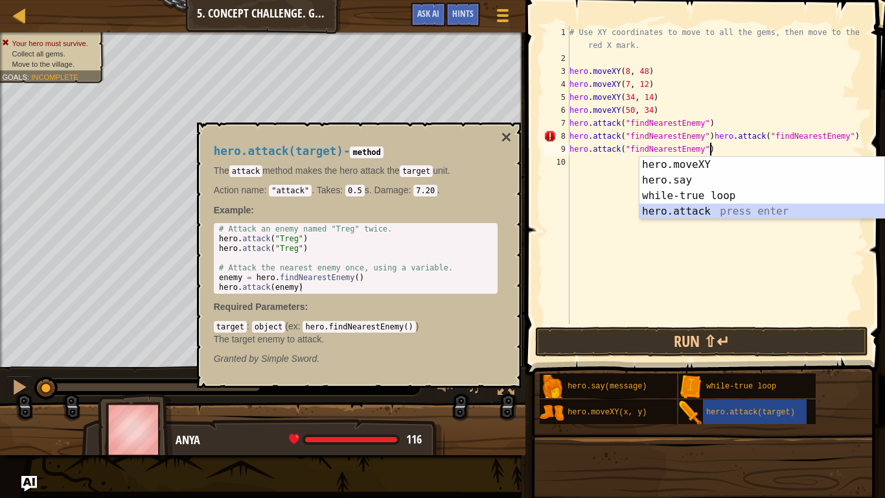
click at [711, 136] on div "# Use XY coordinates to move to all the gems, then move to the red X mark. hero…" at bounding box center [716, 194] width 299 height 337
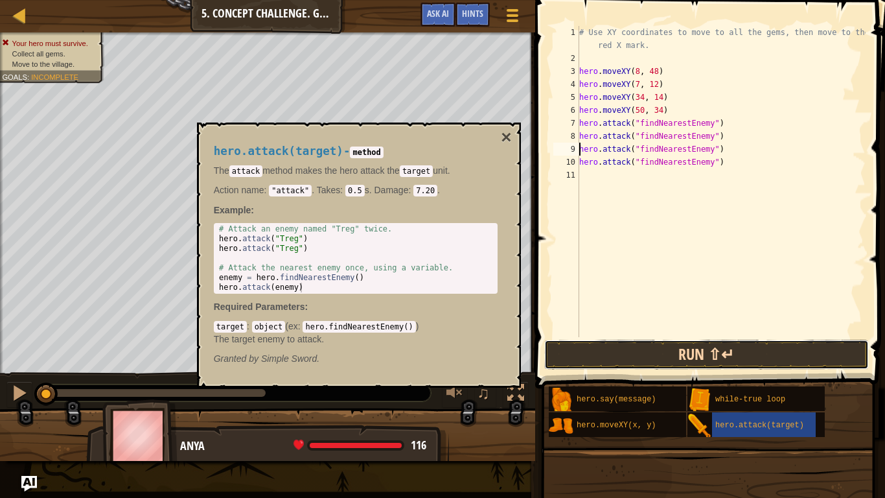
click at [631, 354] on button "Run ⇧↵" at bounding box center [706, 354] width 325 height 30
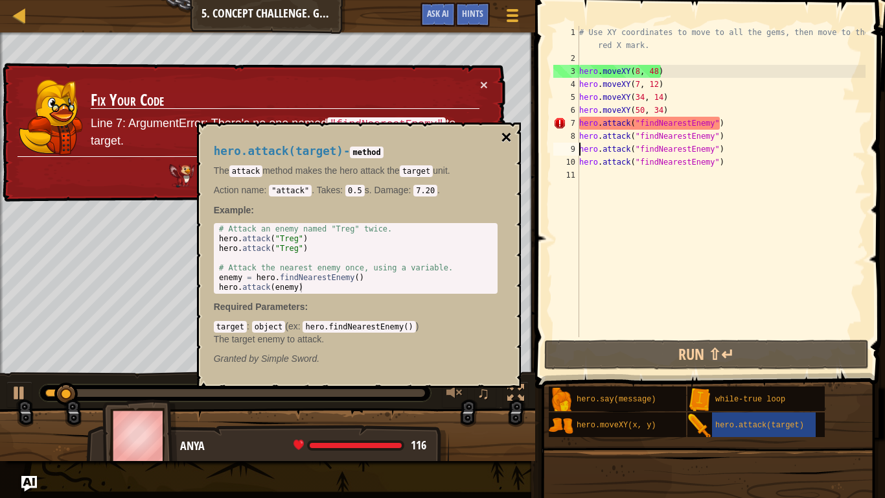
click at [508, 137] on button "×" at bounding box center [506, 137] width 10 height 18
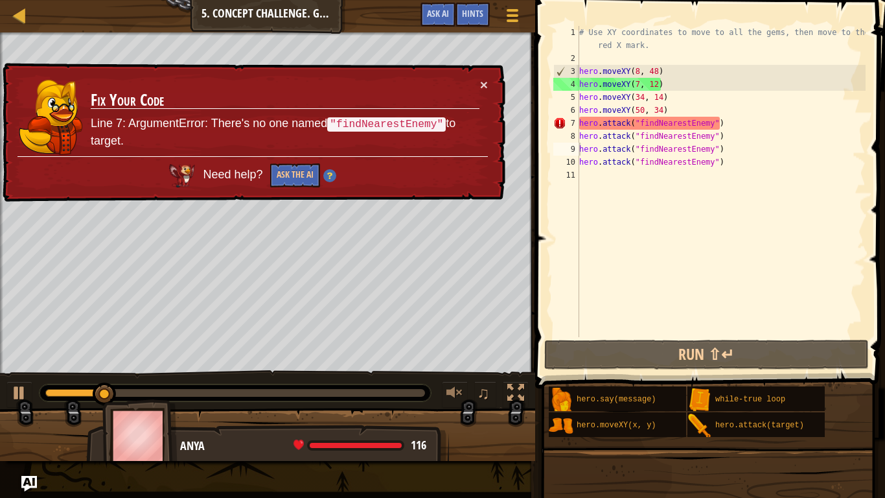
click at [490, 82] on div "× Fix Your Code Line 7: ArgumentError: There's no one named "findNearestEnemy" …" at bounding box center [252, 133] width 505 height 140
click at [481, 78] on button "×" at bounding box center [484, 85] width 8 height 14
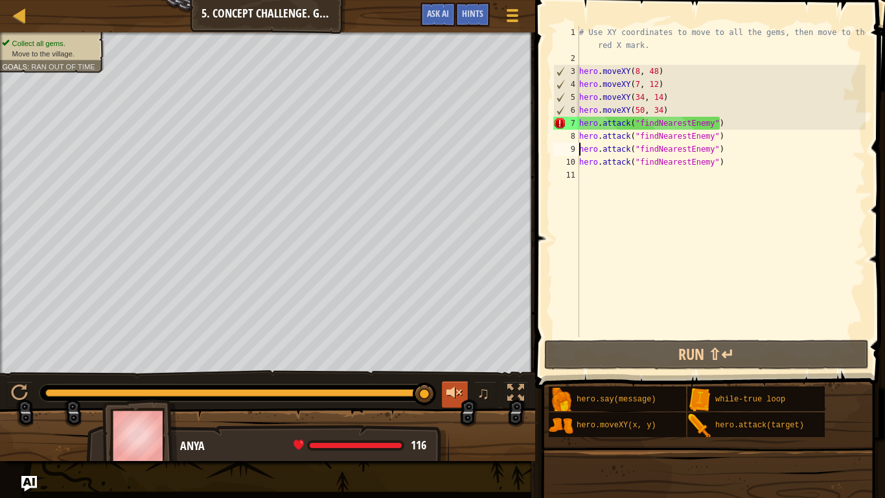
drag, startPoint x: 160, startPoint y: 389, endPoint x: 461, endPoint y: 388, distance: 300.6
click at [461, 388] on div "♫" at bounding box center [267, 389] width 535 height 39
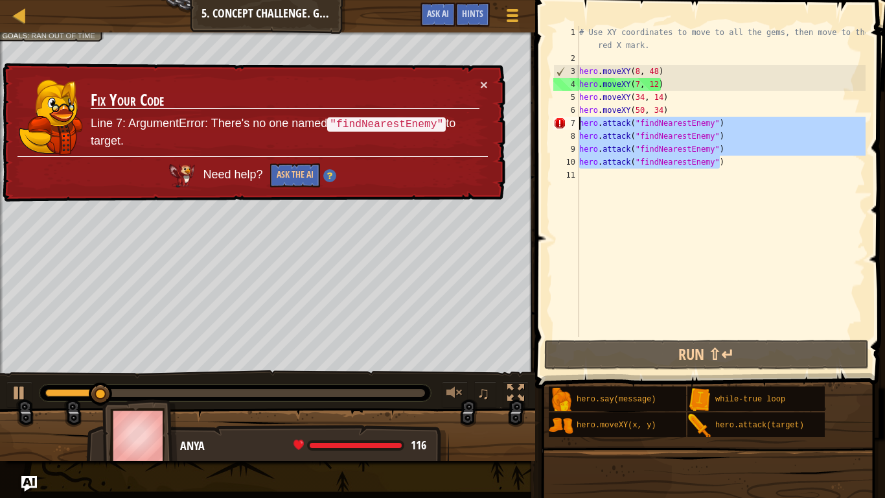
drag, startPoint x: 724, startPoint y: 161, endPoint x: 566, endPoint y: 125, distance: 162.0
click at [566, 125] on div "hero.attack("findNearestEnemy") 1 2 3 4 5 6 7 8 9 10 11 # Use XY coordinates to…" at bounding box center [708, 181] width 315 height 311
type textarea "hero.attack("findNearestEnemy") hero.attack("findNearestEnemy")"
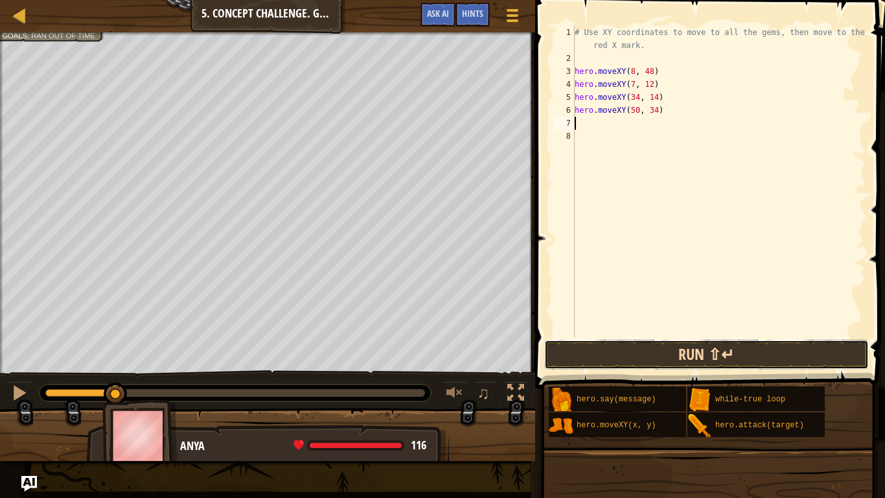
click at [577, 354] on button "Run ⇧↵" at bounding box center [706, 354] width 325 height 30
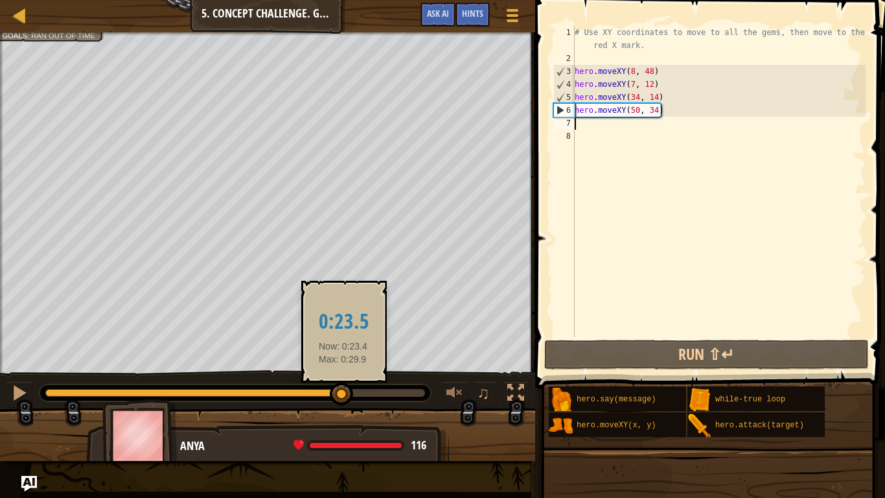
drag, startPoint x: 141, startPoint y: 390, endPoint x: 343, endPoint y: 393, distance: 202.1
click at [343, 393] on div at bounding box center [341, 393] width 23 height 23
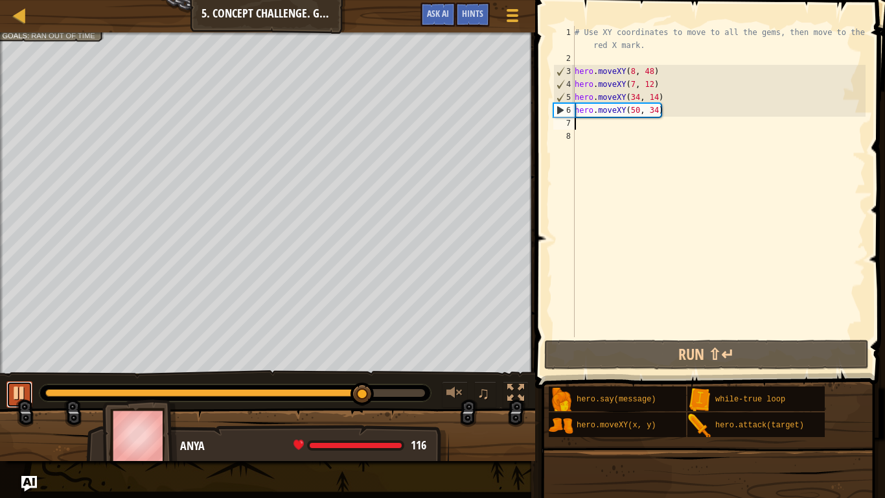
click at [22, 396] on div at bounding box center [19, 392] width 17 height 17
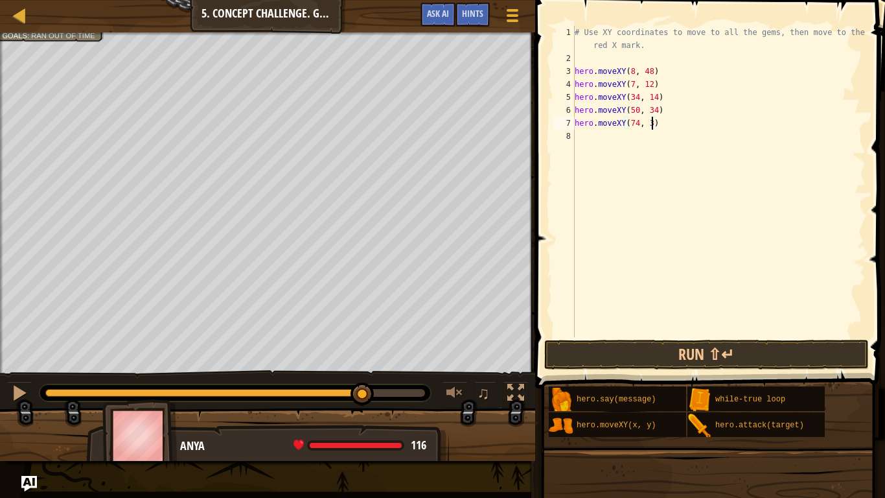
scroll to position [6, 12]
type textarea "hero.moveXY(74, 34)"
click at [616, 352] on button "Run ⇧↵" at bounding box center [706, 354] width 325 height 30
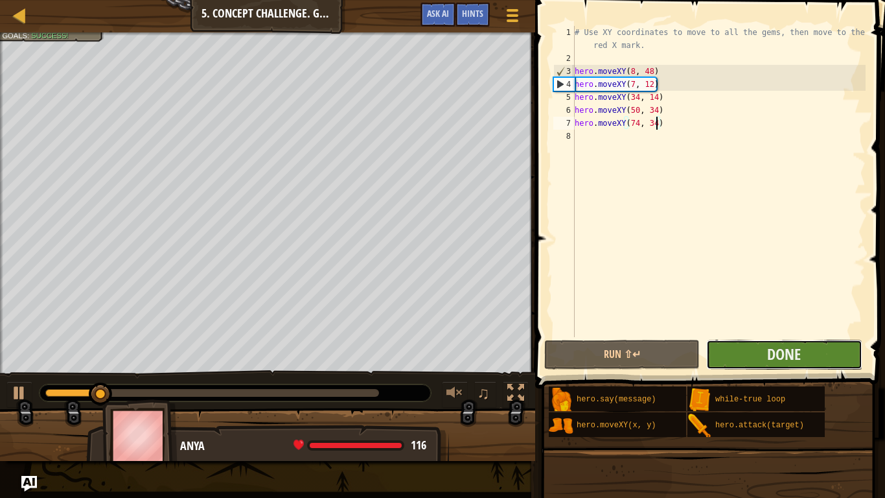
click at [738, 352] on button "Done" at bounding box center [783, 354] width 155 height 30
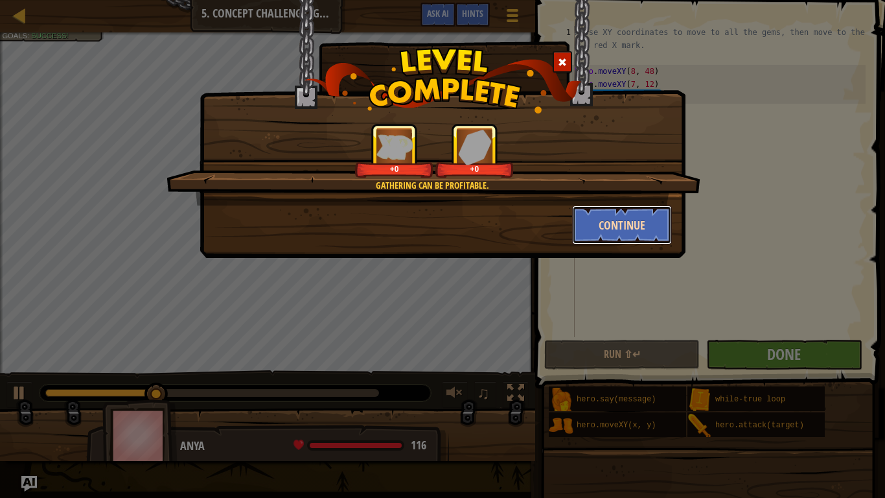
click at [608, 221] on button "Continue" at bounding box center [622, 224] width 100 height 39
